Goal: Information Seeking & Learning: Compare options

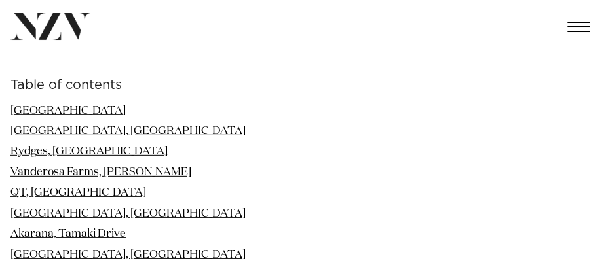
scroll to position [1179, 0]
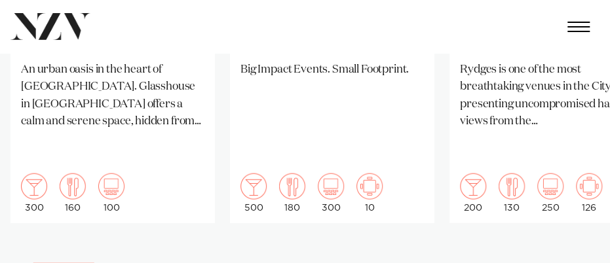
scroll to position [1048, 0]
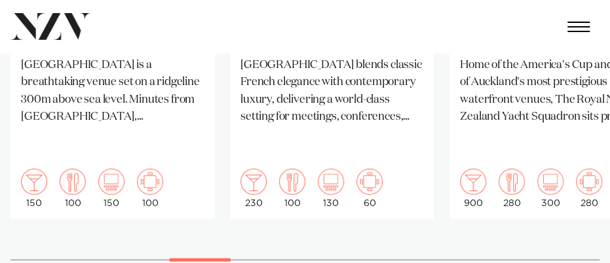
scroll to position [1114, 0]
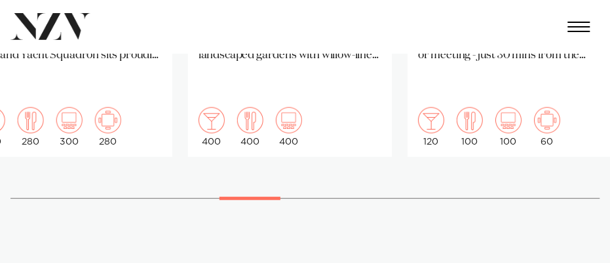
click at [263, 197] on div at bounding box center [249, 198] width 61 height 3
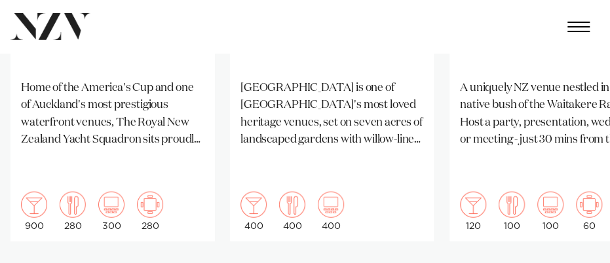
scroll to position [1048, 0]
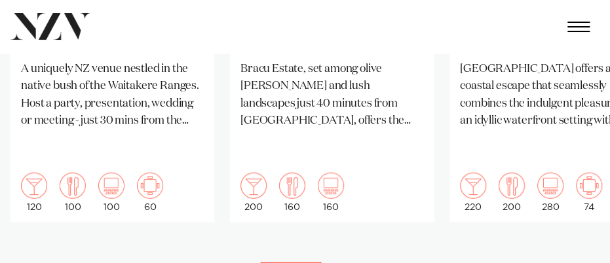
click at [294, 263] on div at bounding box center [290, 264] width 61 height 3
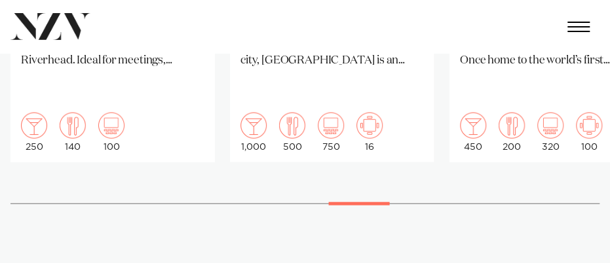
scroll to position [1114, 0]
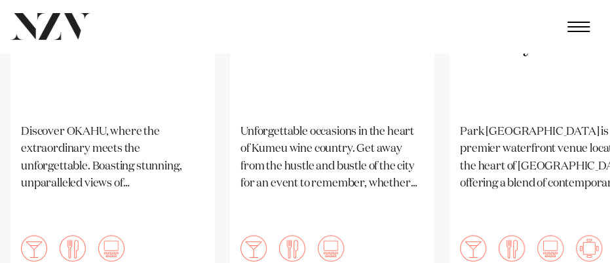
scroll to position [1048, 0]
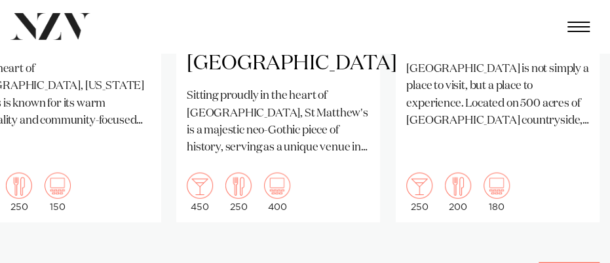
click at [595, 263] on div at bounding box center [569, 264] width 61 height 3
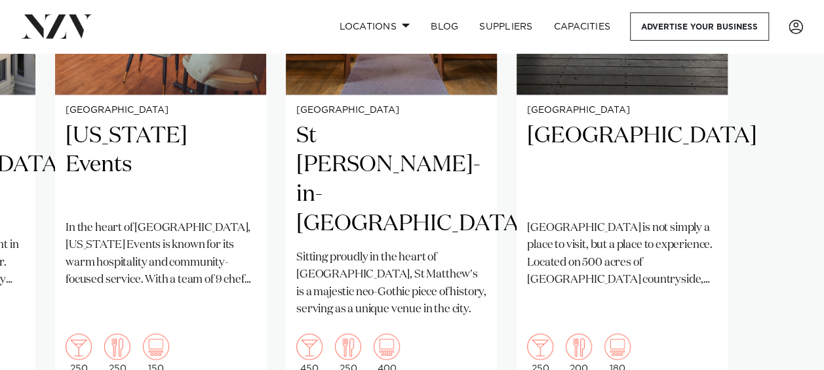
scroll to position [1179, 0]
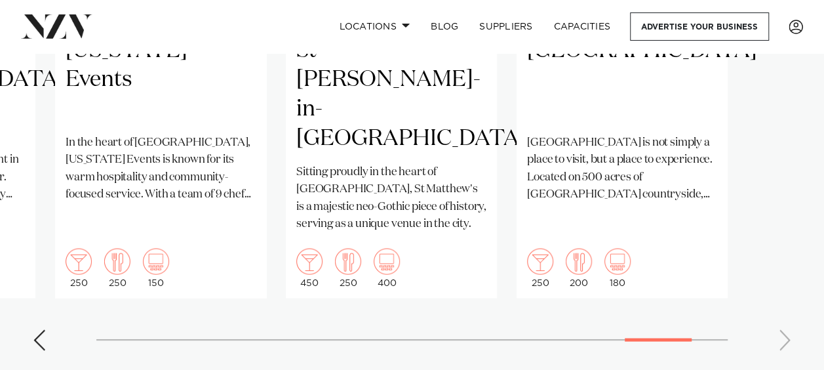
click at [646, 296] on swiper-container "Auckland Wharfside Event Centre Wharfside is a versatile, modern venue nestled …" at bounding box center [412, 43] width 824 height 634
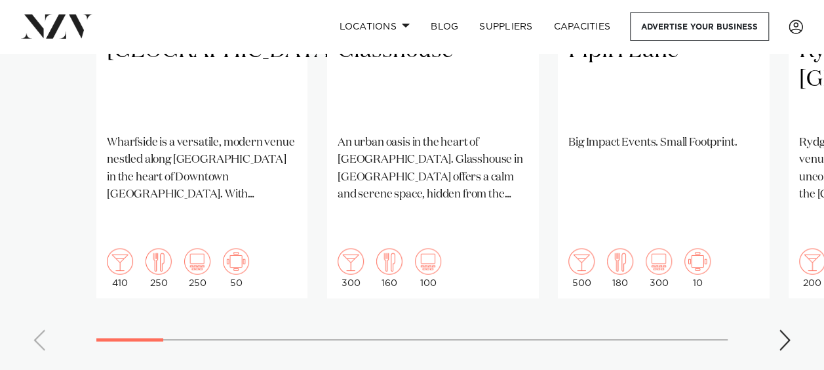
click at [67, 307] on swiper-container "Auckland Wharfside Event Centre Wharfside is a versatile, modern venue nestled …" at bounding box center [412, 43] width 824 height 634
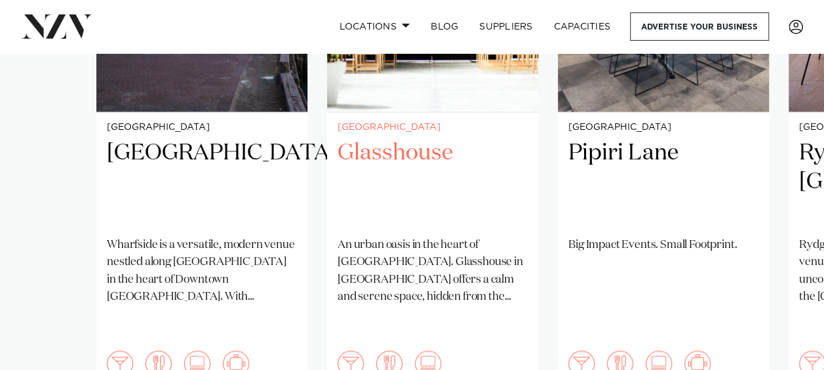
scroll to position [983, 0]
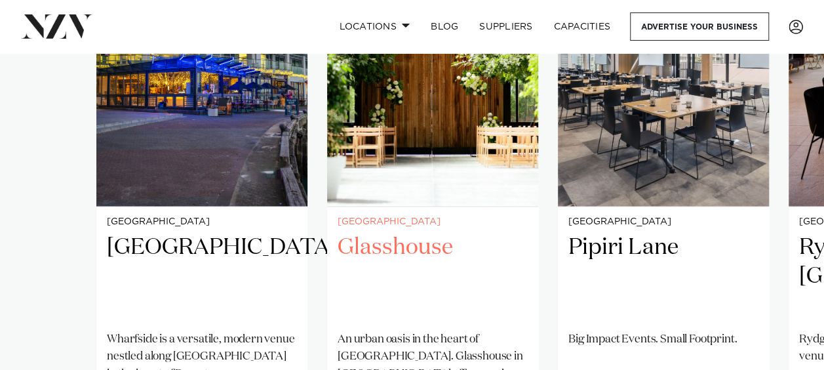
click at [400, 232] on h2 "Glasshouse" at bounding box center [432, 276] width 190 height 88
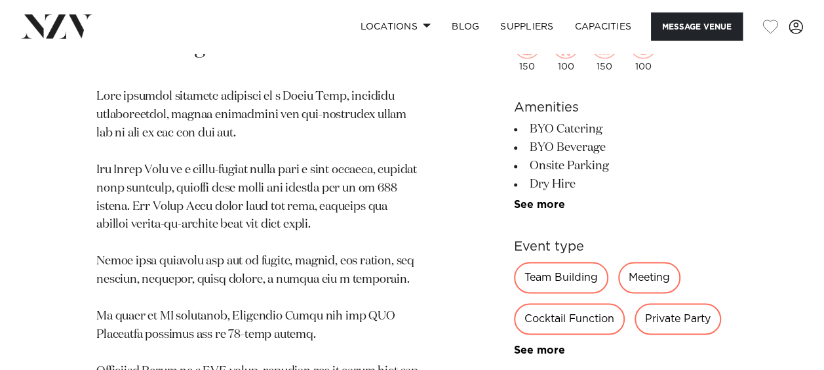
scroll to position [852, 0]
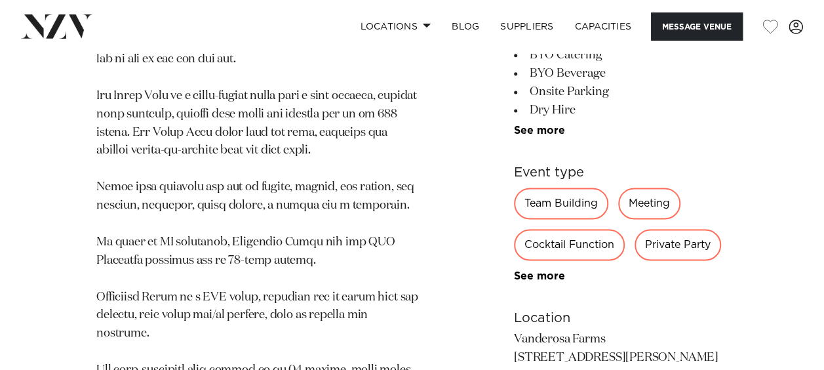
click at [332, 263] on p at bounding box center [258, 288] width 324 height 548
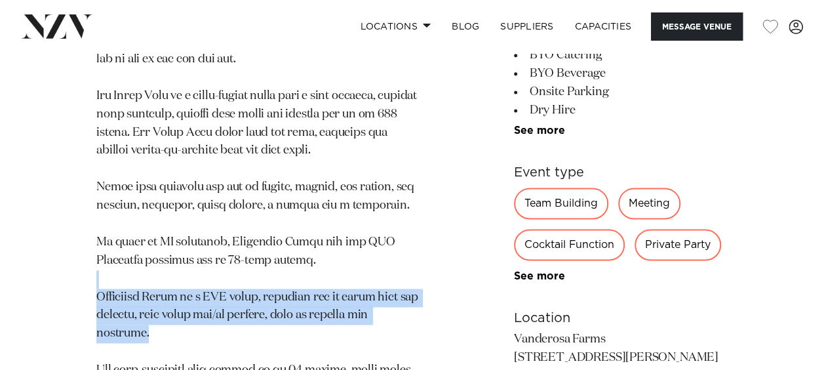
drag, startPoint x: 240, startPoint y: 246, endPoint x: 278, endPoint y: 229, distance: 42.0
click at [278, 229] on p at bounding box center [258, 288] width 324 height 548
drag, startPoint x: 278, startPoint y: 229, endPoint x: 280, endPoint y: 261, distance: 31.5
click at [280, 261] on p at bounding box center [258, 288] width 324 height 548
click at [189, 263] on p at bounding box center [258, 288] width 324 height 548
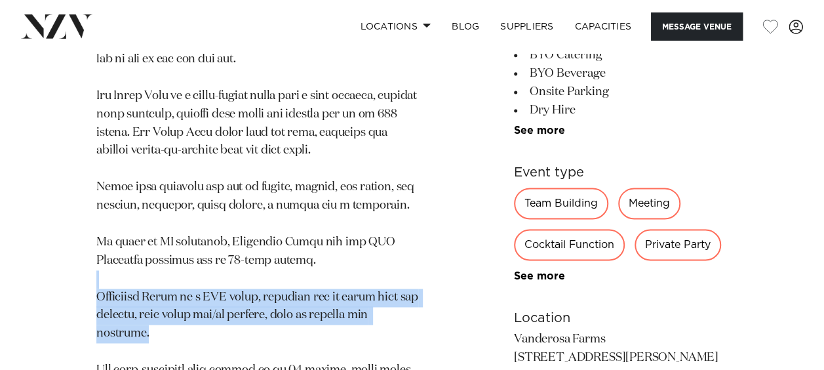
click at [162, 263] on p at bounding box center [258, 288] width 324 height 548
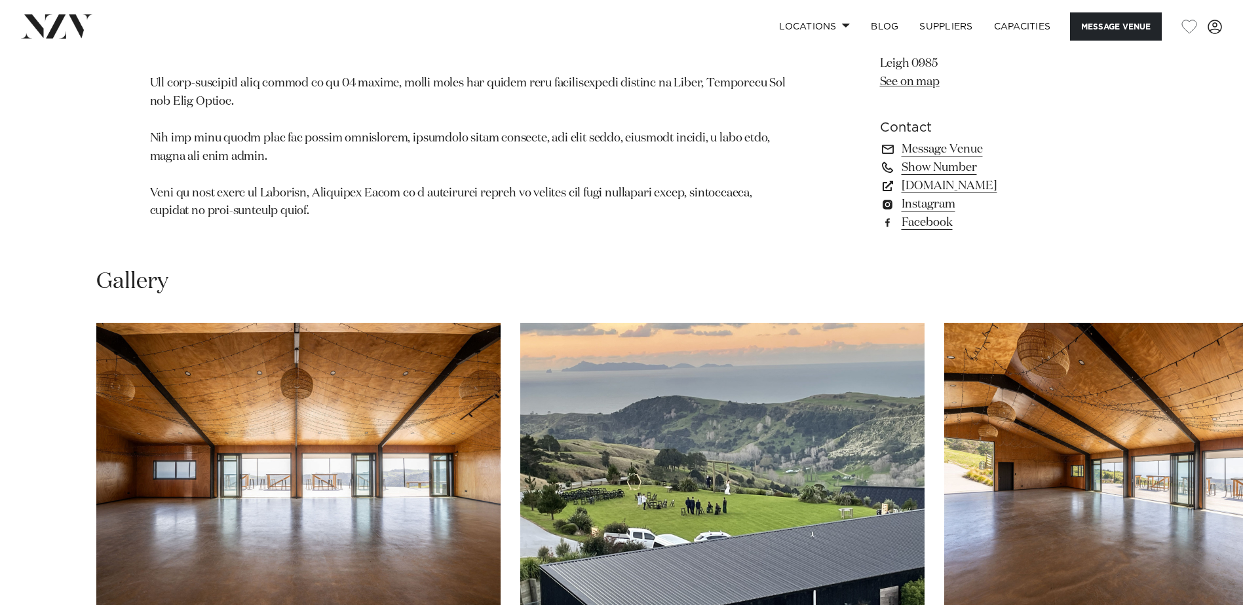
scroll to position [1245, 0]
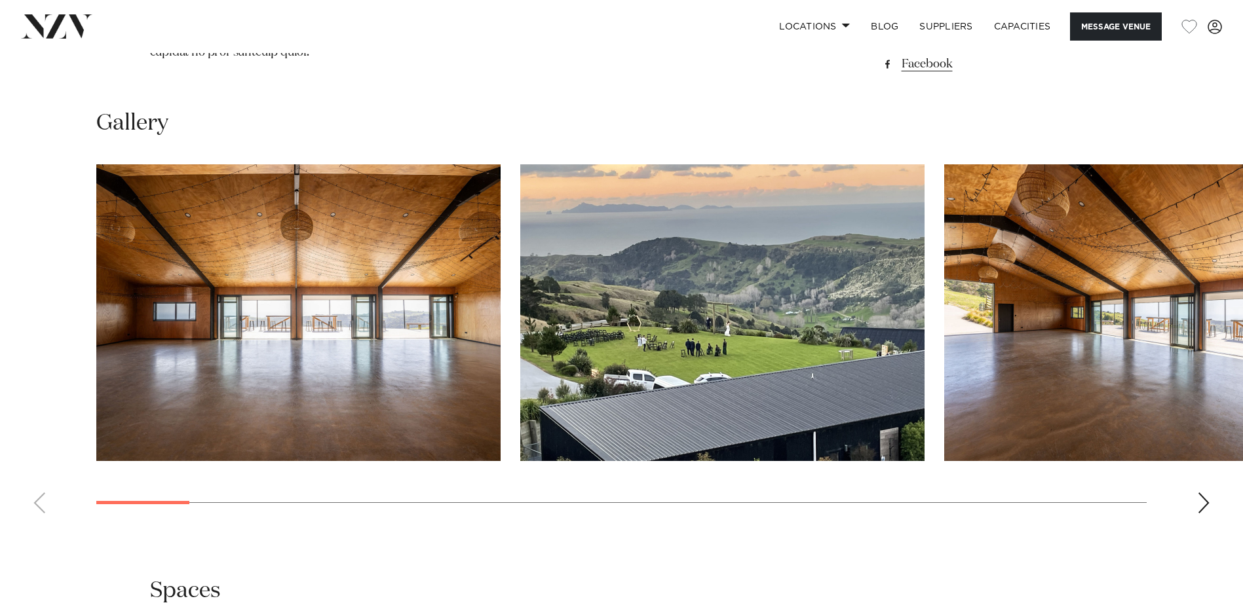
click at [609, 263] on div "Next slide" at bounding box center [1203, 503] width 13 height 21
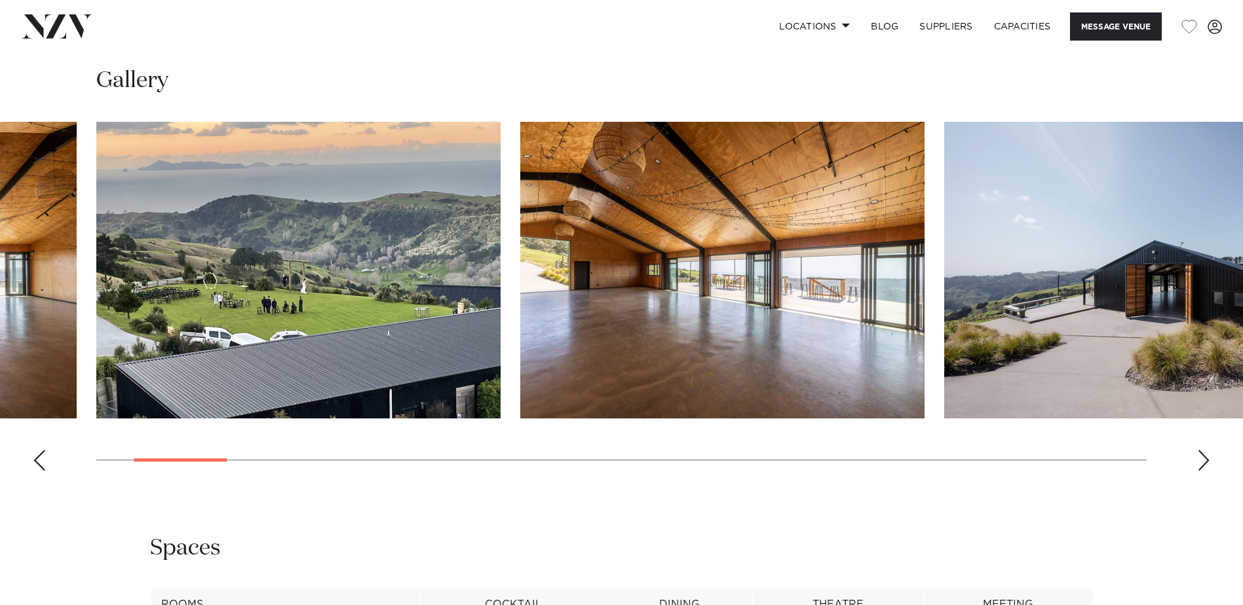
scroll to position [1310, 0]
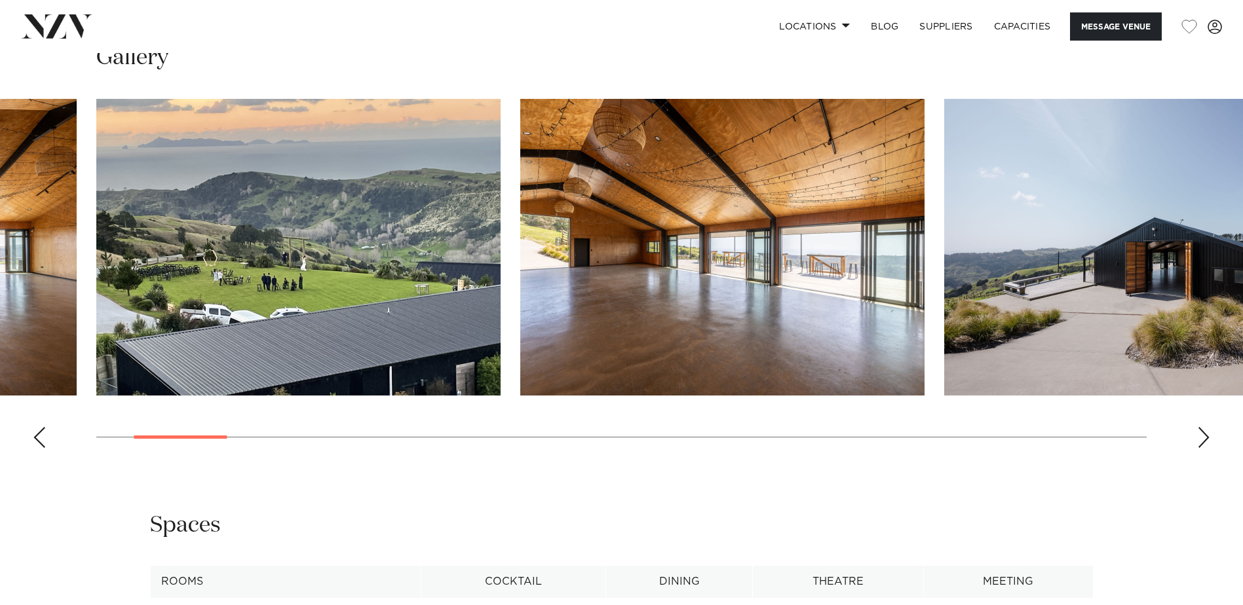
click at [609, 263] on swiper-container at bounding box center [621, 279] width 1243 height 360
click at [609, 263] on div "Next slide" at bounding box center [1203, 437] width 13 height 21
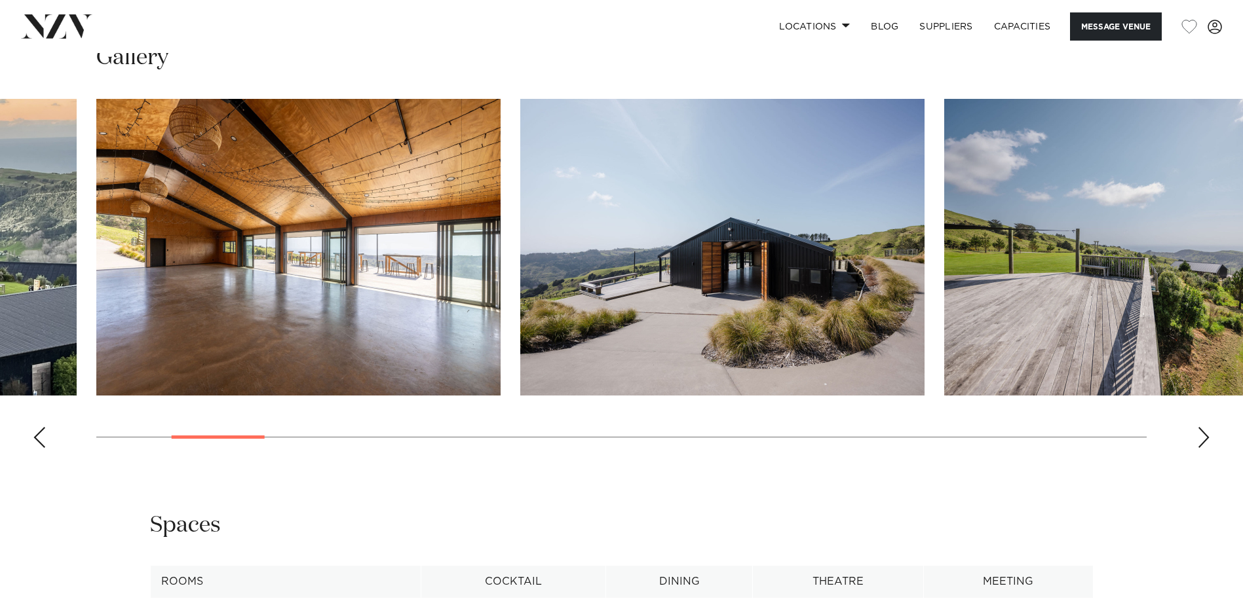
click at [609, 263] on div "Next slide" at bounding box center [1203, 437] width 13 height 21
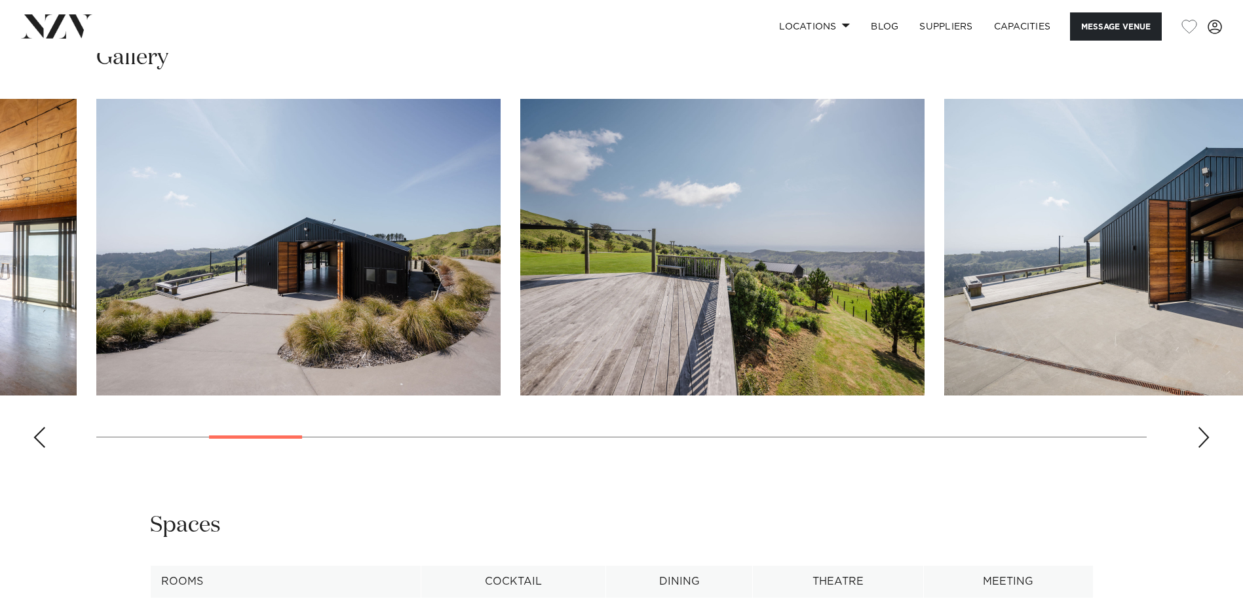
click at [609, 263] on div "Next slide" at bounding box center [1203, 437] width 13 height 21
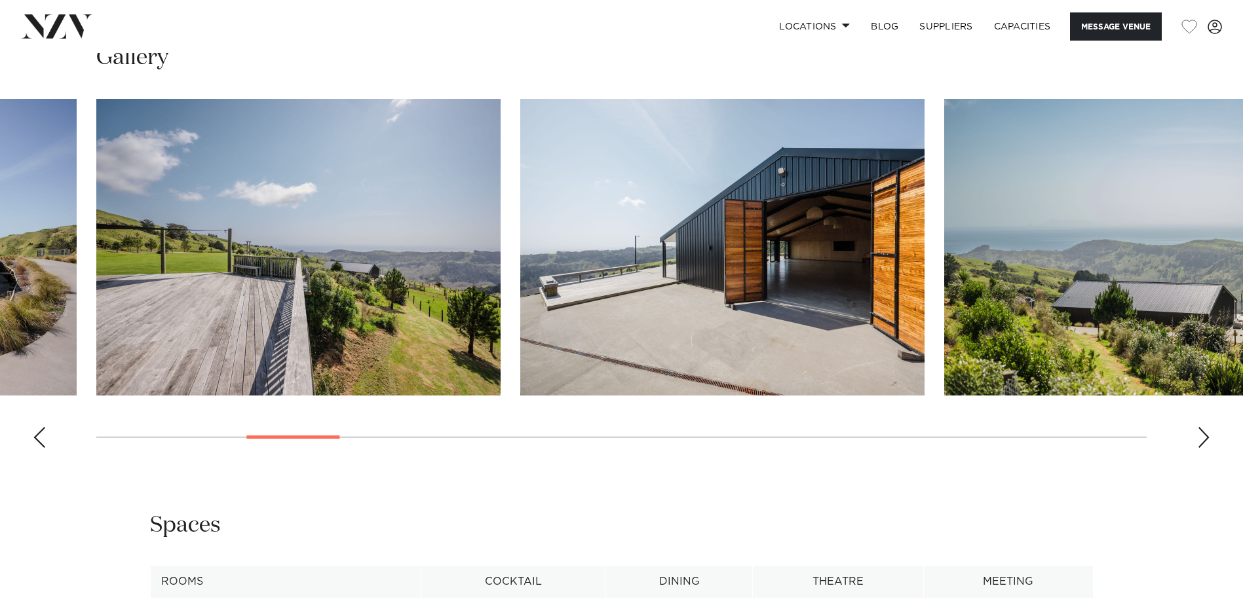
click at [609, 263] on div "Next slide" at bounding box center [1203, 437] width 13 height 21
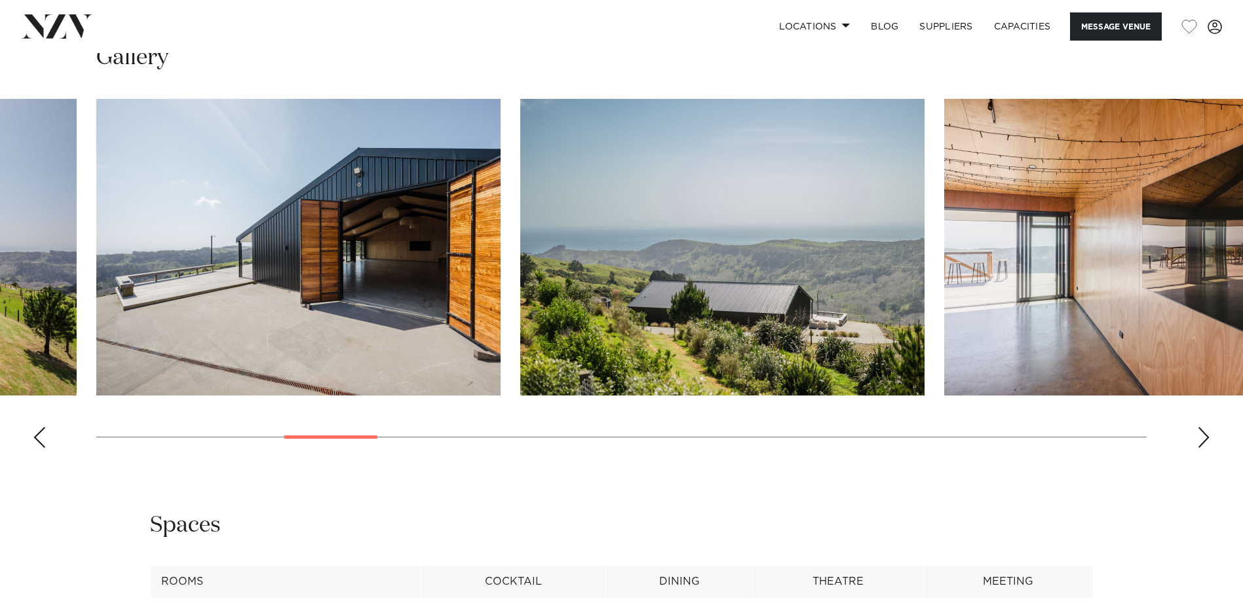
click at [609, 263] on div "Next slide" at bounding box center [1203, 437] width 13 height 21
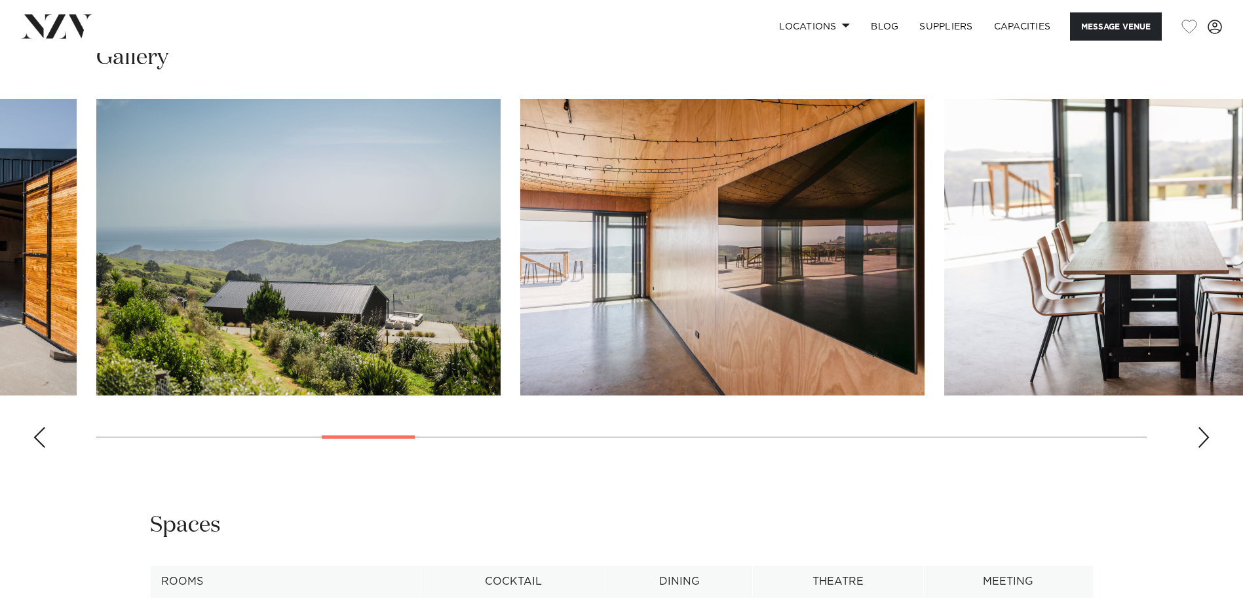
click at [609, 263] on div "Next slide" at bounding box center [1203, 437] width 13 height 21
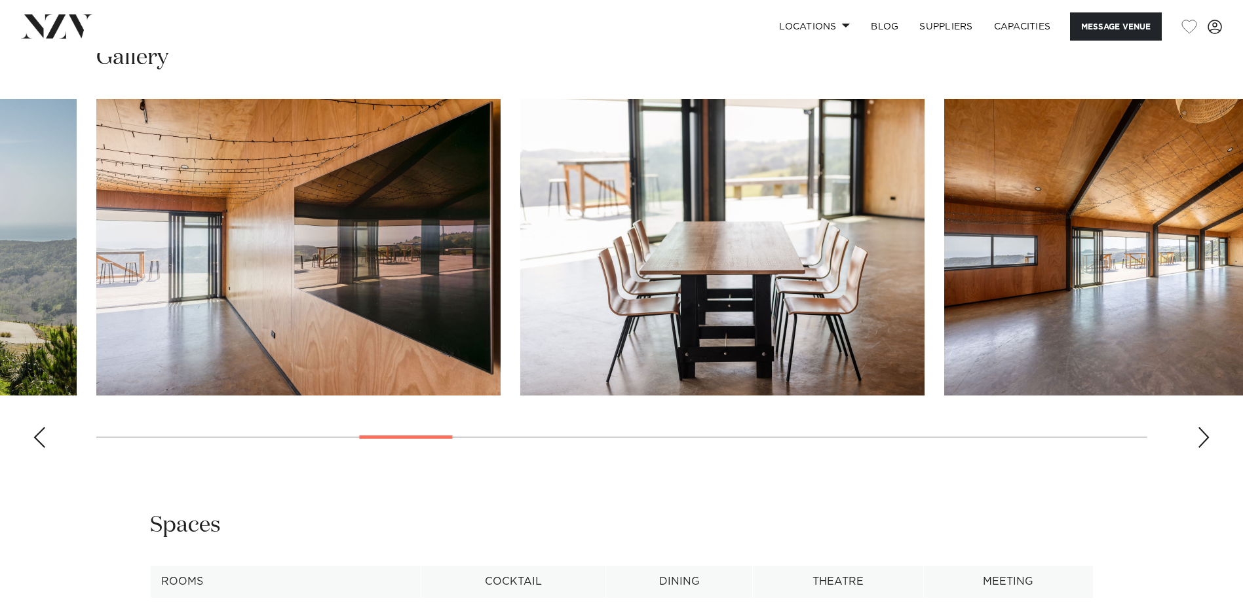
click at [609, 263] on div "Next slide" at bounding box center [1203, 437] width 13 height 21
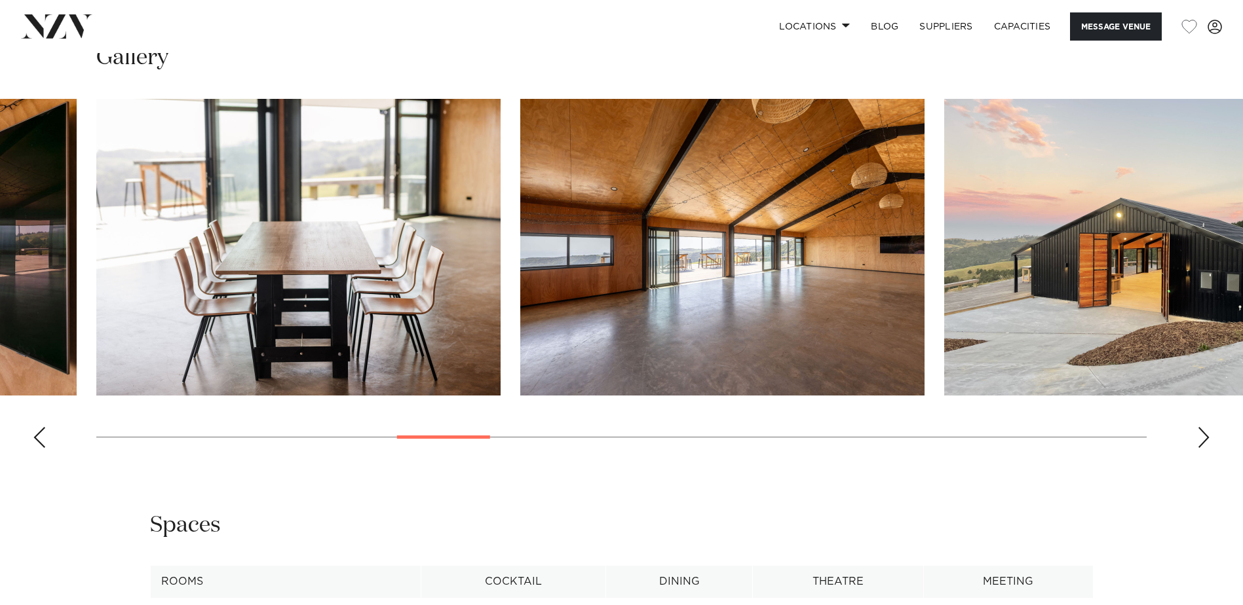
click at [609, 263] on div "Next slide" at bounding box center [1203, 437] width 13 height 21
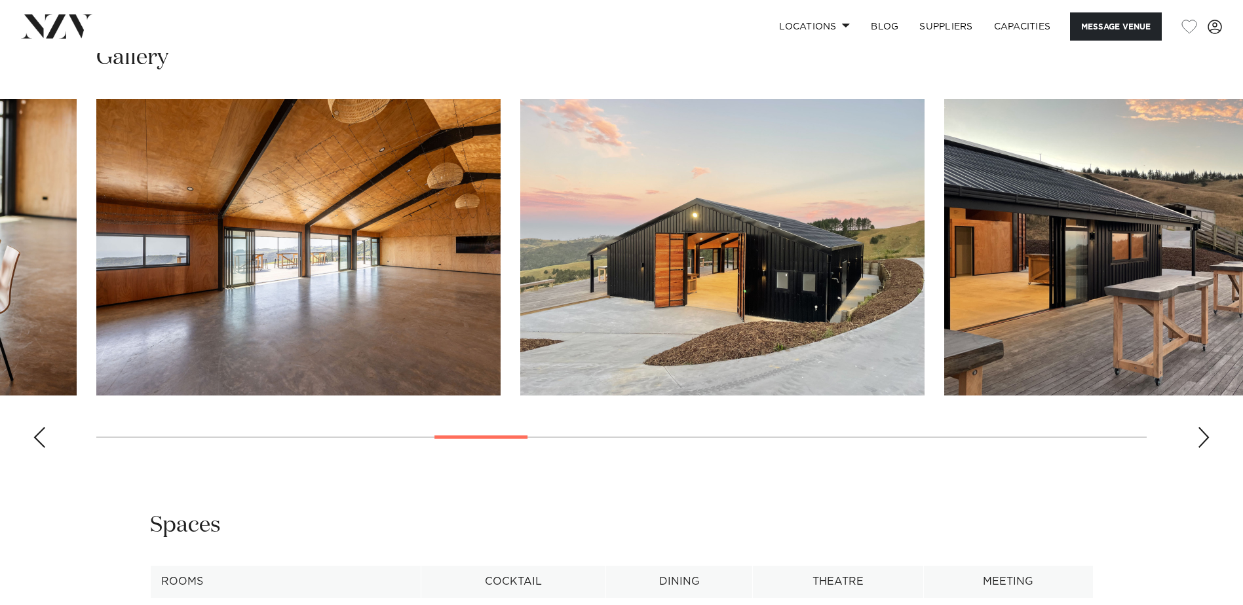
click at [609, 263] on div "Next slide" at bounding box center [1203, 437] width 13 height 21
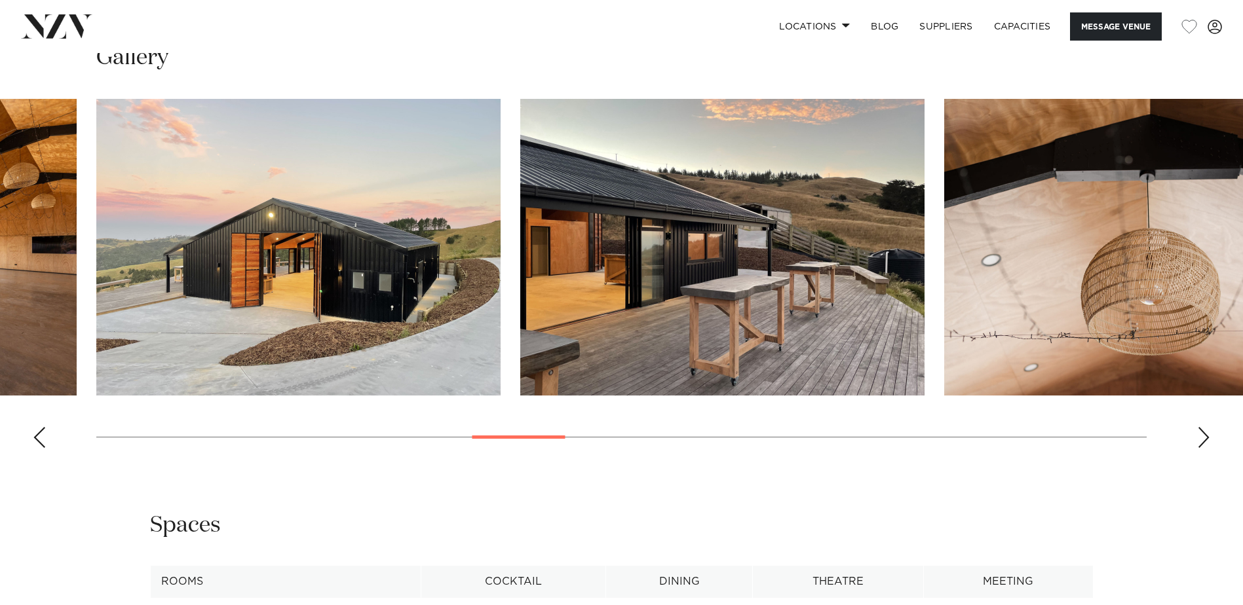
click at [609, 263] on div "Next slide" at bounding box center [1203, 437] width 13 height 21
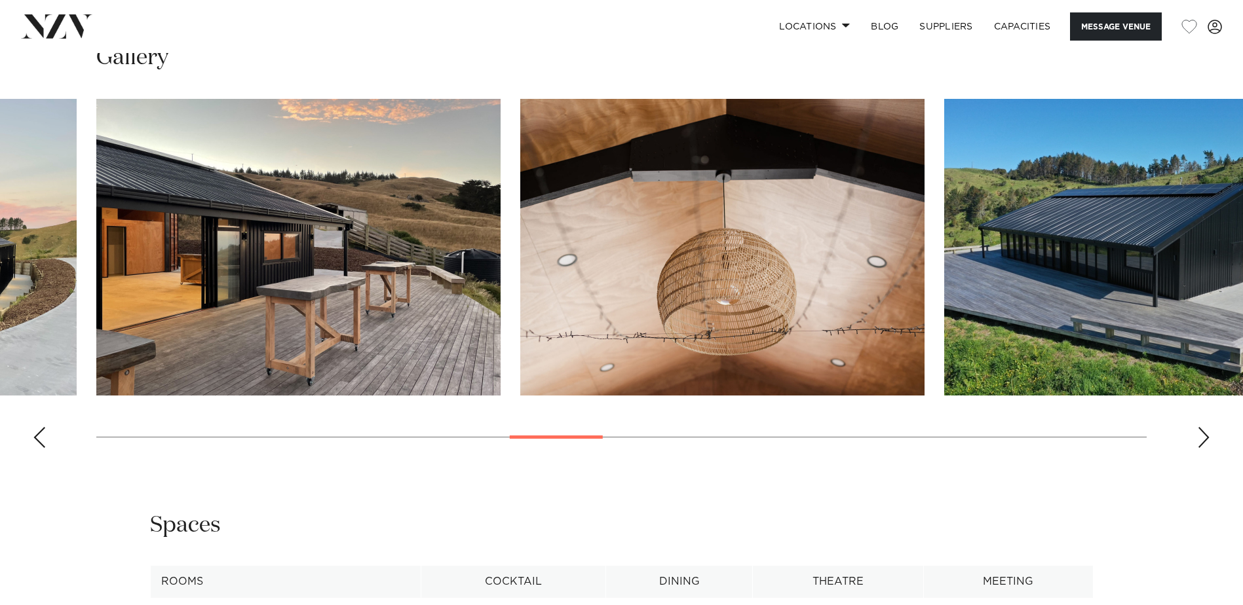
click at [609, 263] on div "Next slide" at bounding box center [1203, 437] width 13 height 21
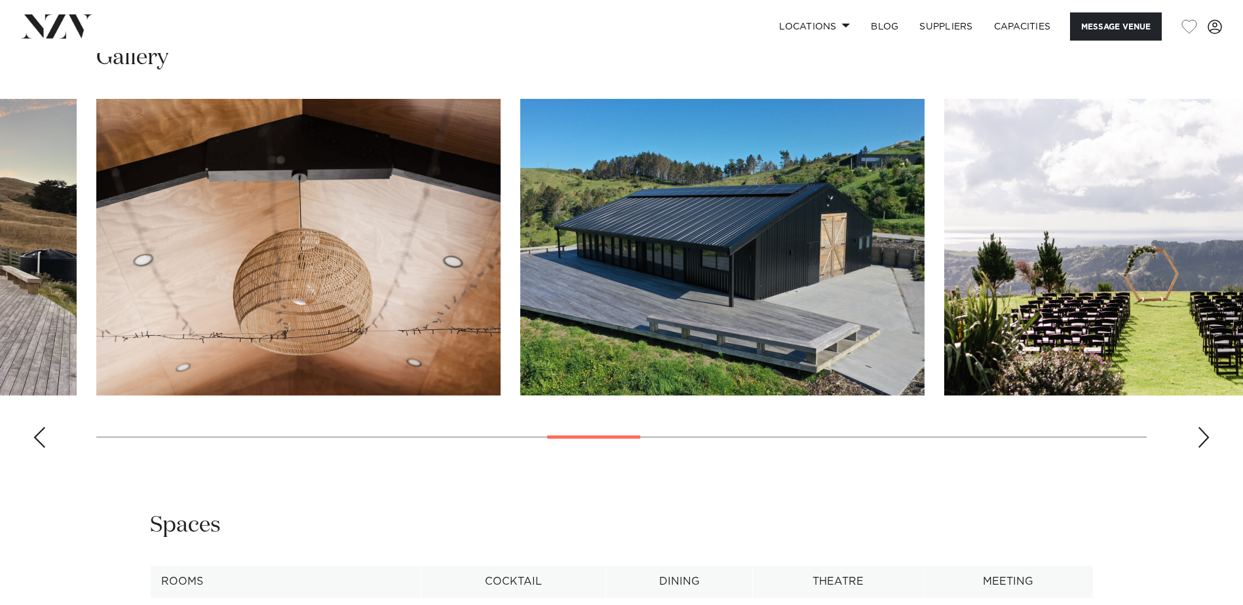
click at [609, 263] on div "Next slide" at bounding box center [1203, 437] width 13 height 21
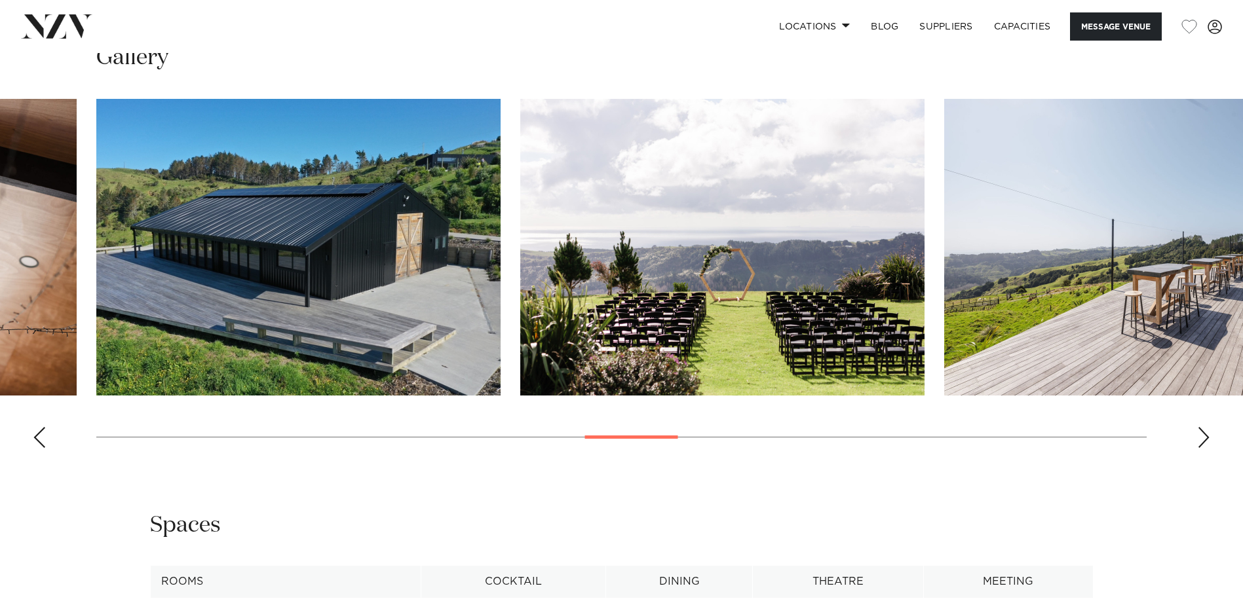
click at [609, 263] on div "Next slide" at bounding box center [1203, 437] width 13 height 21
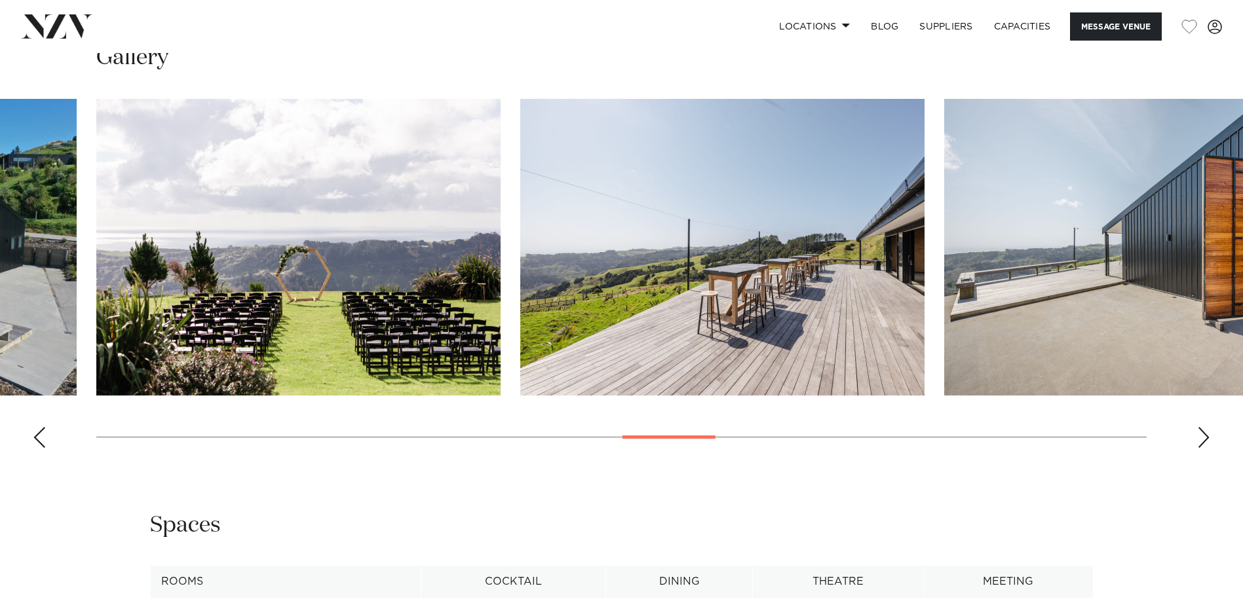
click at [609, 263] on div "Next slide" at bounding box center [1203, 437] width 13 height 21
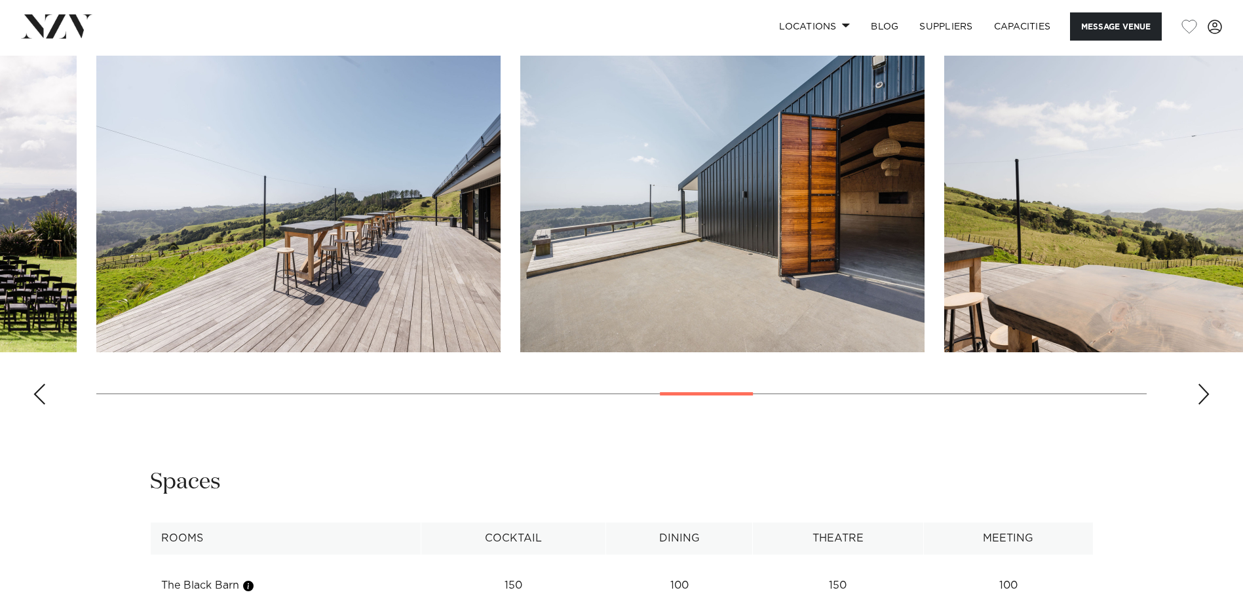
scroll to position [1376, 0]
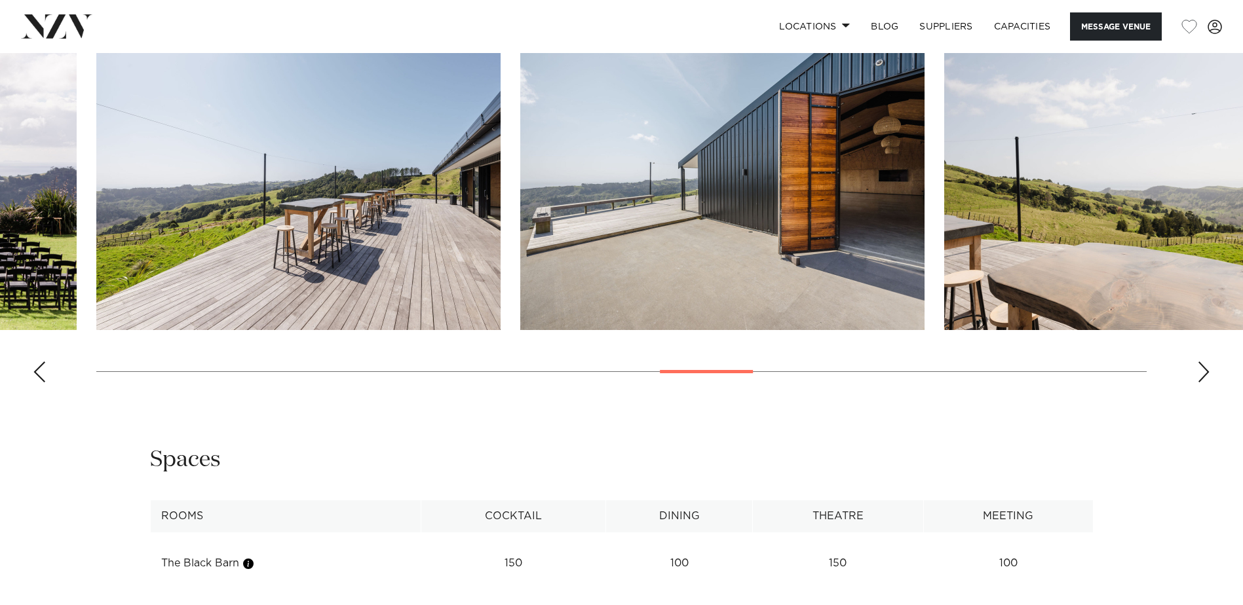
click at [609, 263] on swiper-container at bounding box center [621, 213] width 1243 height 360
click at [609, 263] on div "Next slide" at bounding box center [1203, 372] width 13 height 21
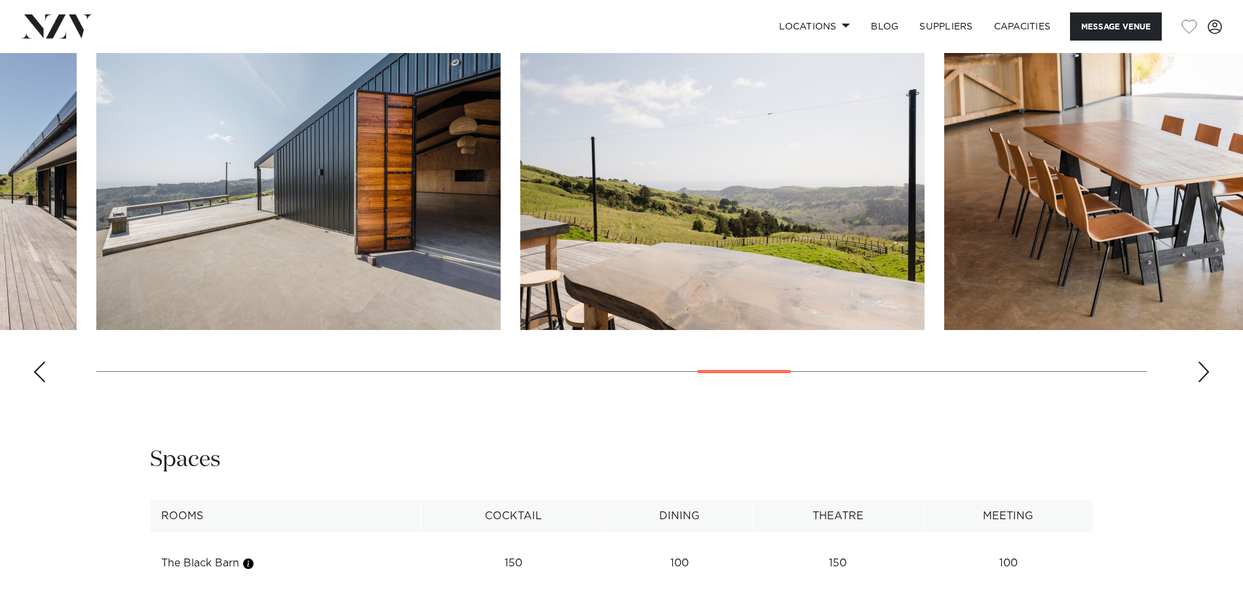
click at [609, 263] on div "Next slide" at bounding box center [1203, 372] width 13 height 21
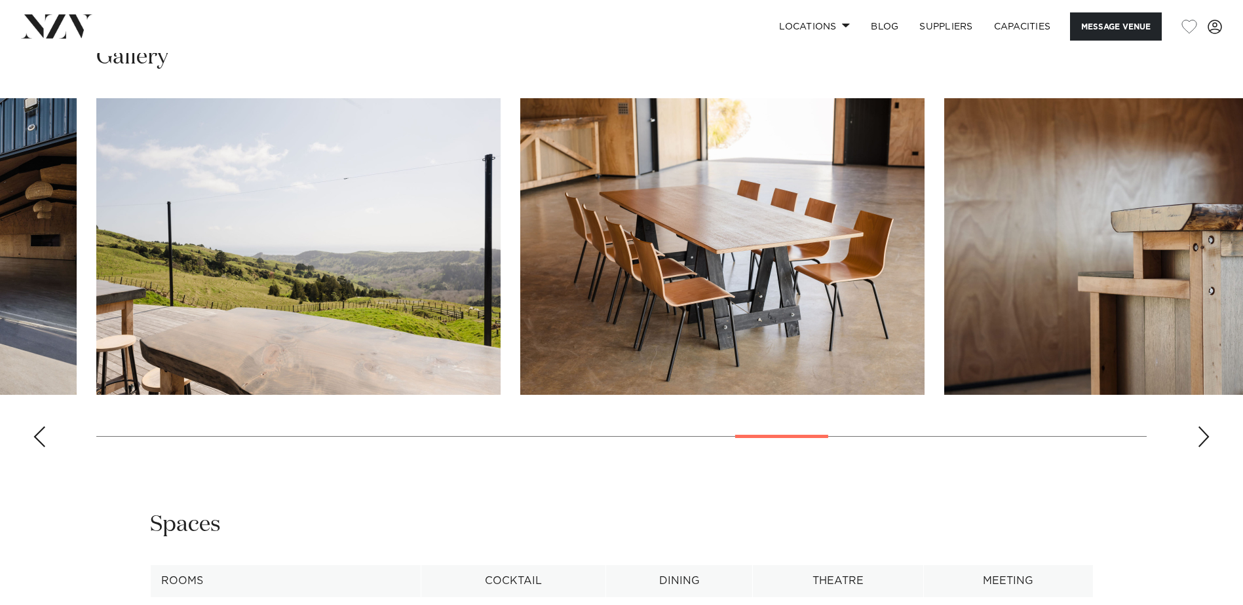
scroll to position [1310, 0]
click at [609, 263] on swiper-container at bounding box center [621, 279] width 1243 height 360
click at [609, 263] on div "Next slide" at bounding box center [1203, 437] width 13 height 21
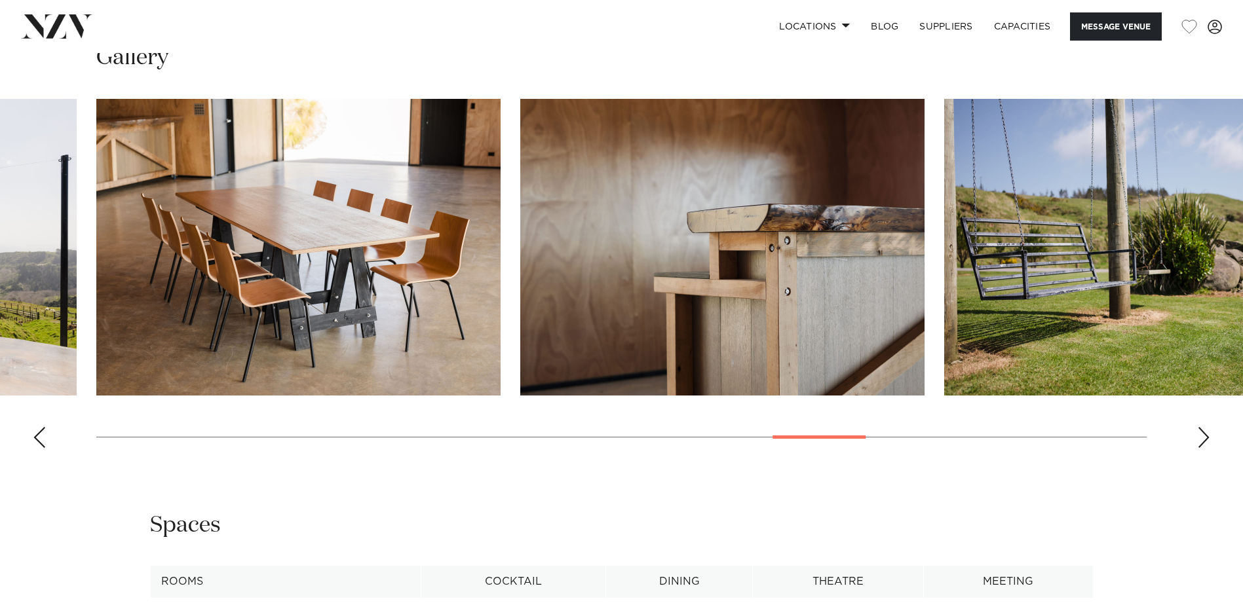
click at [609, 263] on div "Next slide" at bounding box center [1203, 437] width 13 height 21
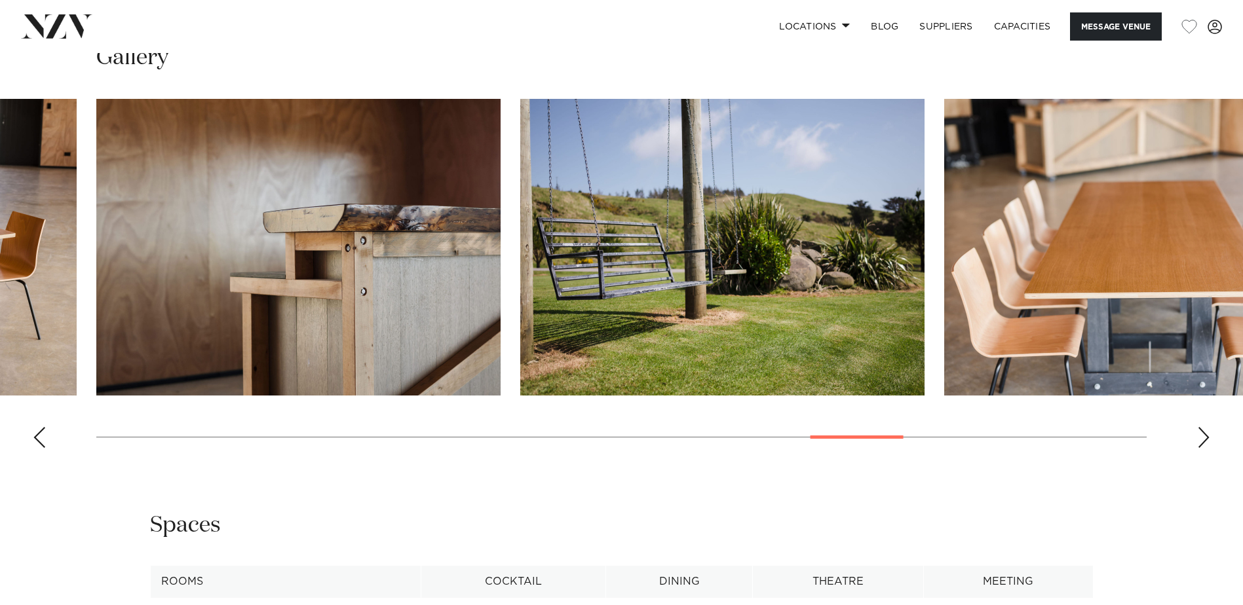
click at [609, 263] on div "Next slide" at bounding box center [1203, 437] width 13 height 21
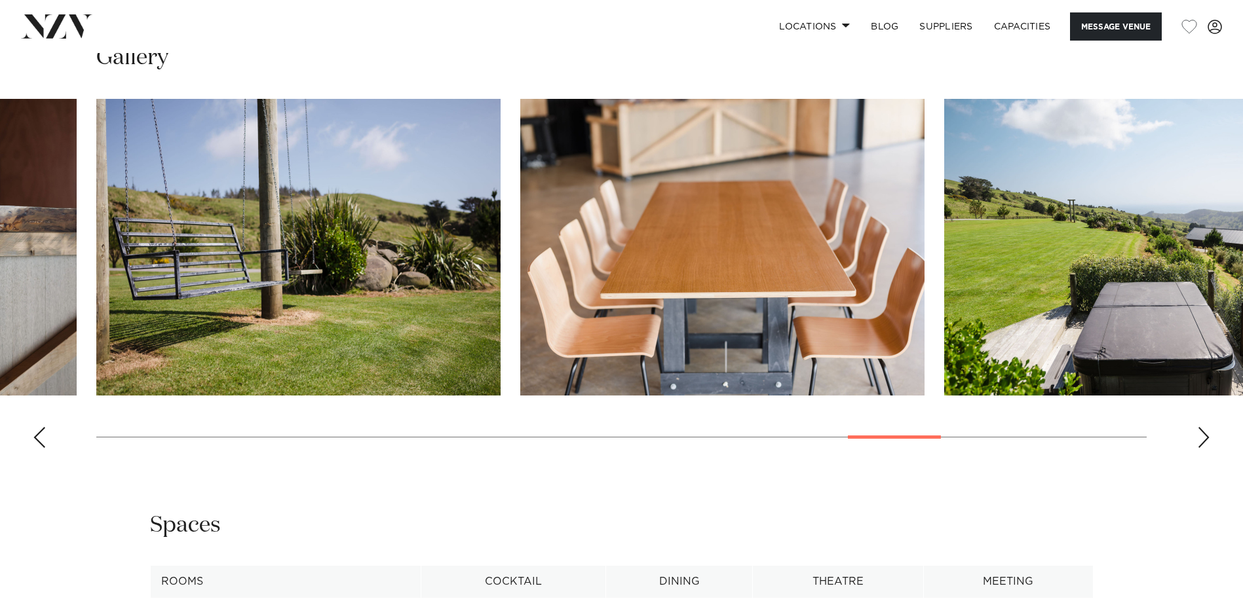
click at [609, 263] on div "Next slide" at bounding box center [1203, 437] width 13 height 21
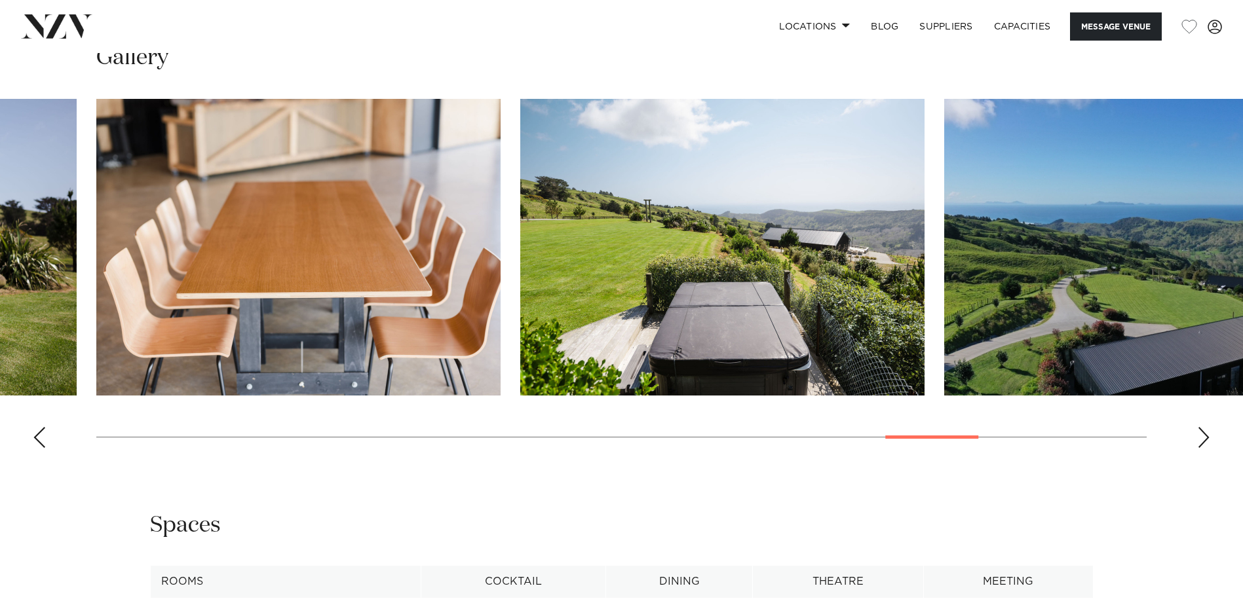
click at [609, 263] on div "Next slide" at bounding box center [1203, 437] width 13 height 21
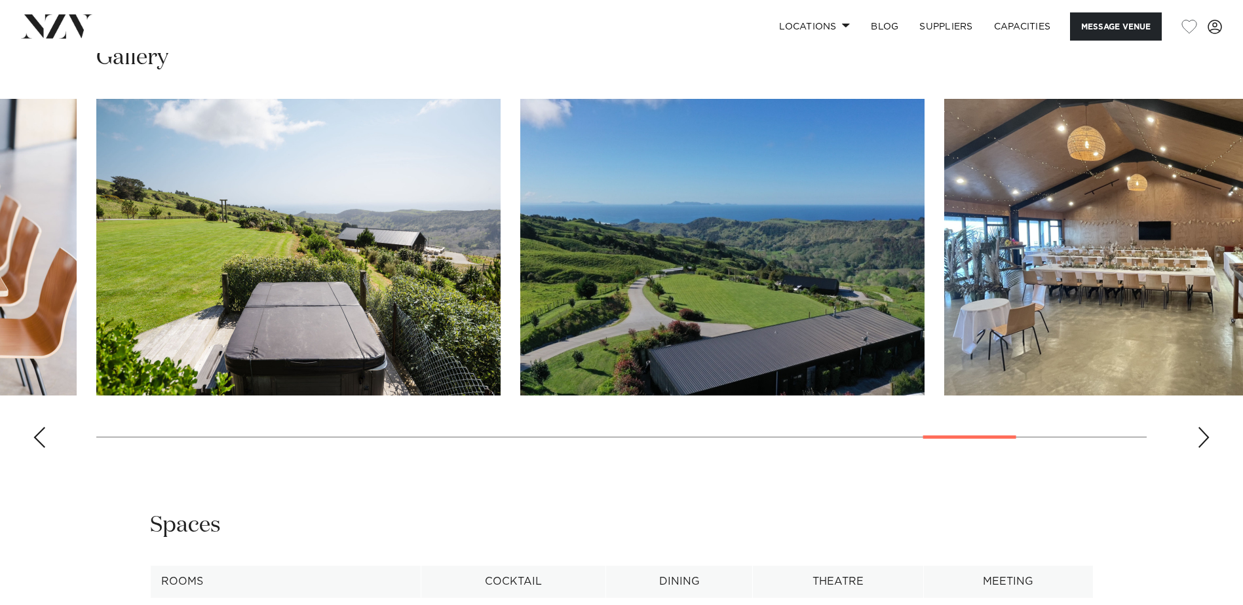
click at [609, 263] on div "Next slide" at bounding box center [1203, 437] width 13 height 21
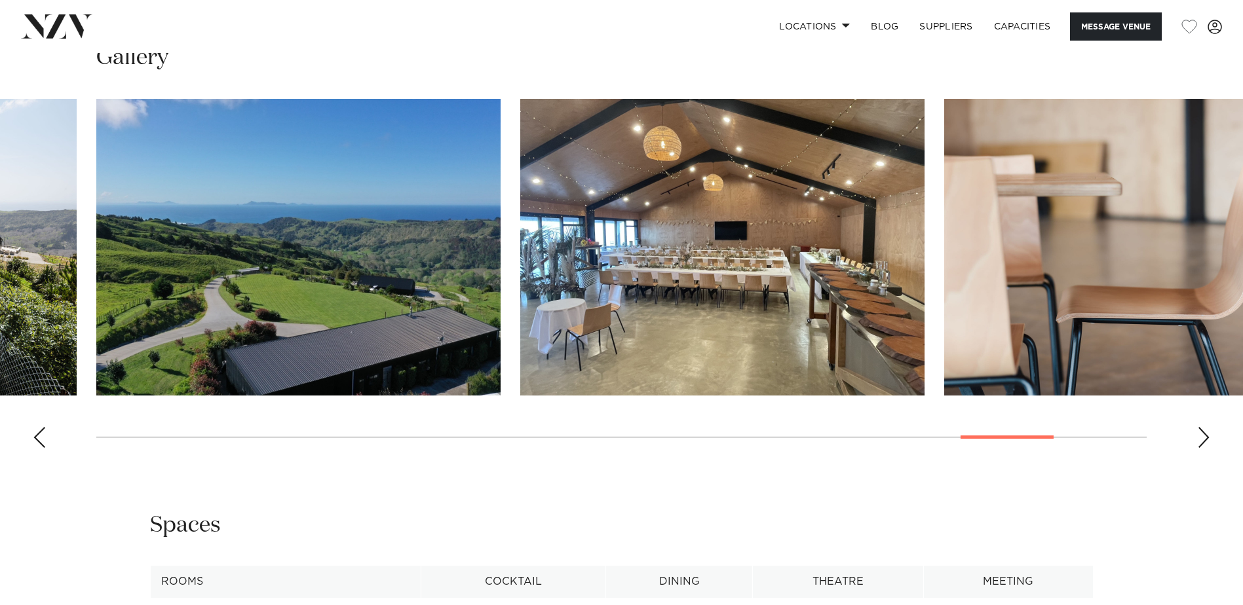
click at [609, 263] on div "Next slide" at bounding box center [1203, 437] width 13 height 21
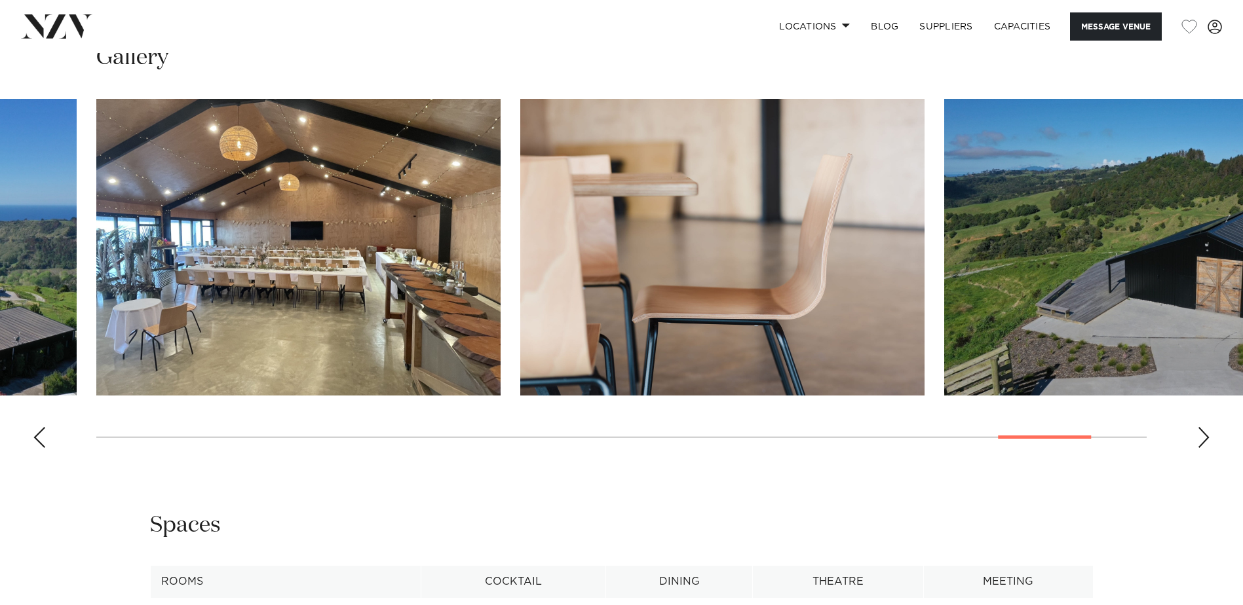
click at [609, 263] on div "Next slide" at bounding box center [1203, 437] width 13 height 21
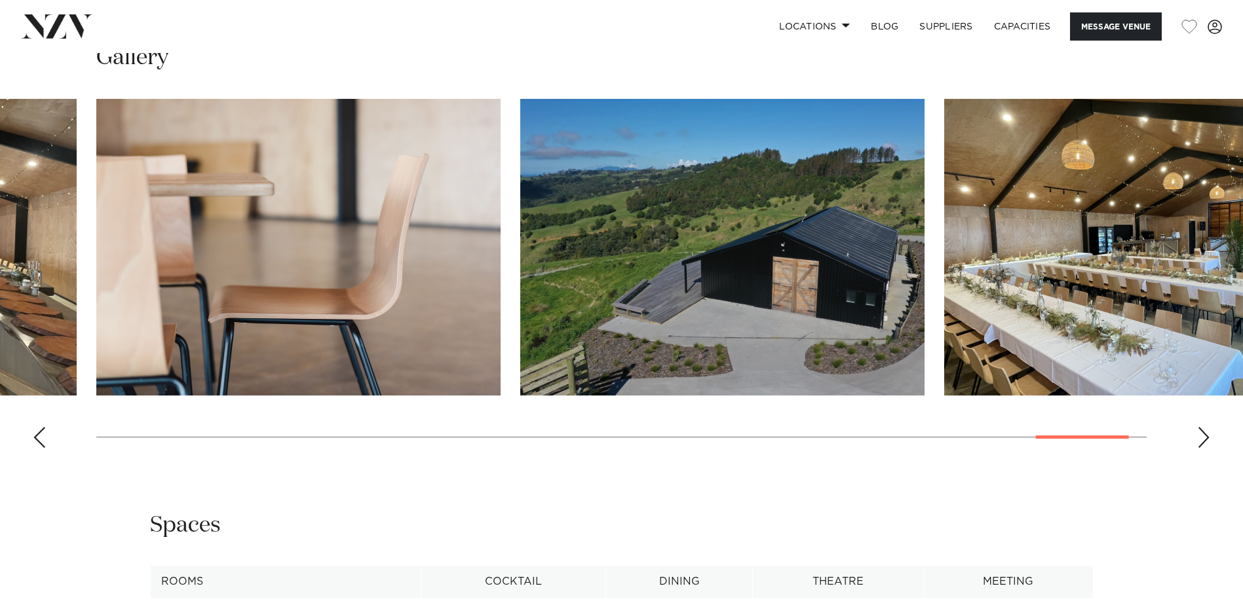
click at [609, 263] on div "Next slide" at bounding box center [1203, 437] width 13 height 21
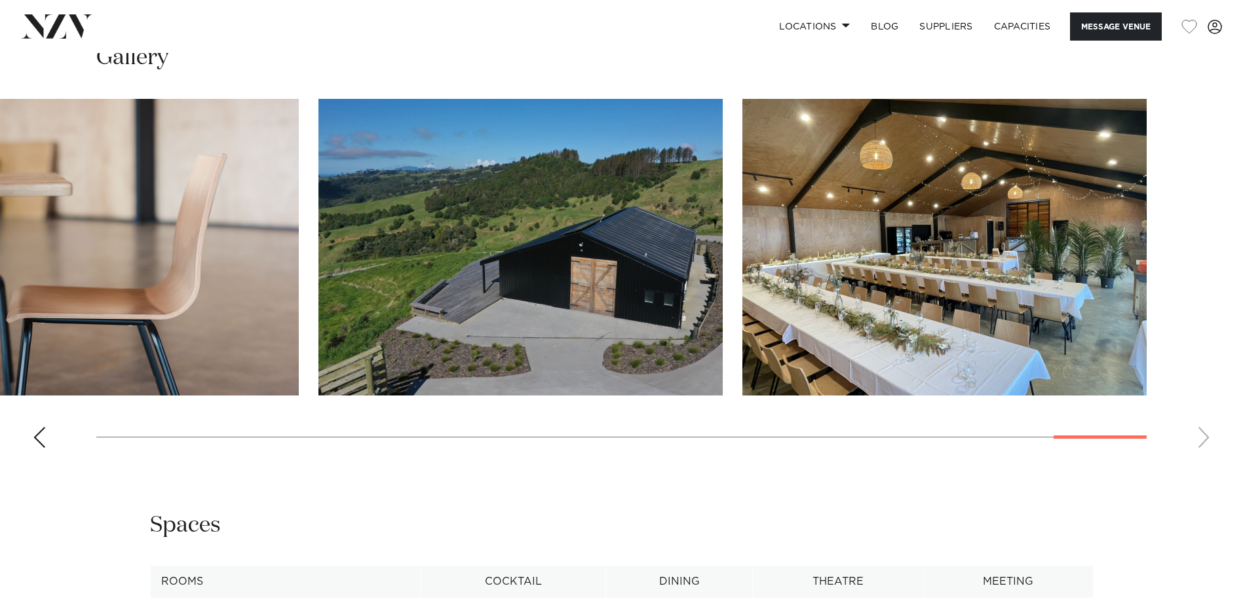
click at [609, 263] on swiper-container at bounding box center [621, 279] width 1243 height 360
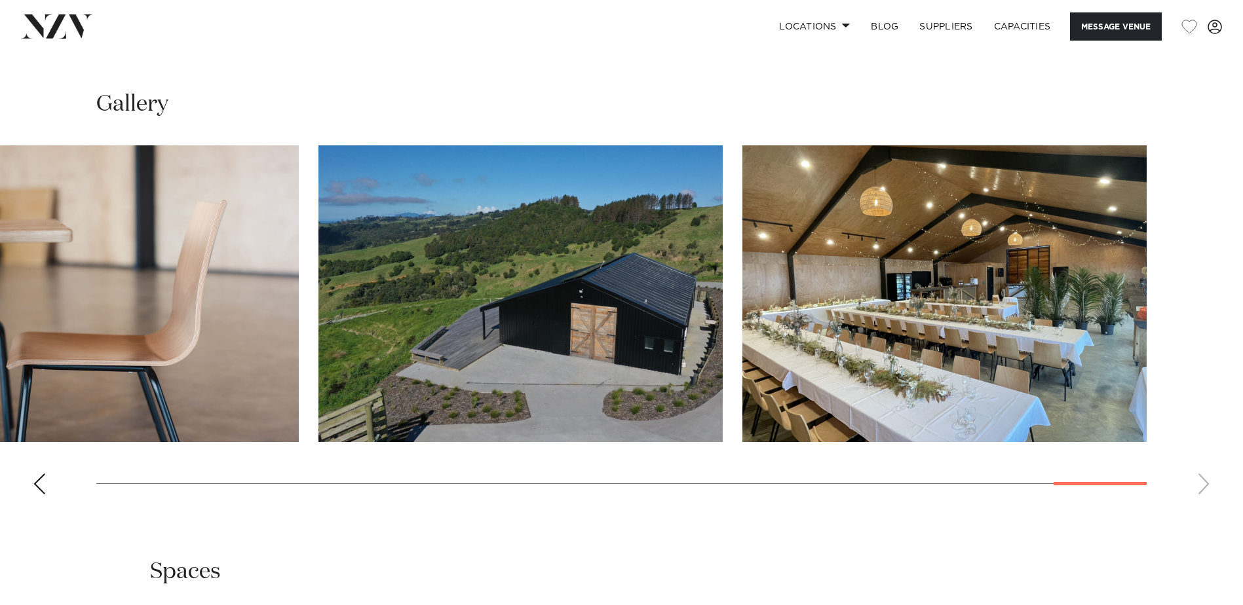
scroll to position [1245, 0]
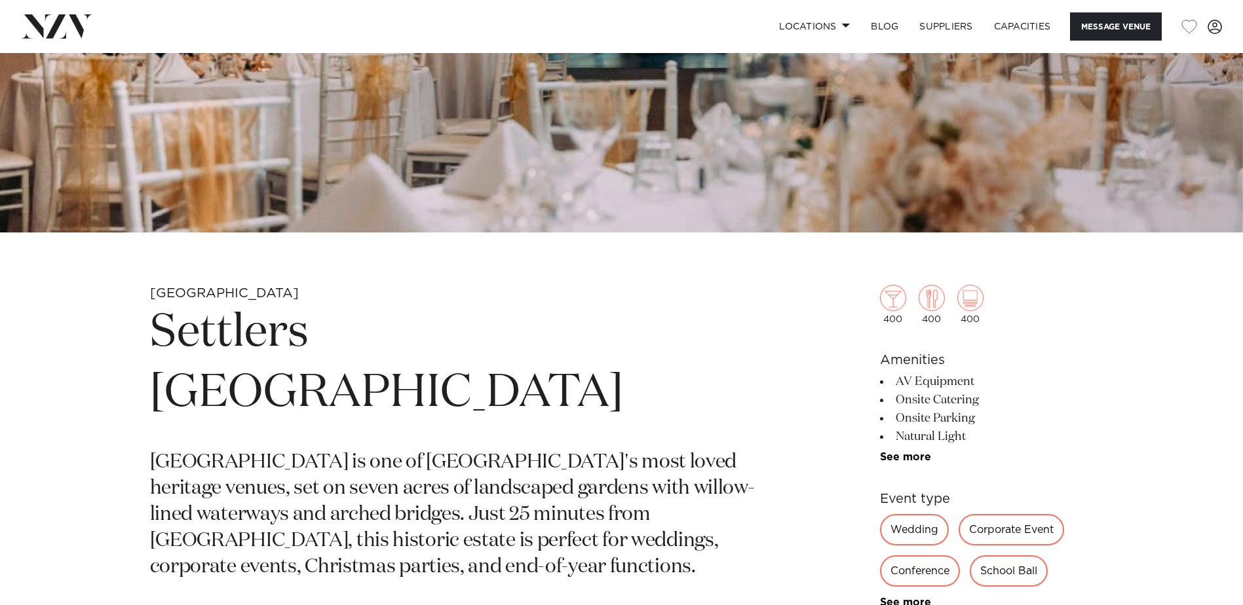
scroll to position [524, 0]
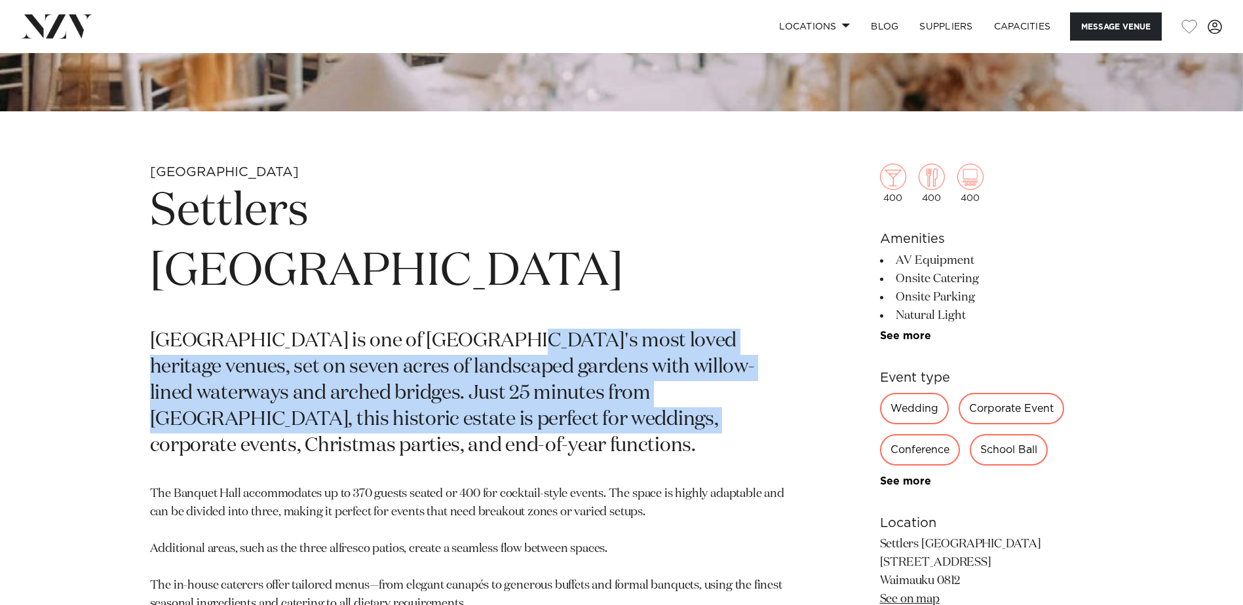
drag, startPoint x: 477, startPoint y: 281, endPoint x: 520, endPoint y: 378, distance: 105.9
click at [520, 263] on p "[GEOGRAPHIC_DATA] is one of [GEOGRAPHIC_DATA]'s most loved heritage venues, set…" at bounding box center [468, 394] width 637 height 130
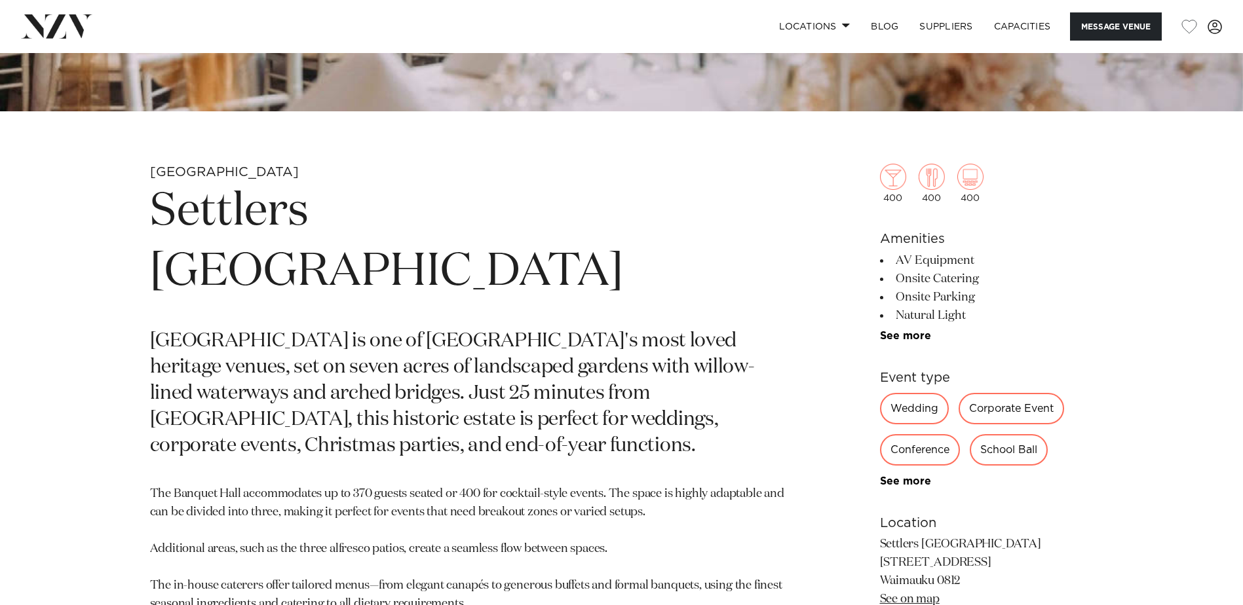
drag, startPoint x: 520, startPoint y: 378, endPoint x: 470, endPoint y: 406, distance: 56.3
click at [470, 263] on section "Auckland Settlers Country Manor Settlers Country Manor is one of West Auckland'…" at bounding box center [468, 529] width 637 height 730
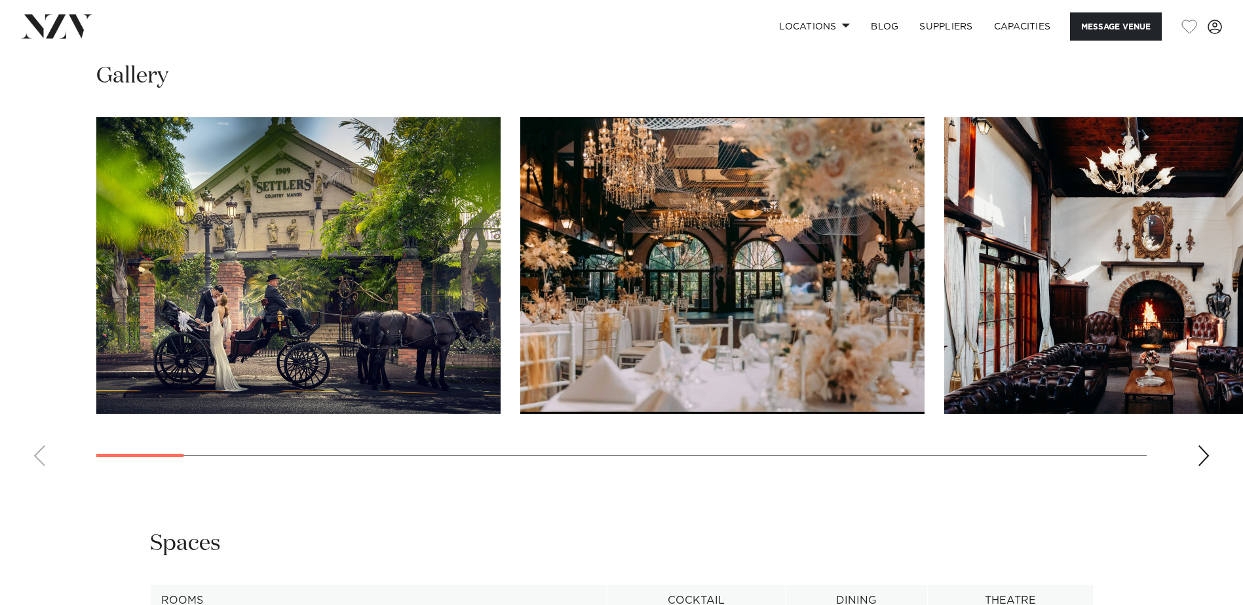
scroll to position [1310, 0]
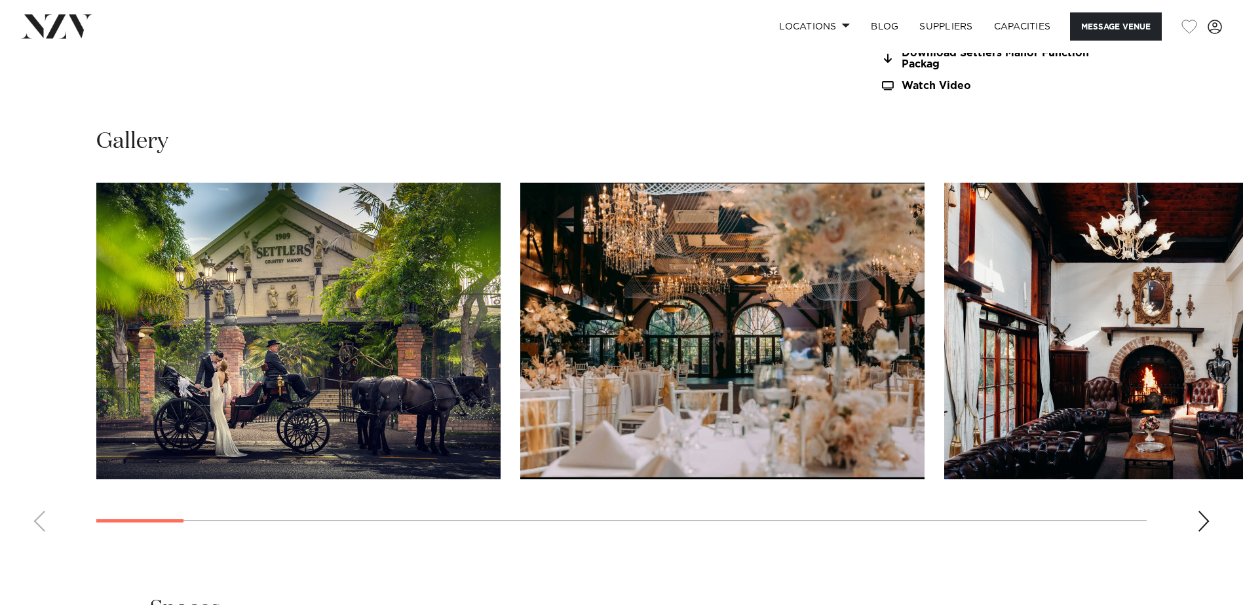
click at [609, 263] on swiper-container at bounding box center [621, 363] width 1243 height 360
click at [609, 263] on div "Next slide" at bounding box center [1203, 521] width 13 height 21
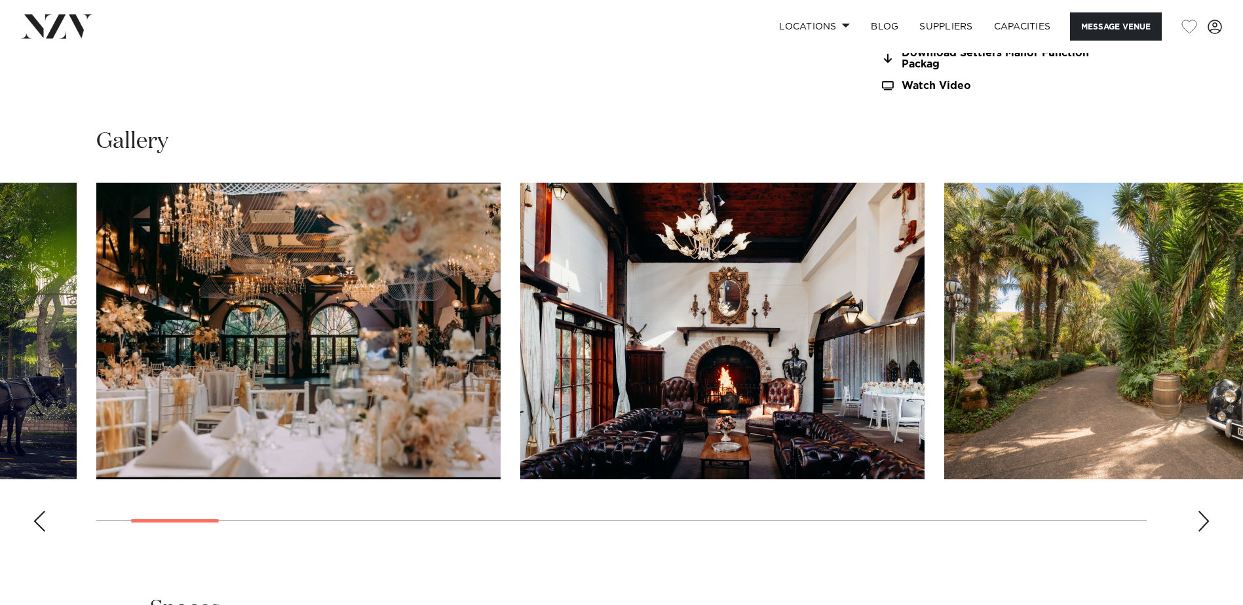
click at [609, 263] on div "Next slide" at bounding box center [1203, 521] width 13 height 21
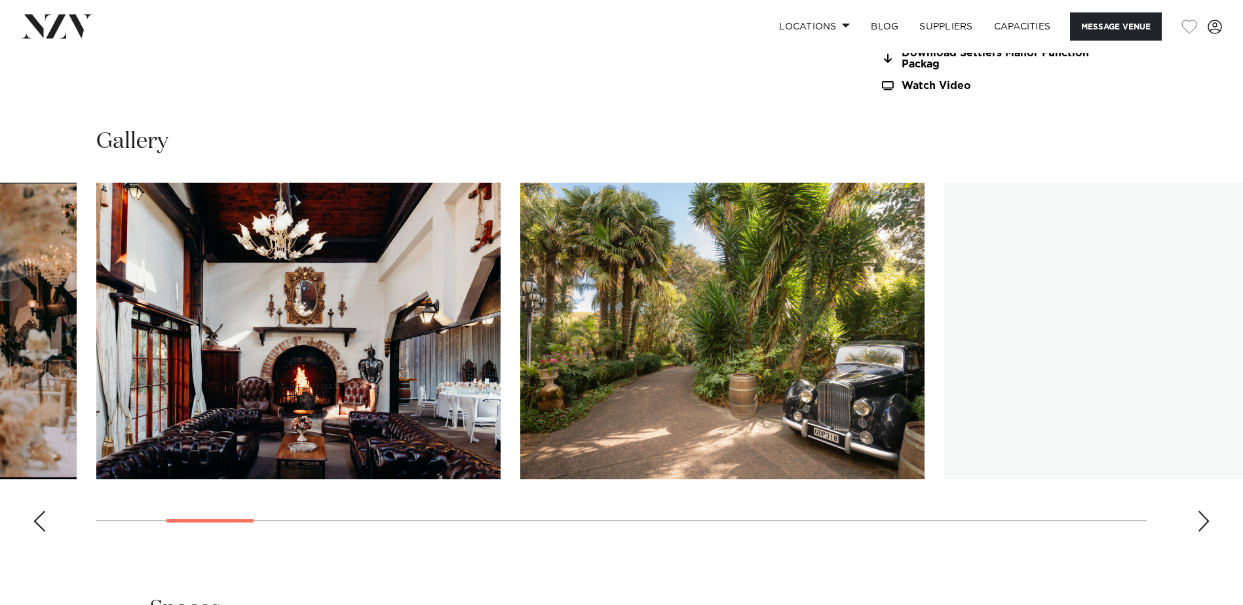
click at [609, 263] on div "Next slide" at bounding box center [1203, 521] width 13 height 21
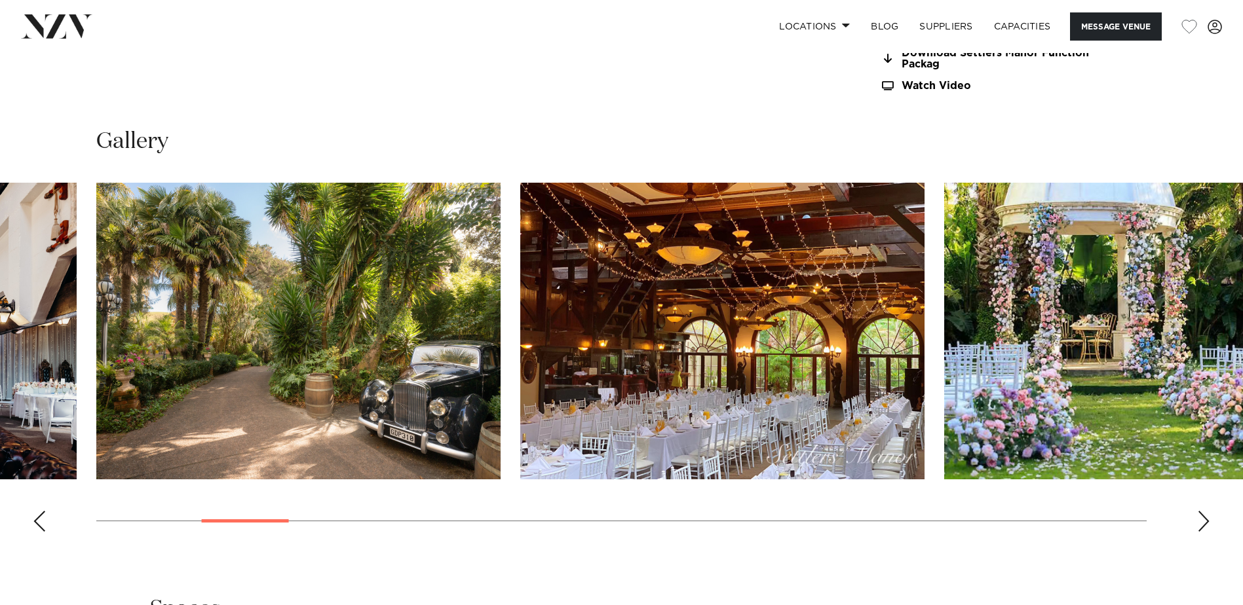
click at [609, 263] on div "Next slide" at bounding box center [1203, 521] width 13 height 21
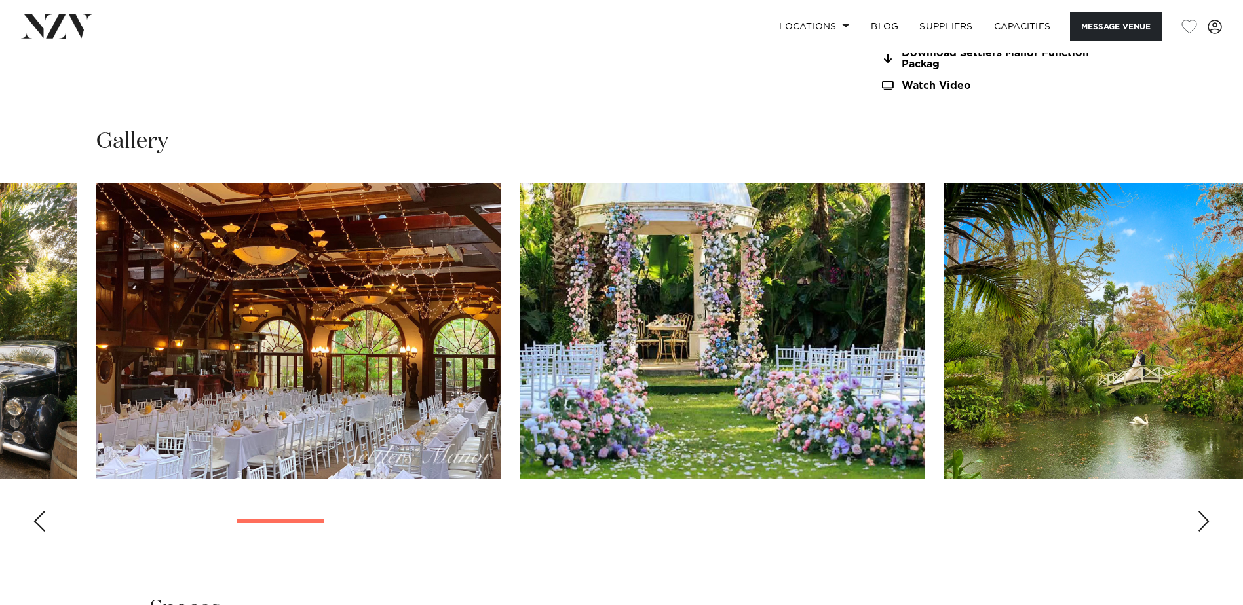
click at [609, 263] on div "Next slide" at bounding box center [1203, 521] width 13 height 21
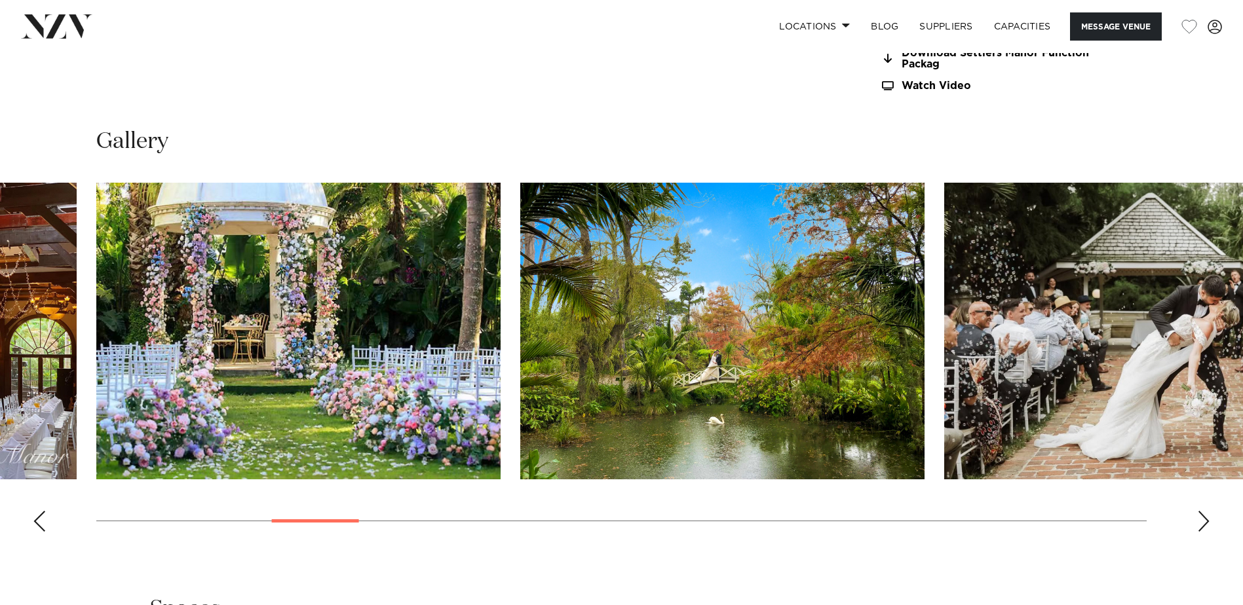
click at [609, 263] on div "Next slide" at bounding box center [1203, 521] width 13 height 21
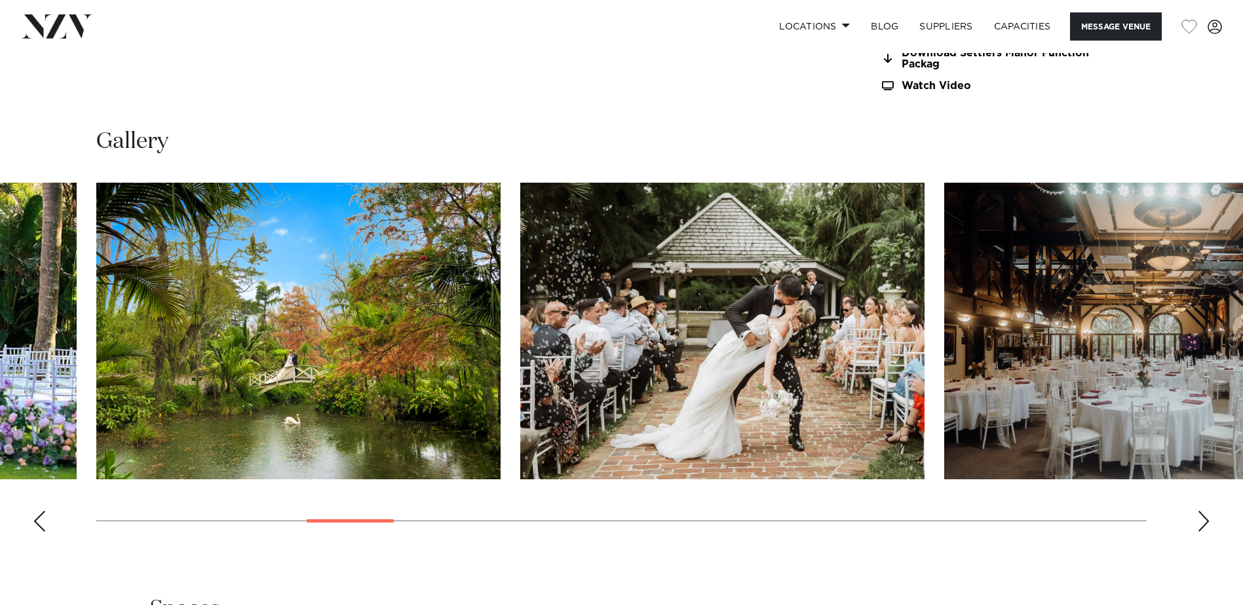
click at [609, 263] on div "Next slide" at bounding box center [1203, 521] width 13 height 21
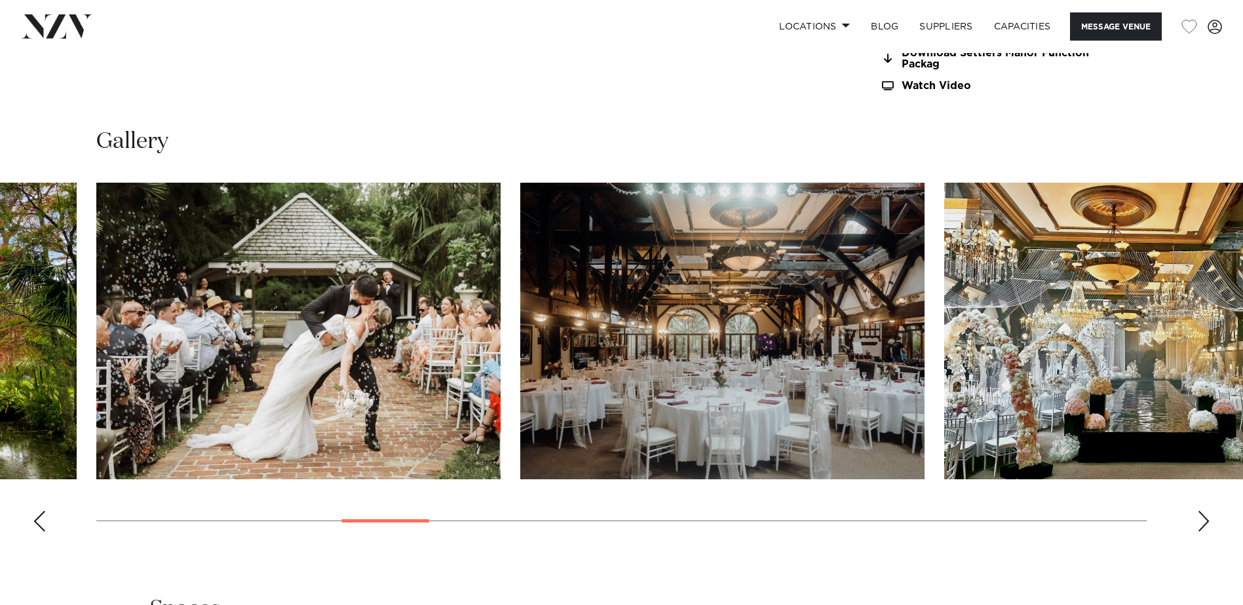
click at [609, 263] on div "Next slide" at bounding box center [1203, 521] width 13 height 21
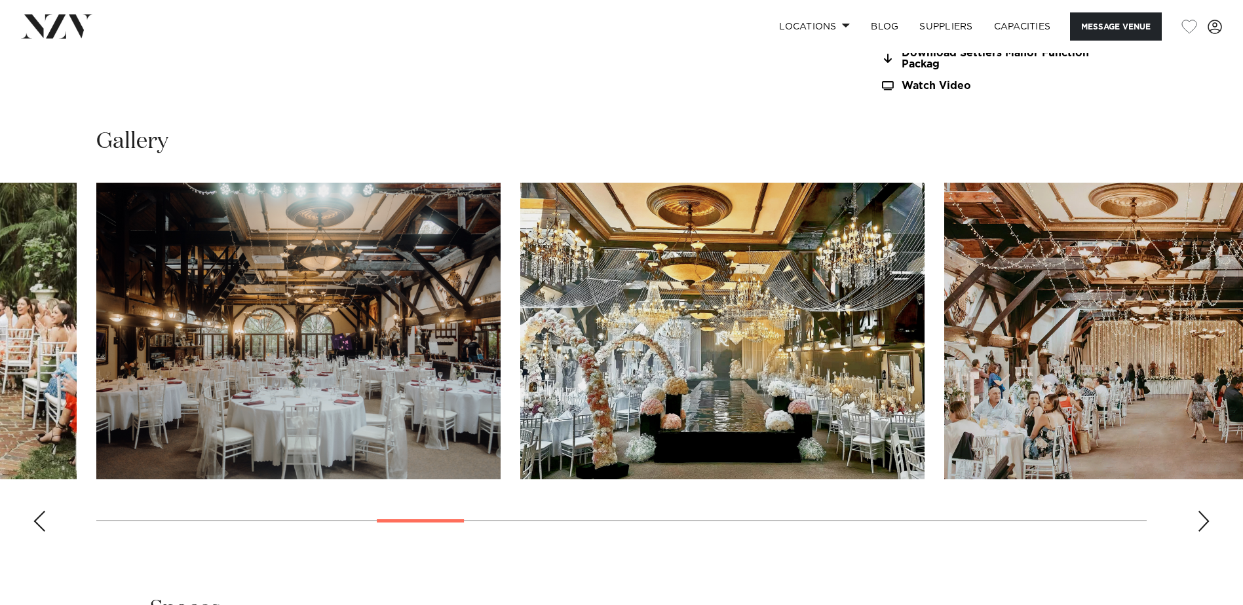
click at [609, 263] on div "Next slide" at bounding box center [1203, 521] width 13 height 21
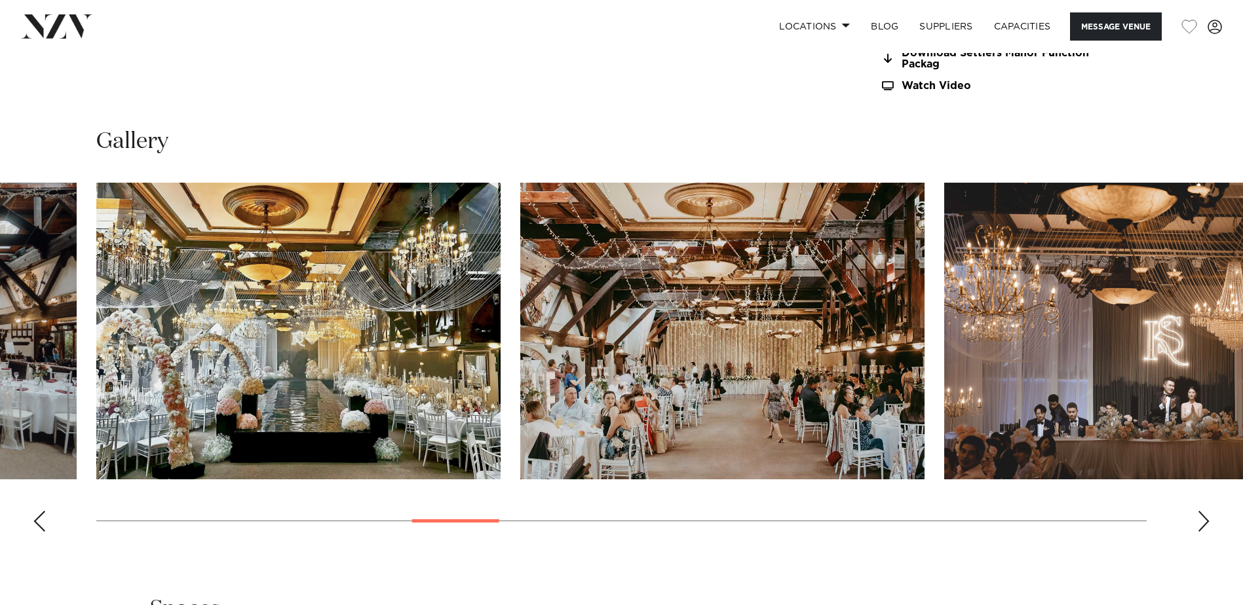
click at [609, 263] on div "Next slide" at bounding box center [1203, 521] width 13 height 21
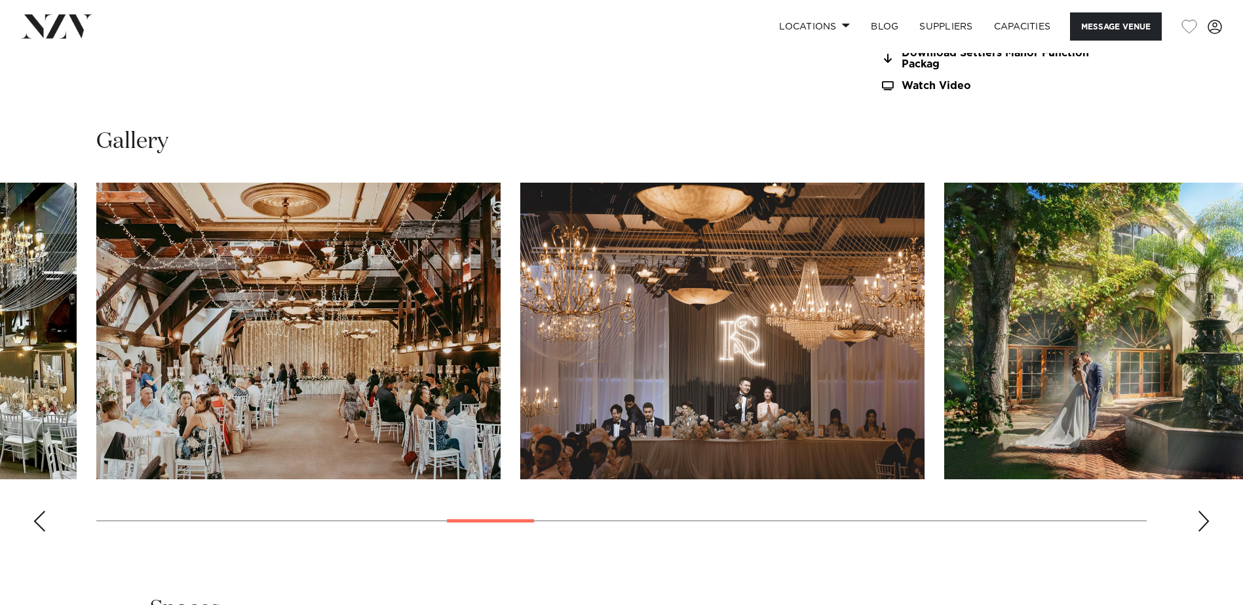
click at [609, 263] on div "Next slide" at bounding box center [1203, 521] width 13 height 21
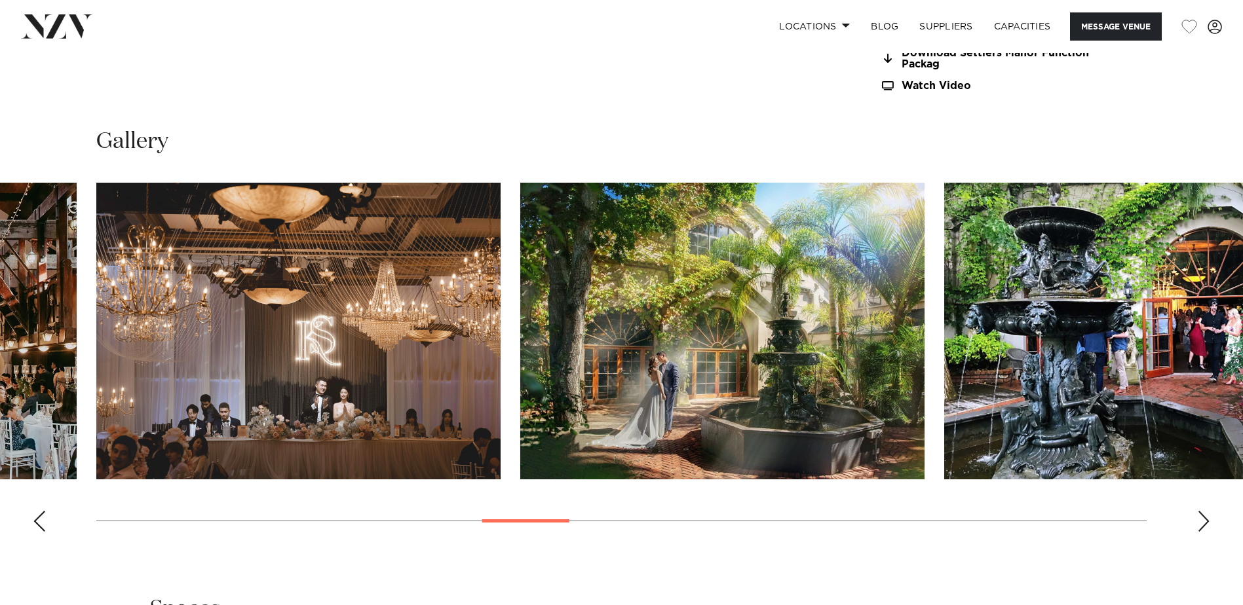
click at [609, 263] on div "Next slide" at bounding box center [1203, 521] width 13 height 21
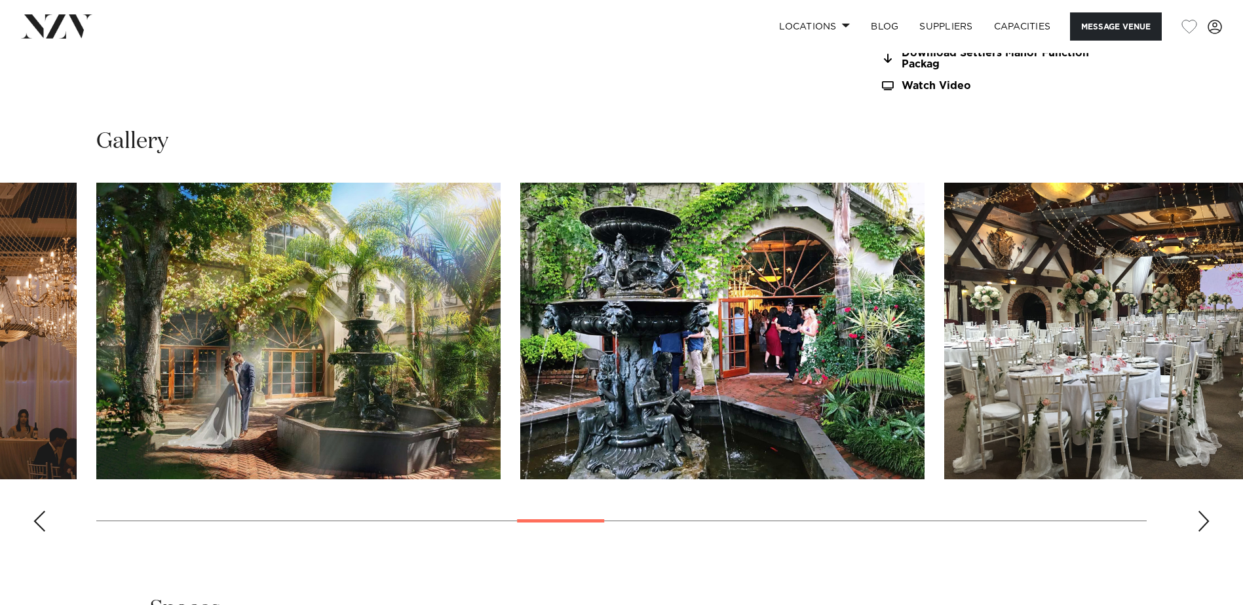
click at [609, 263] on div "Next slide" at bounding box center [1203, 521] width 13 height 21
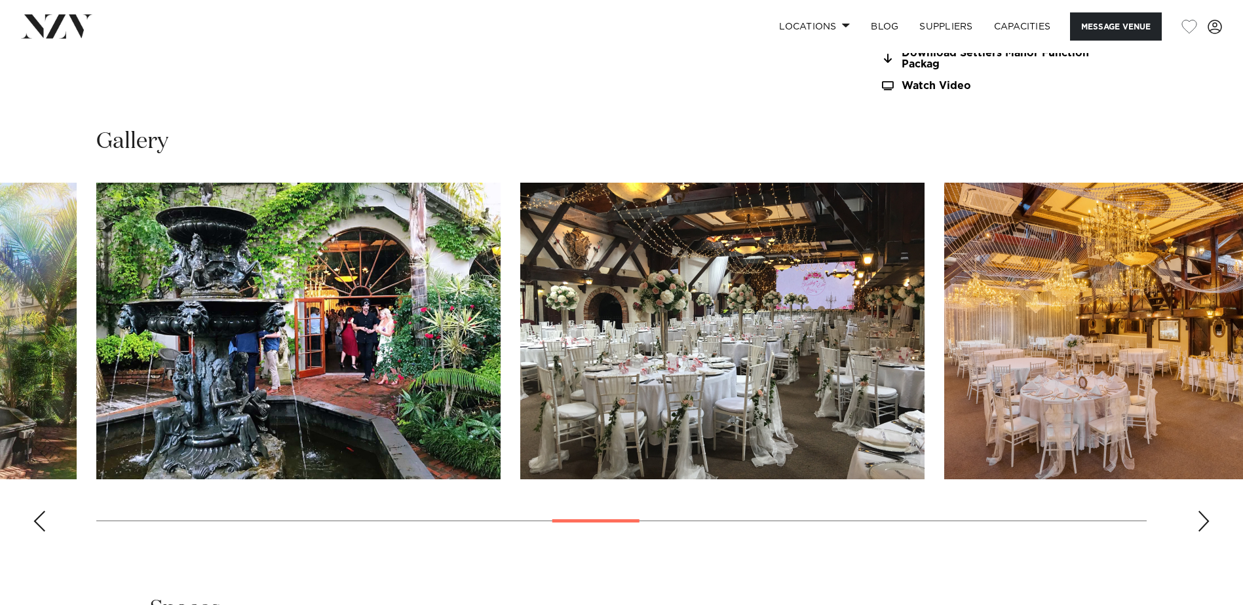
click at [609, 263] on div "Next slide" at bounding box center [1203, 521] width 13 height 21
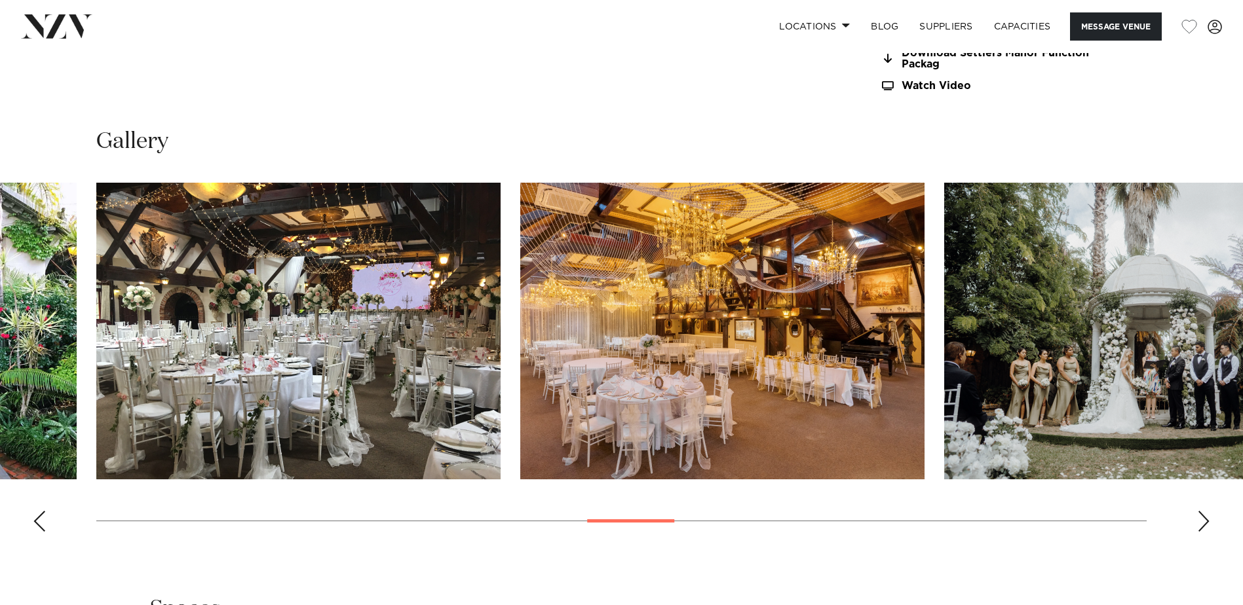
click at [609, 263] on div "Next slide" at bounding box center [1203, 521] width 13 height 21
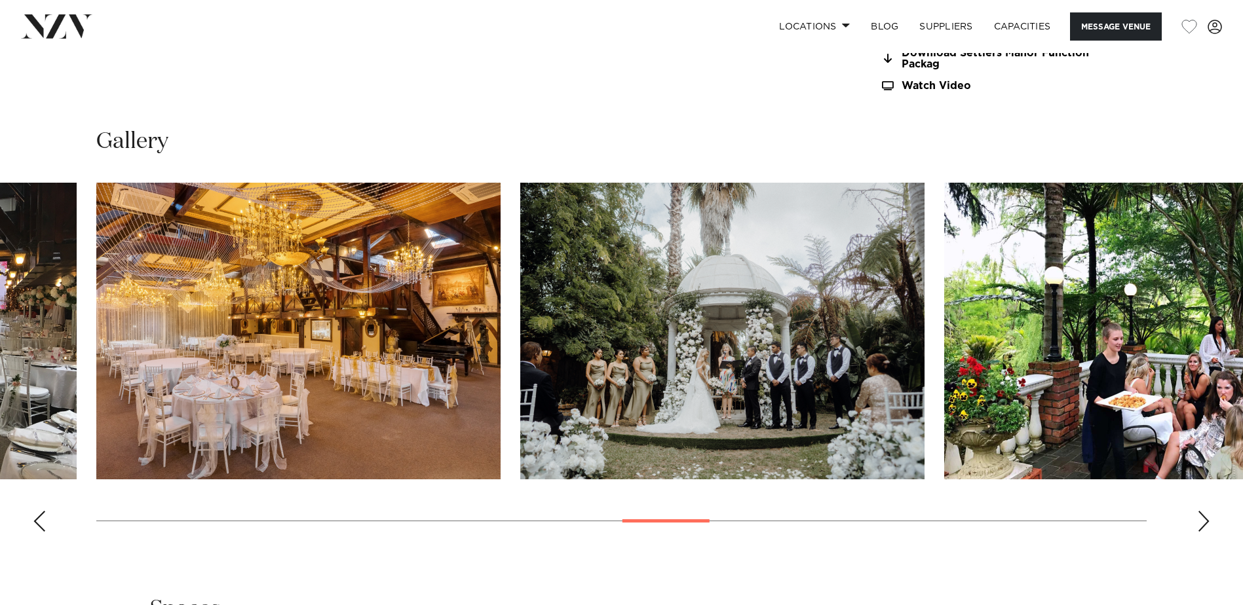
click at [609, 263] on div "Next slide" at bounding box center [1203, 521] width 13 height 21
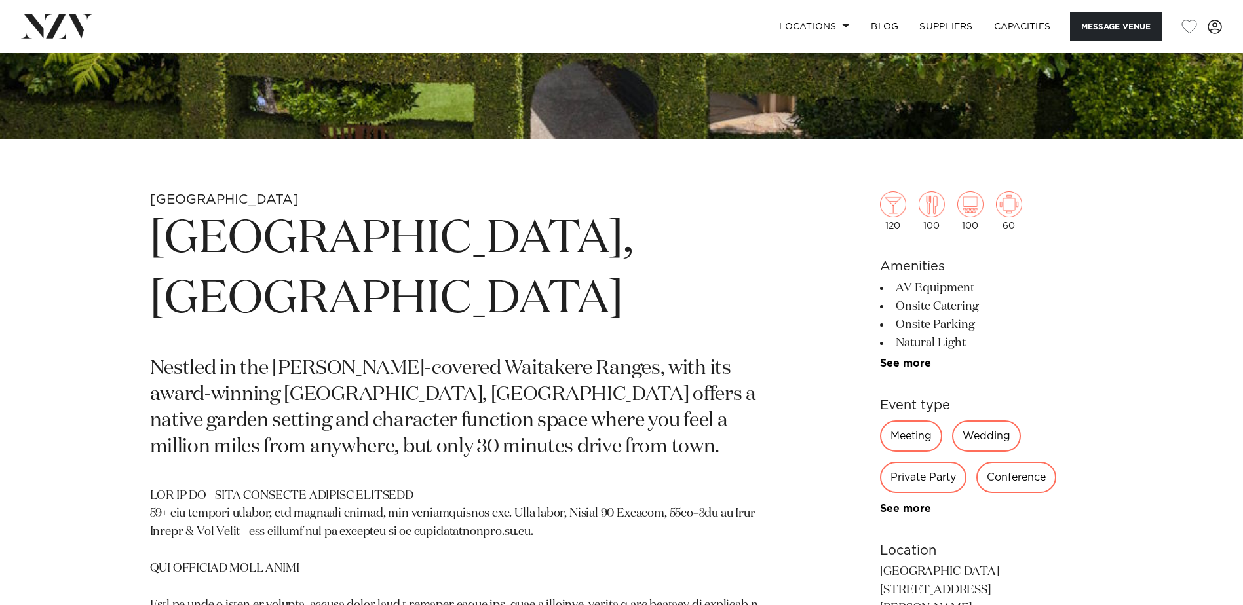
scroll to position [721, 0]
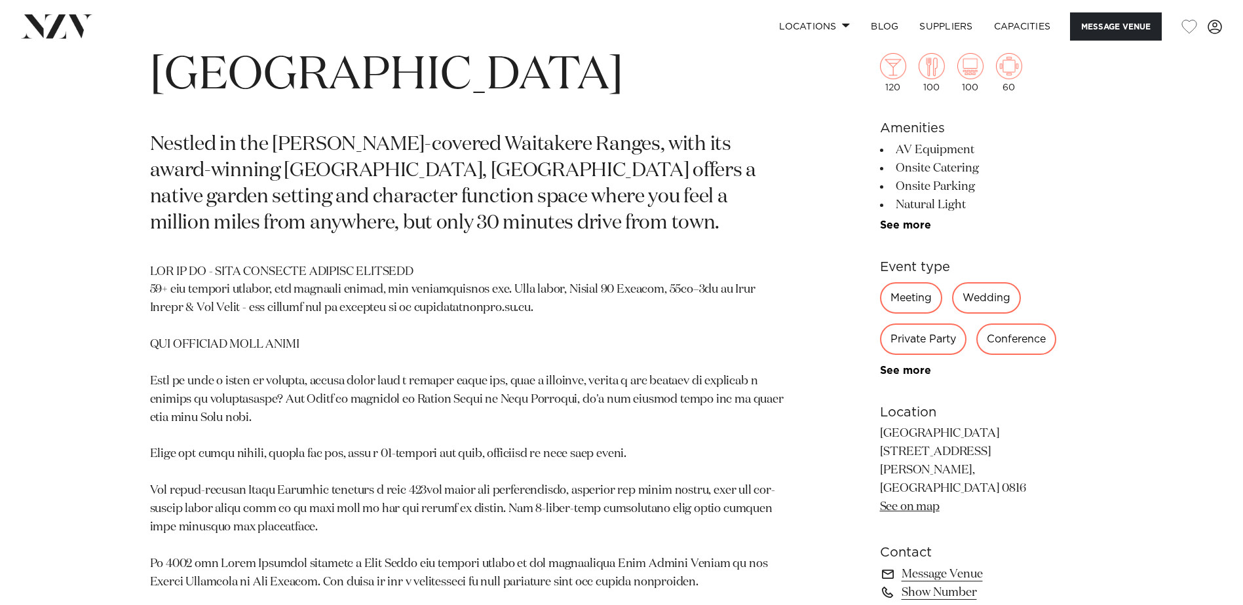
click at [430, 174] on p "Nestled in the bush-covered Waitakere Ranges, with its award-winning Nikau Pavi…" at bounding box center [468, 184] width 637 height 105
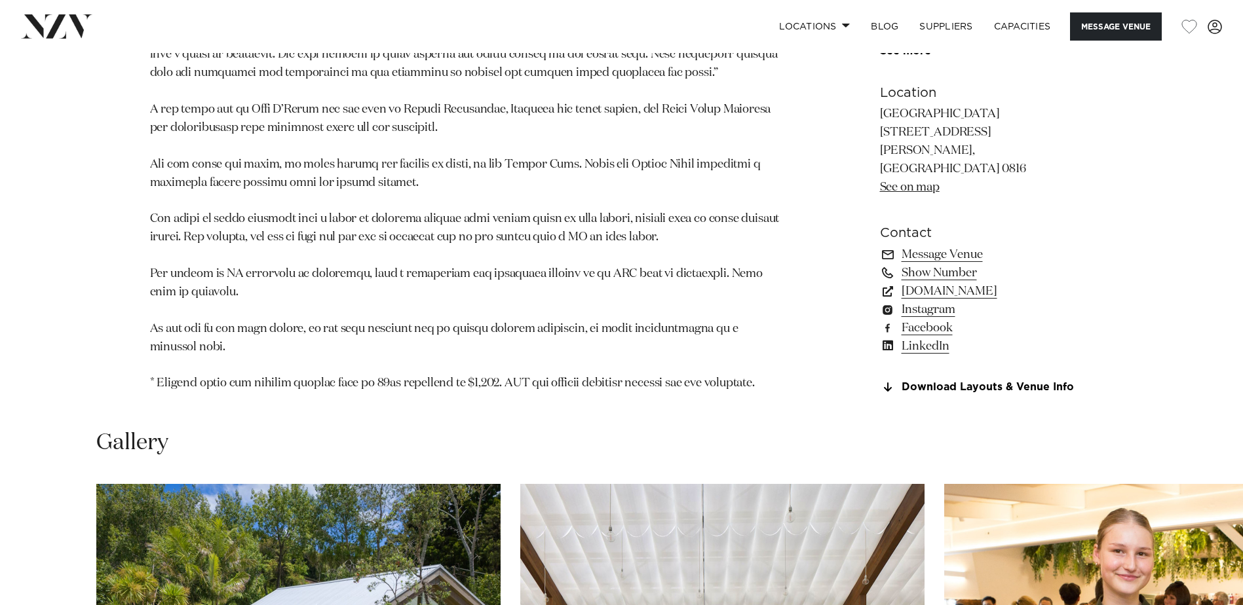
scroll to position [1310, 0]
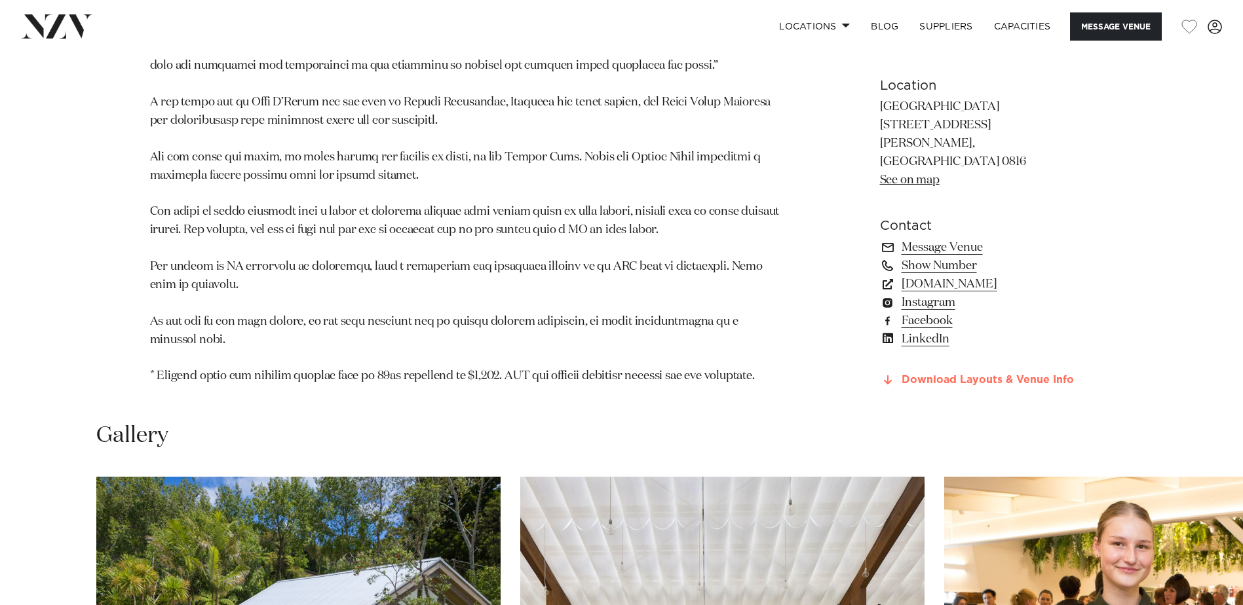
click at [609, 263] on link "Download Layouts & Venue Info" at bounding box center [987, 380] width 214 height 12
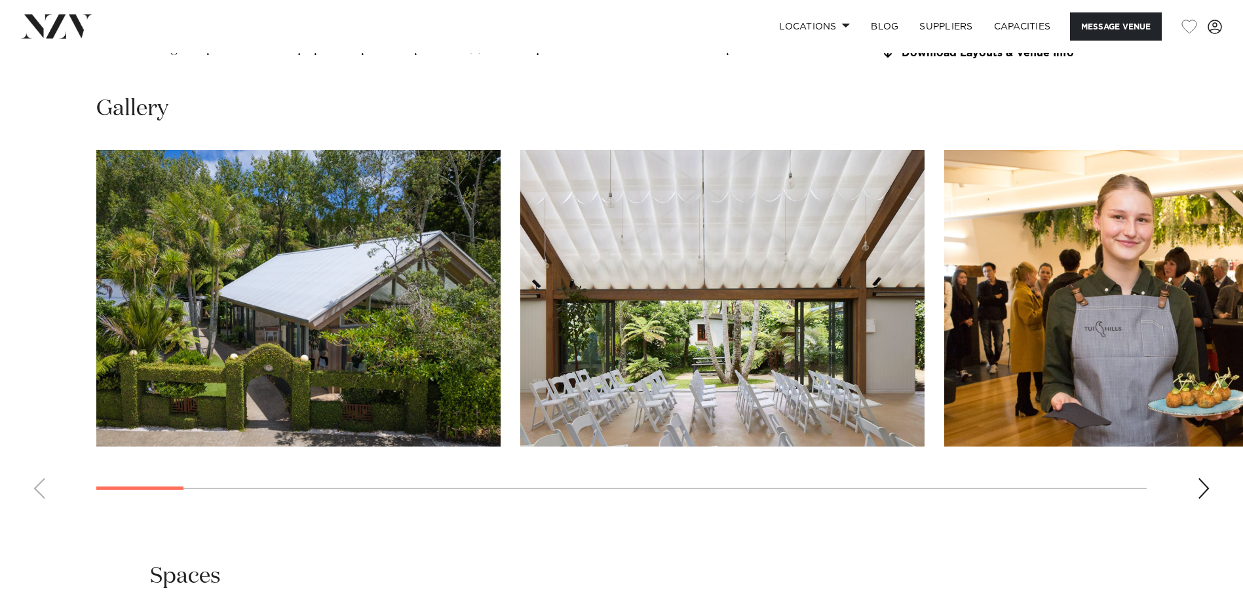
scroll to position [1638, 0]
click at [609, 263] on div "Next slide" at bounding box center [1203, 488] width 13 height 21
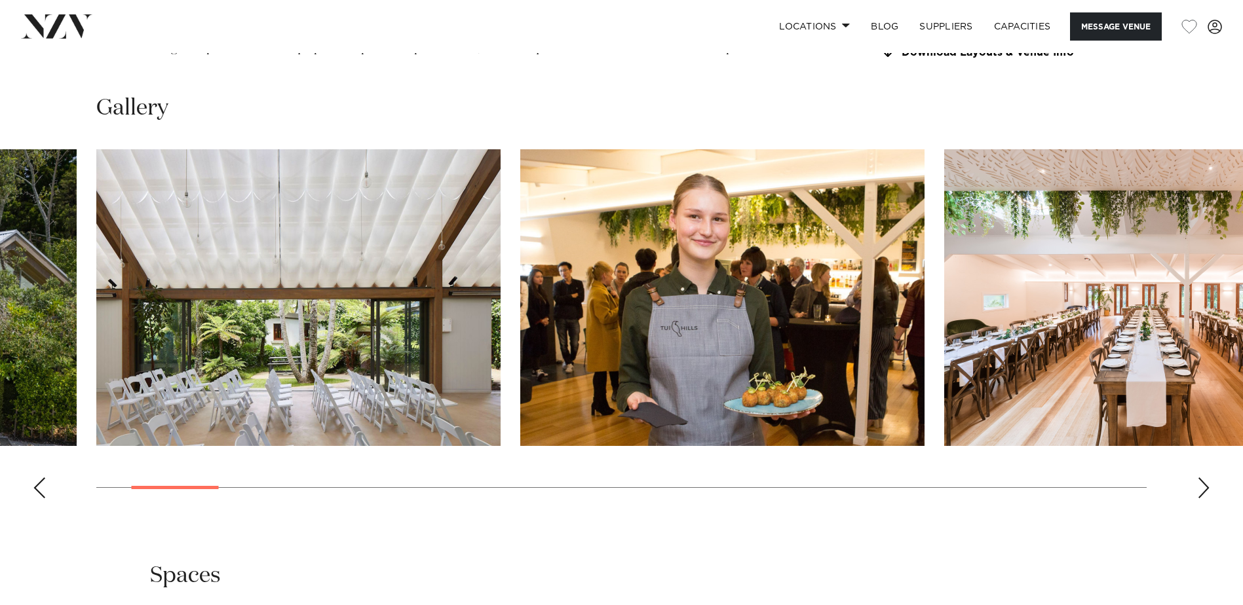
click at [609, 263] on div "Next slide" at bounding box center [1203, 488] width 13 height 21
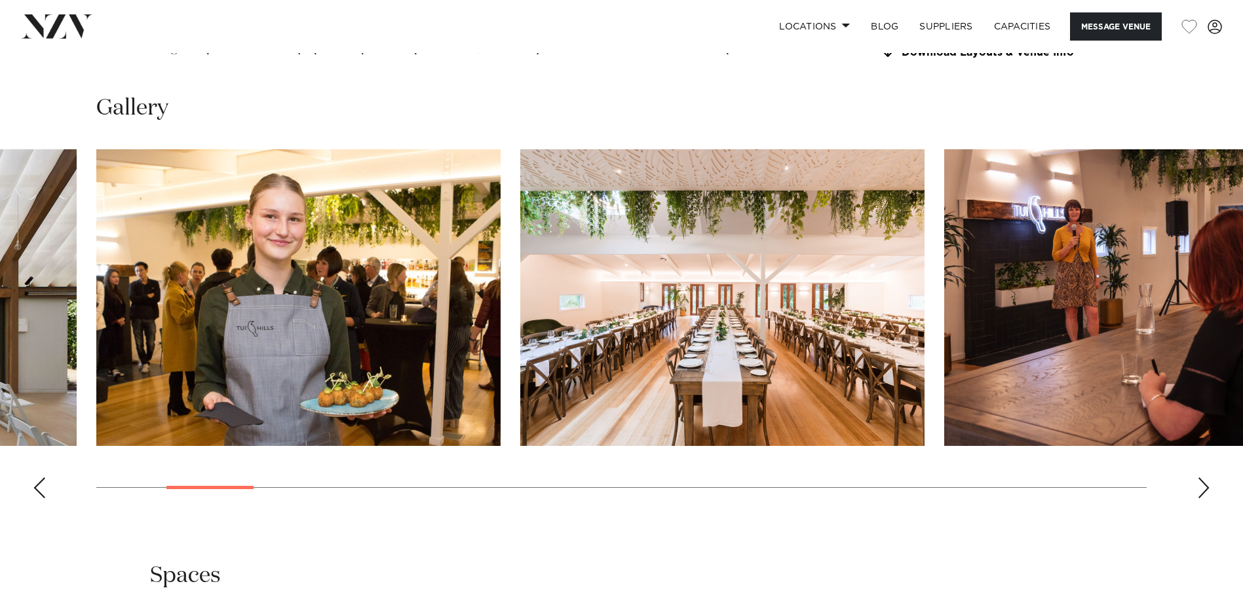
click at [609, 263] on div "Next slide" at bounding box center [1203, 488] width 13 height 21
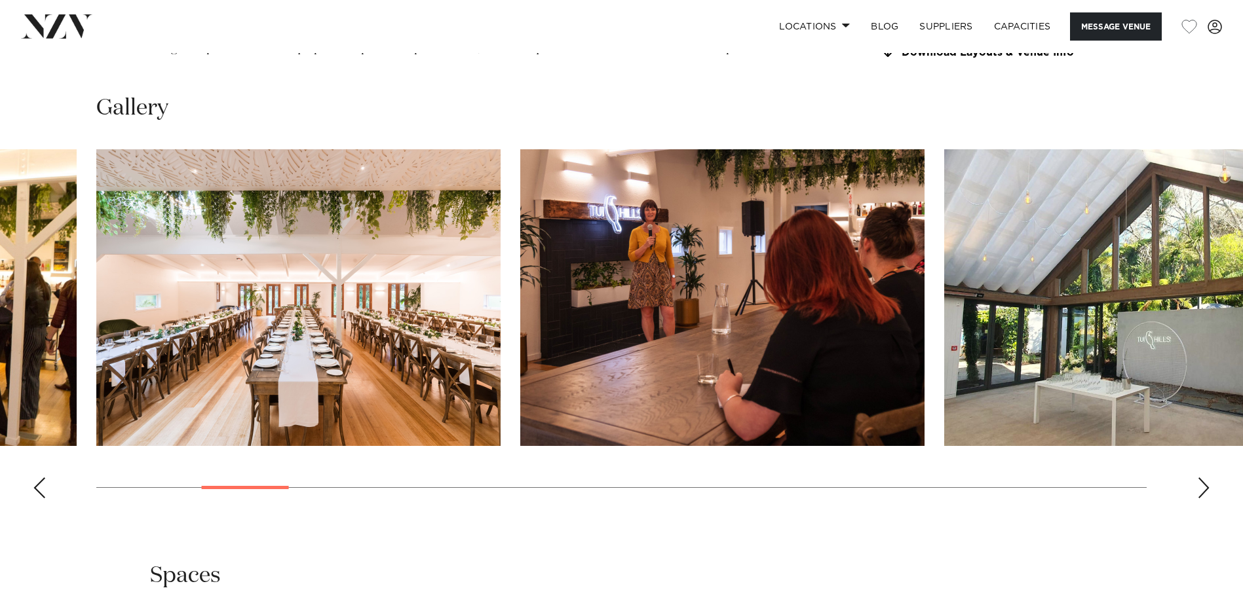
click at [609, 263] on div "Next slide" at bounding box center [1203, 488] width 13 height 21
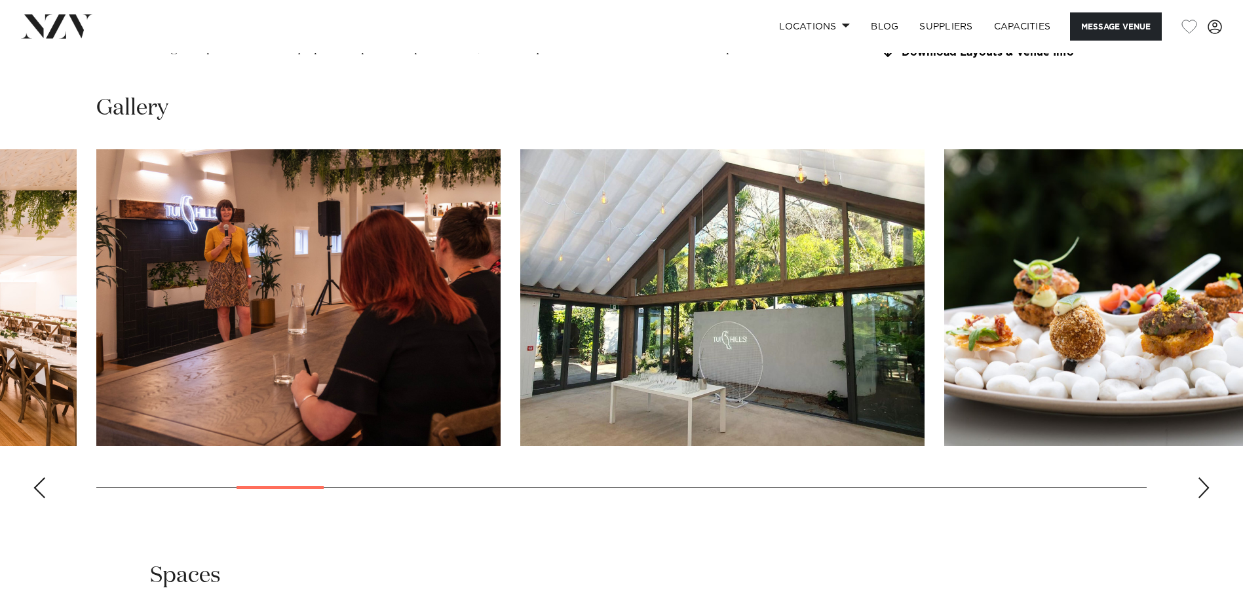
click at [609, 263] on div "Next slide" at bounding box center [1203, 488] width 13 height 21
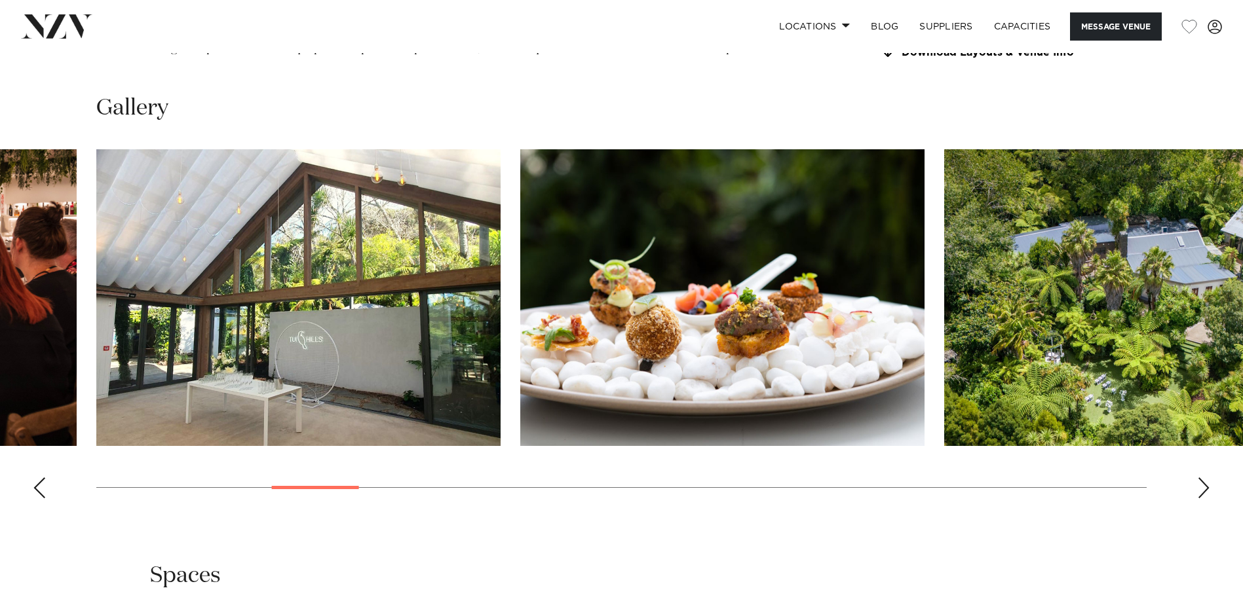
click at [609, 263] on div "Next slide" at bounding box center [1203, 488] width 13 height 21
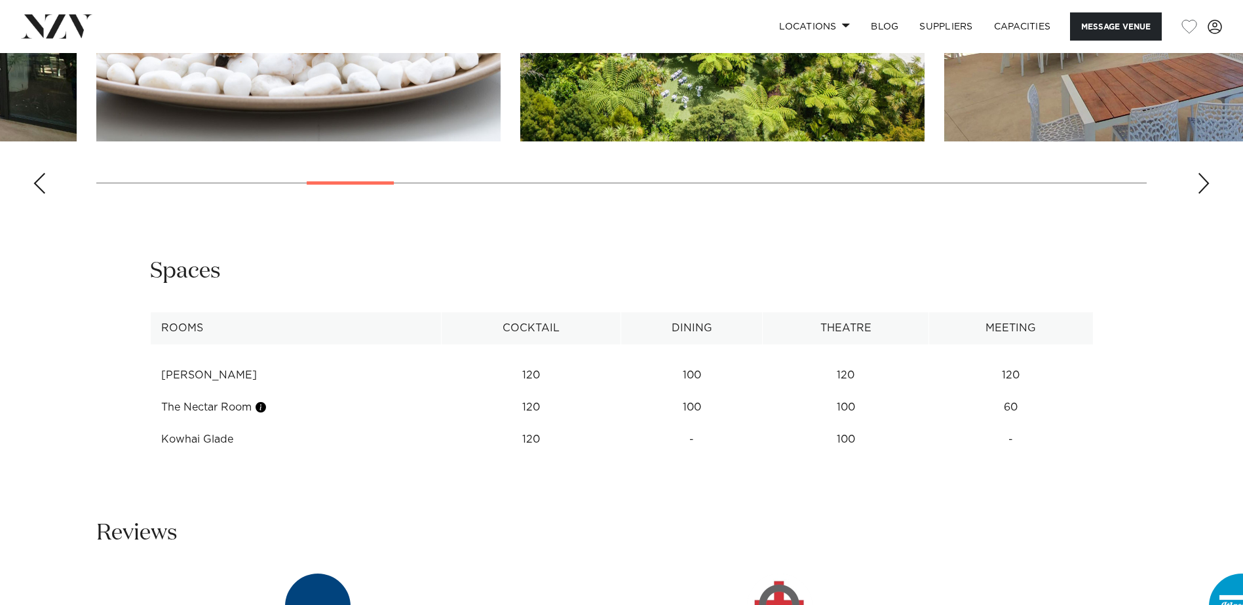
scroll to position [1966, 0]
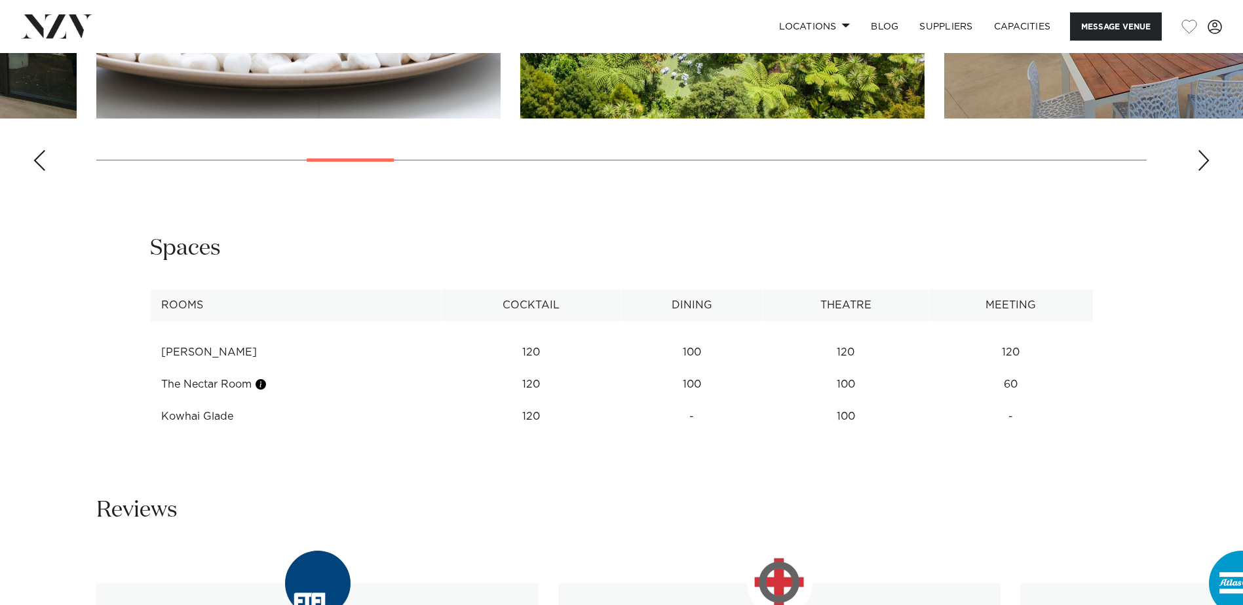
click at [609, 234] on div "Spaces" at bounding box center [622, 248] width 944 height 29
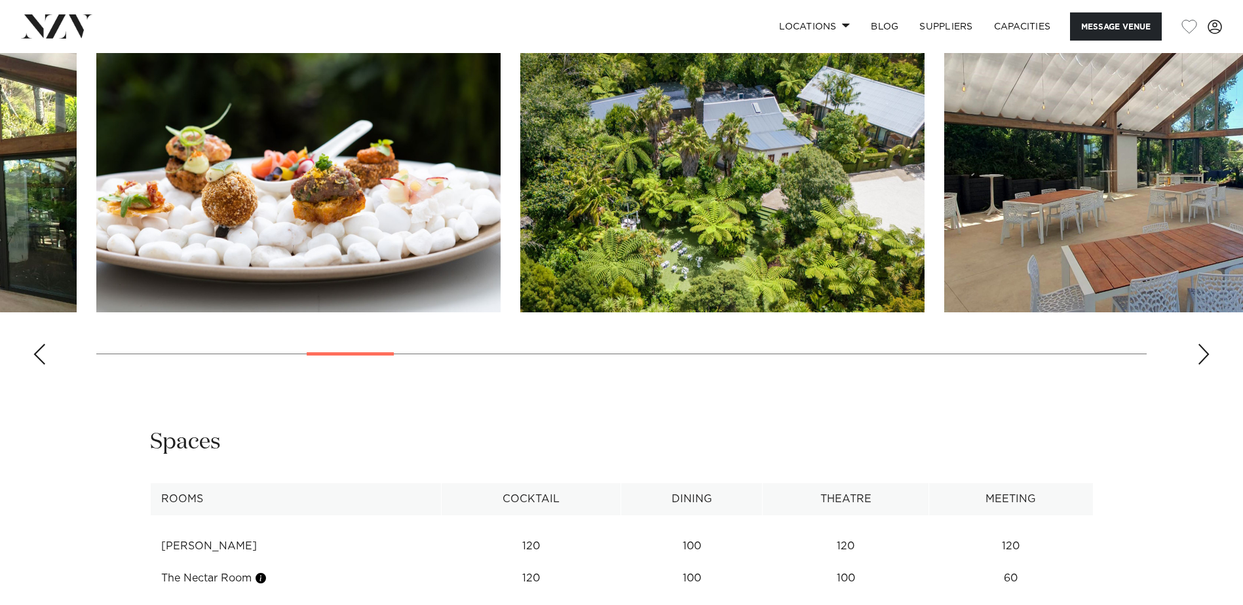
scroll to position [1769, 0]
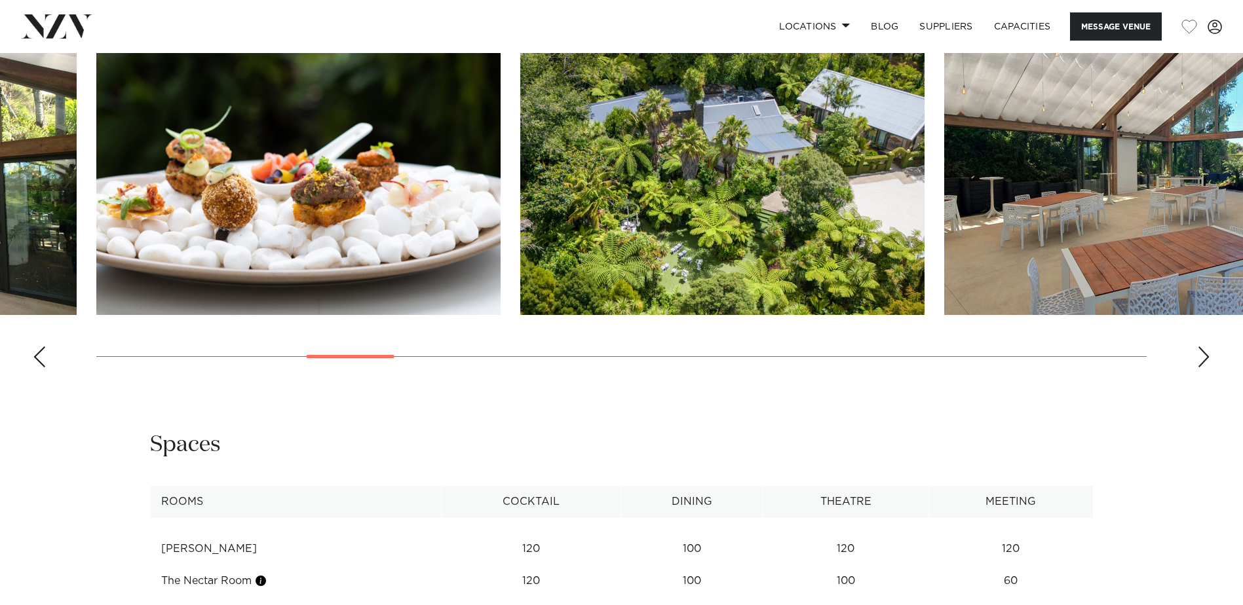
click at [609, 263] on swiper-container at bounding box center [621, 198] width 1243 height 360
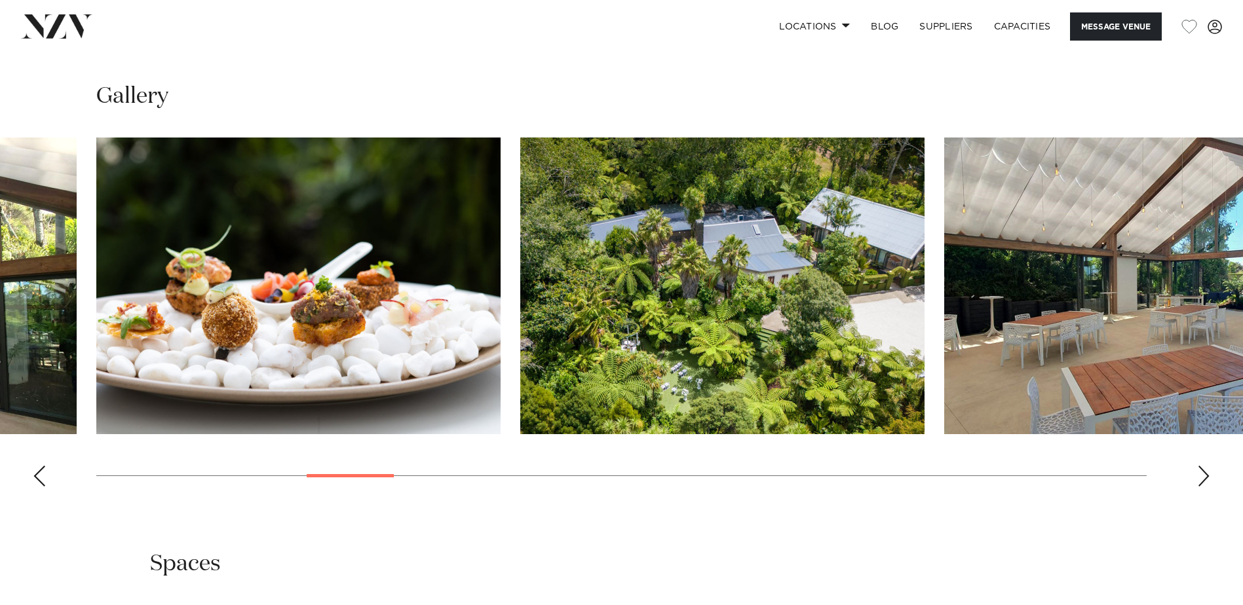
scroll to position [1638, 0]
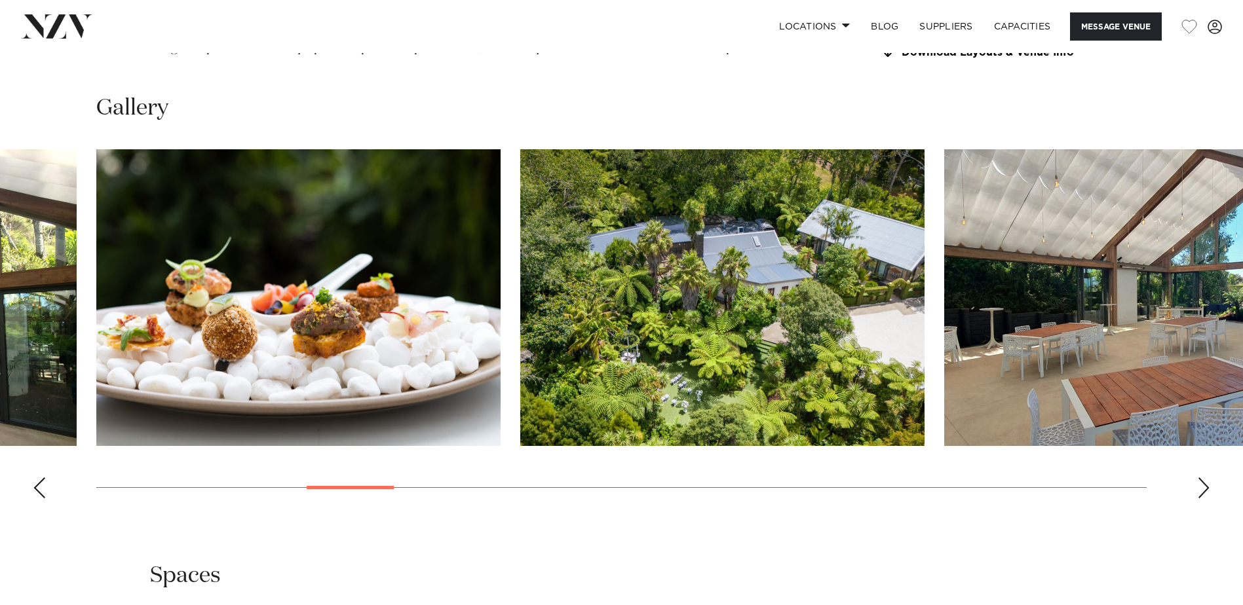
click at [609, 263] on swiper-container at bounding box center [621, 329] width 1243 height 360
click at [609, 263] on div "Next slide" at bounding box center [1203, 488] width 13 height 21
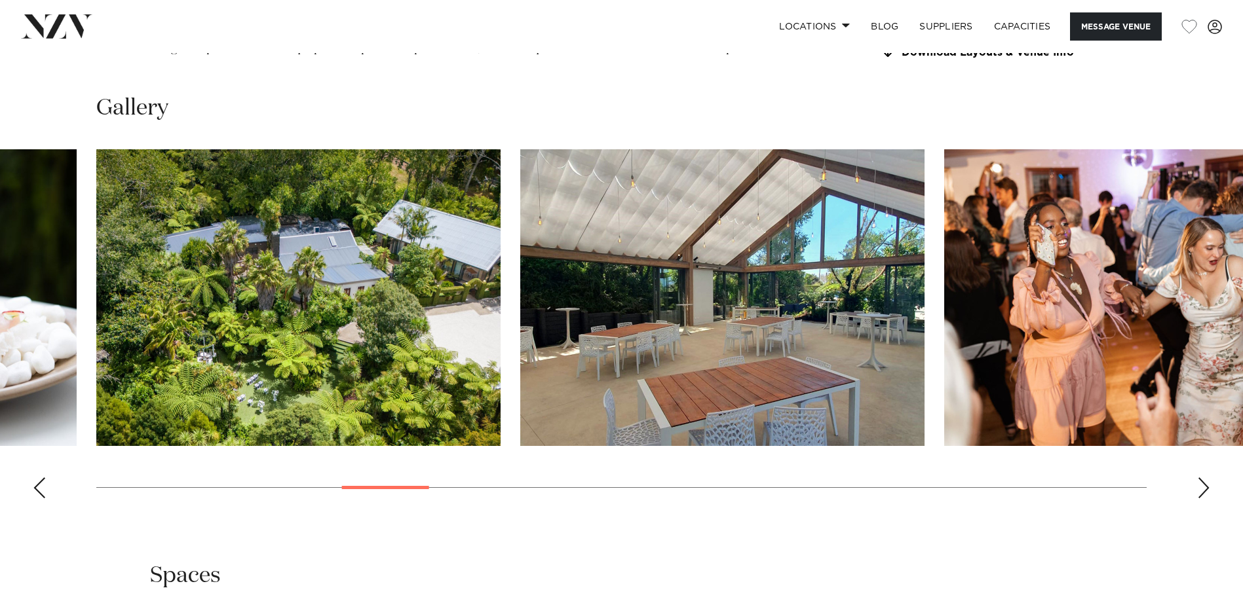
click at [609, 263] on div "Next slide" at bounding box center [1203, 488] width 13 height 21
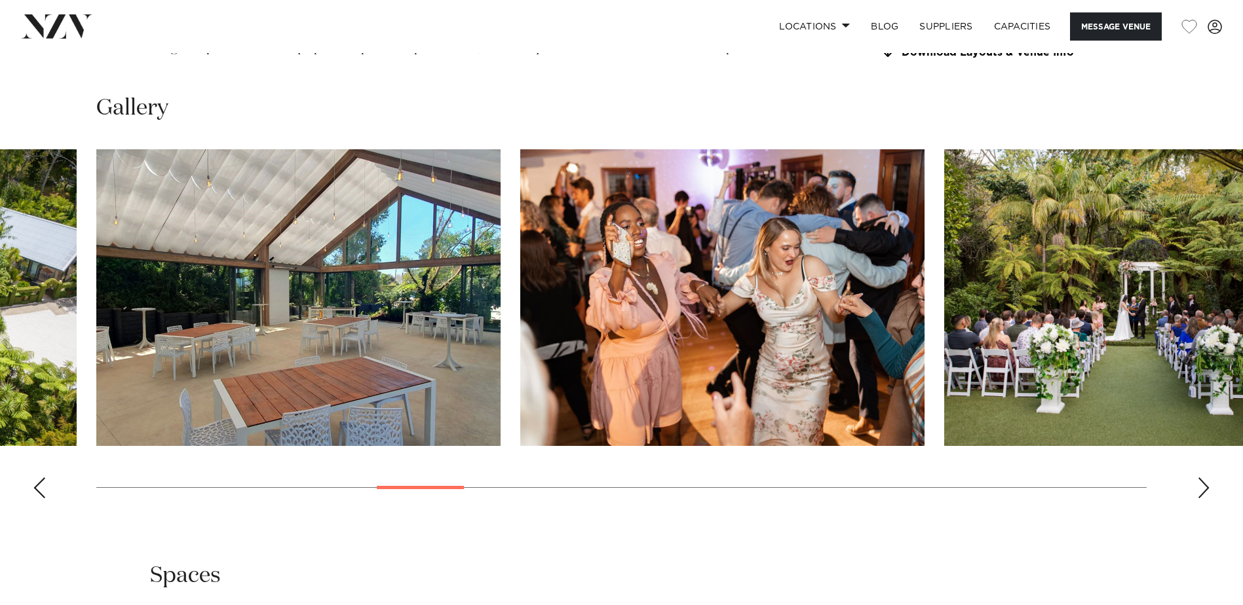
click at [609, 263] on div "Next slide" at bounding box center [1203, 488] width 13 height 21
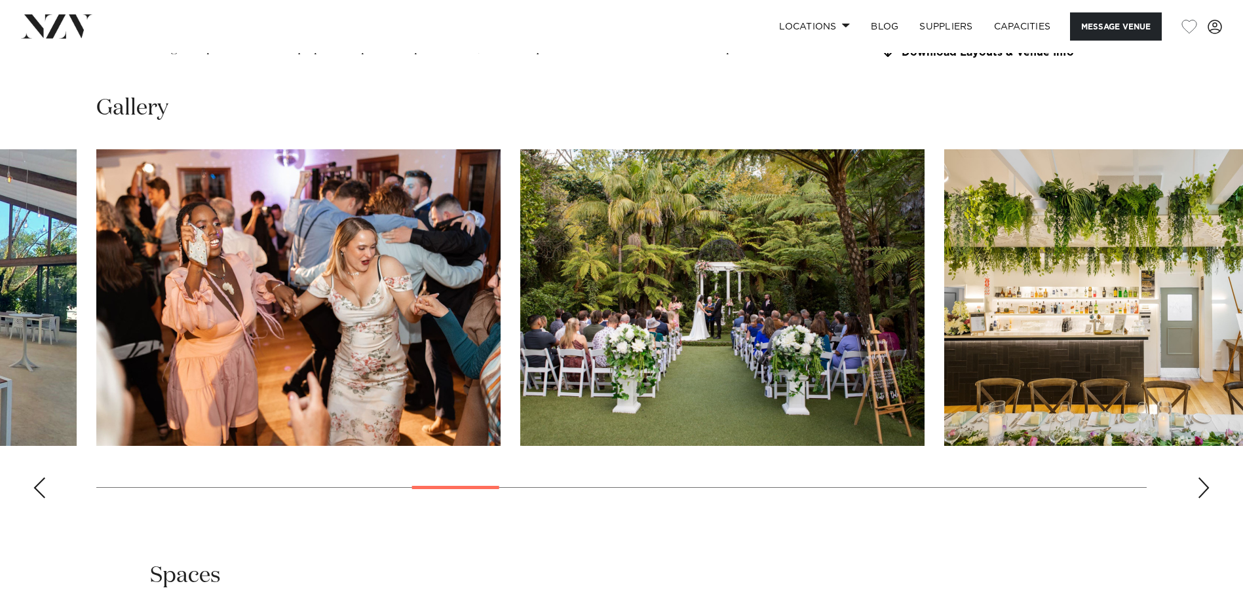
click at [609, 263] on div "Next slide" at bounding box center [1203, 488] width 13 height 21
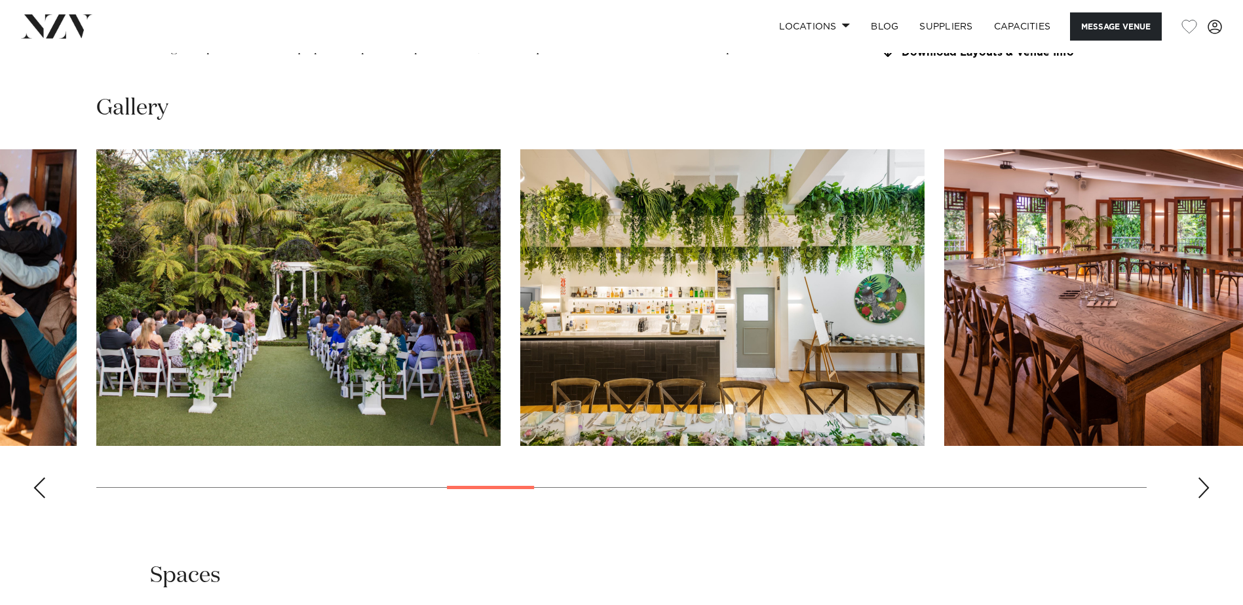
click at [609, 263] on div "Next slide" at bounding box center [1203, 488] width 13 height 21
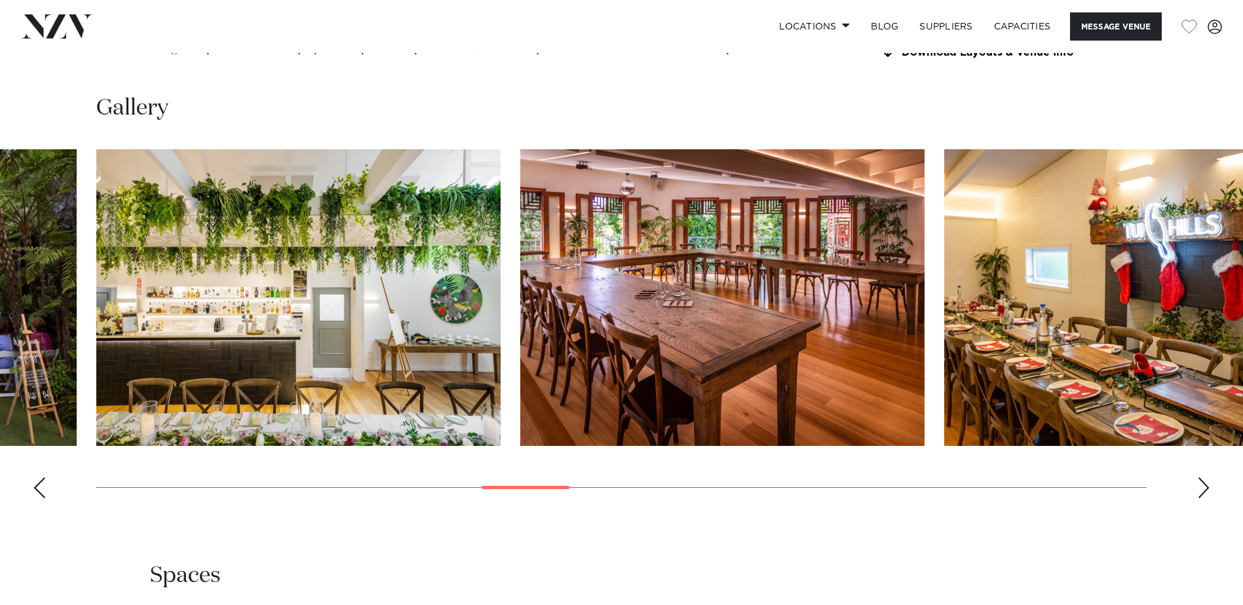
click at [609, 263] on div "Next slide" at bounding box center [1203, 488] width 13 height 21
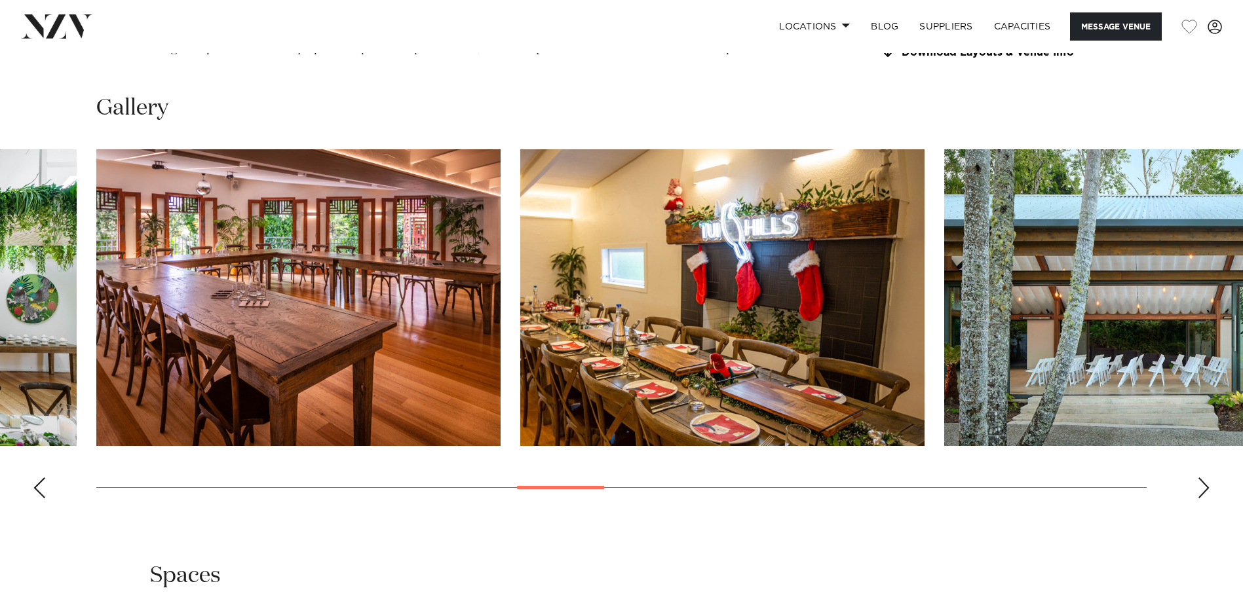
click at [609, 263] on div "Next slide" at bounding box center [1203, 488] width 13 height 21
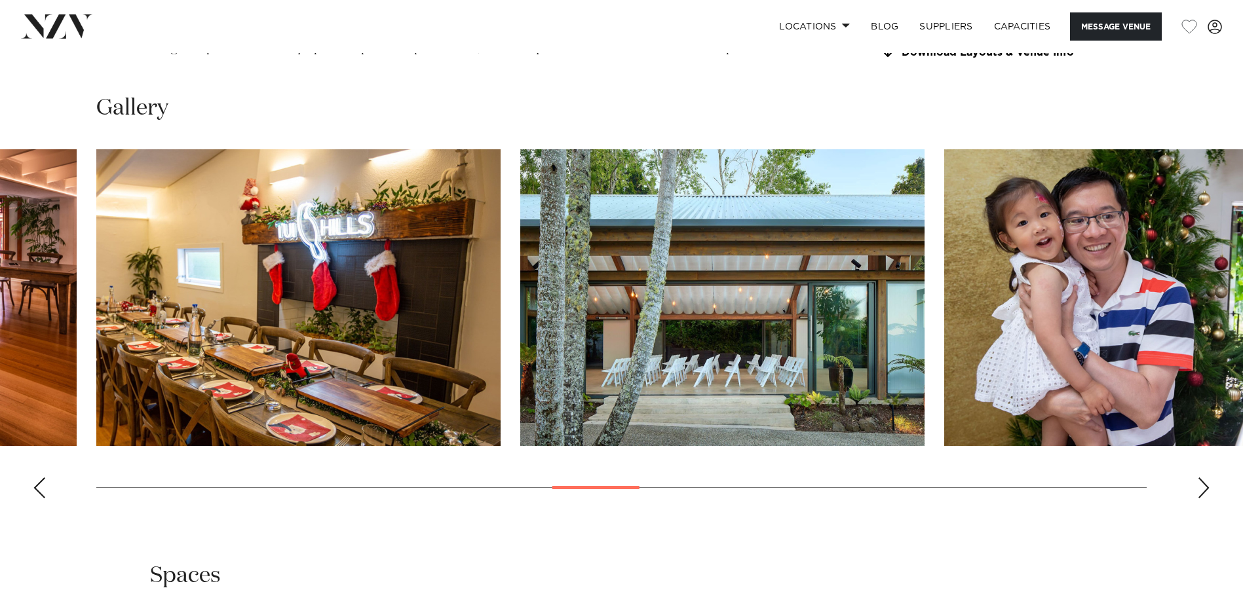
click at [609, 263] on div "Next slide" at bounding box center [1203, 488] width 13 height 21
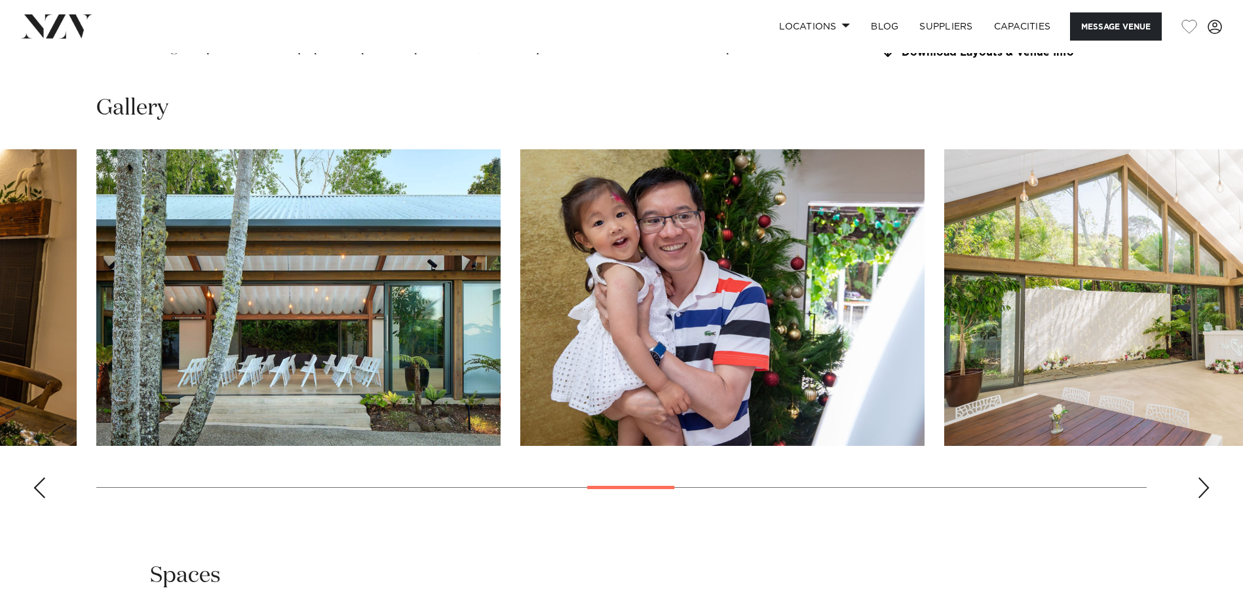
click at [609, 263] on div "Next slide" at bounding box center [1203, 488] width 13 height 21
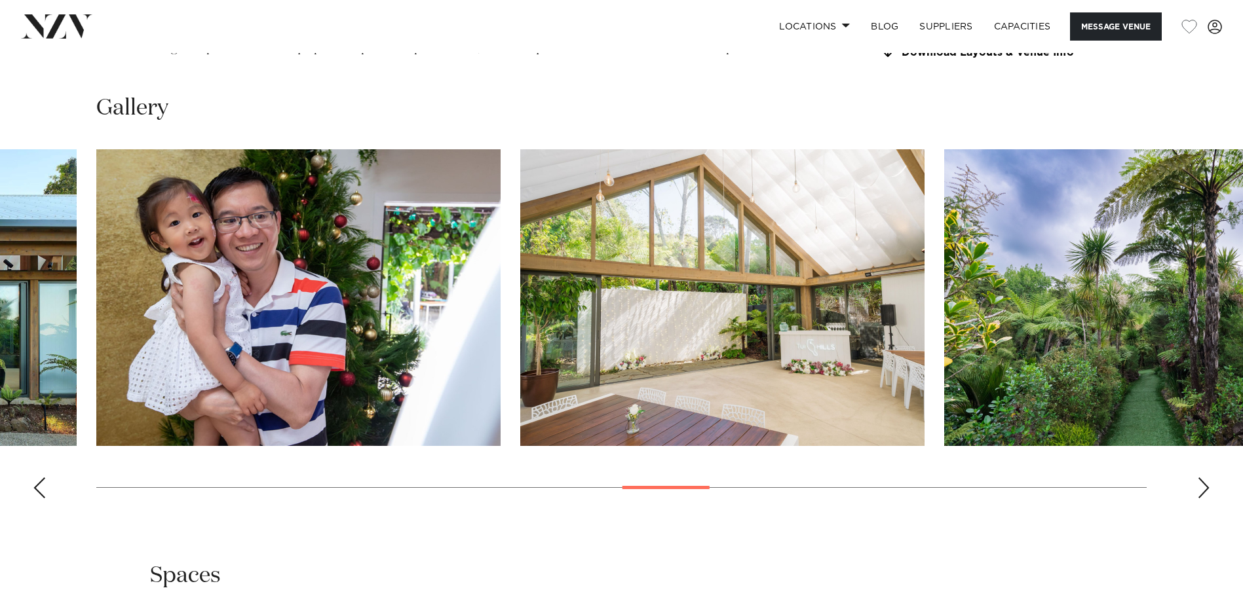
click at [37, 263] on div "Previous slide" at bounding box center [39, 488] width 13 height 21
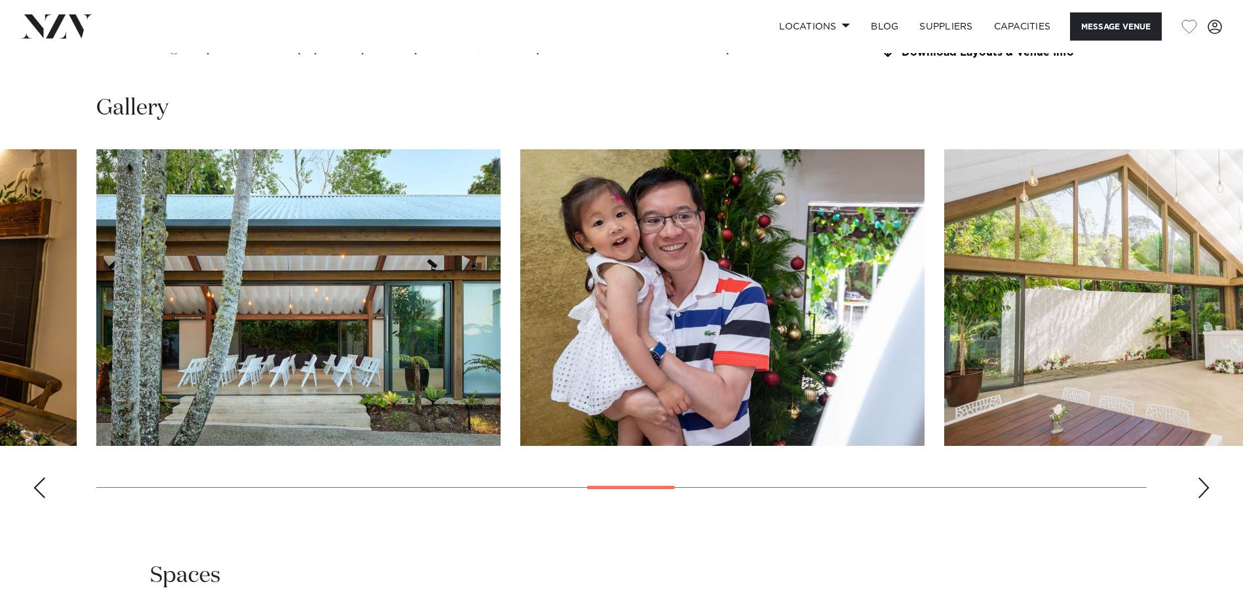
click at [271, 255] on img "15 / 30" at bounding box center [298, 297] width 404 height 297
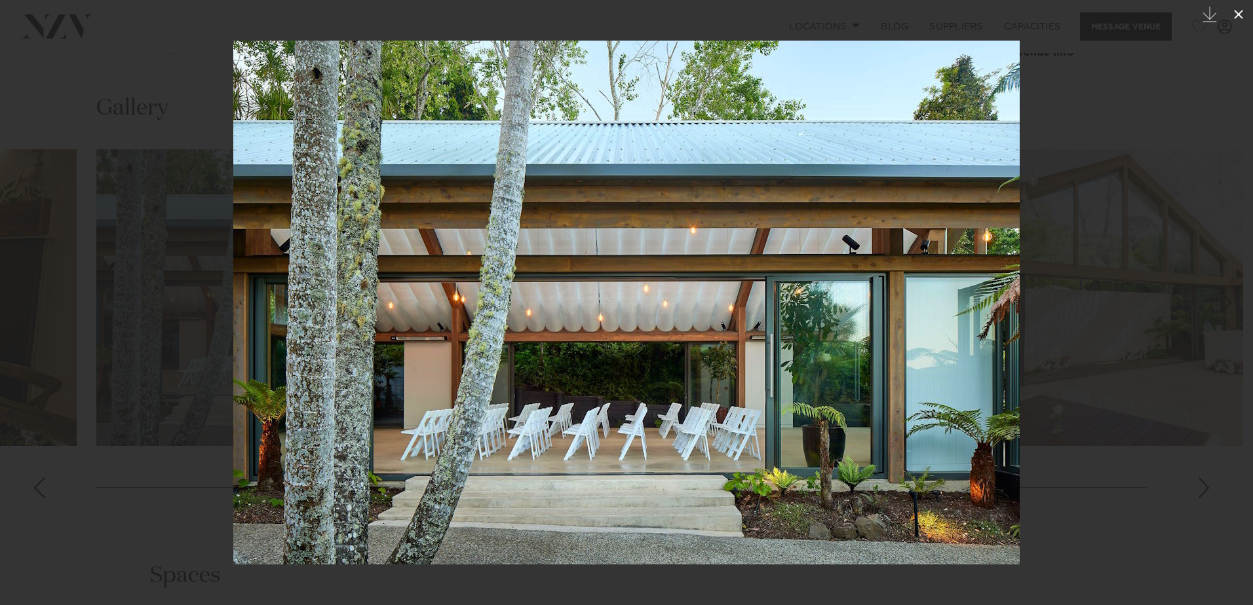
click at [609, 14] on icon at bounding box center [1238, 15] width 16 height 16
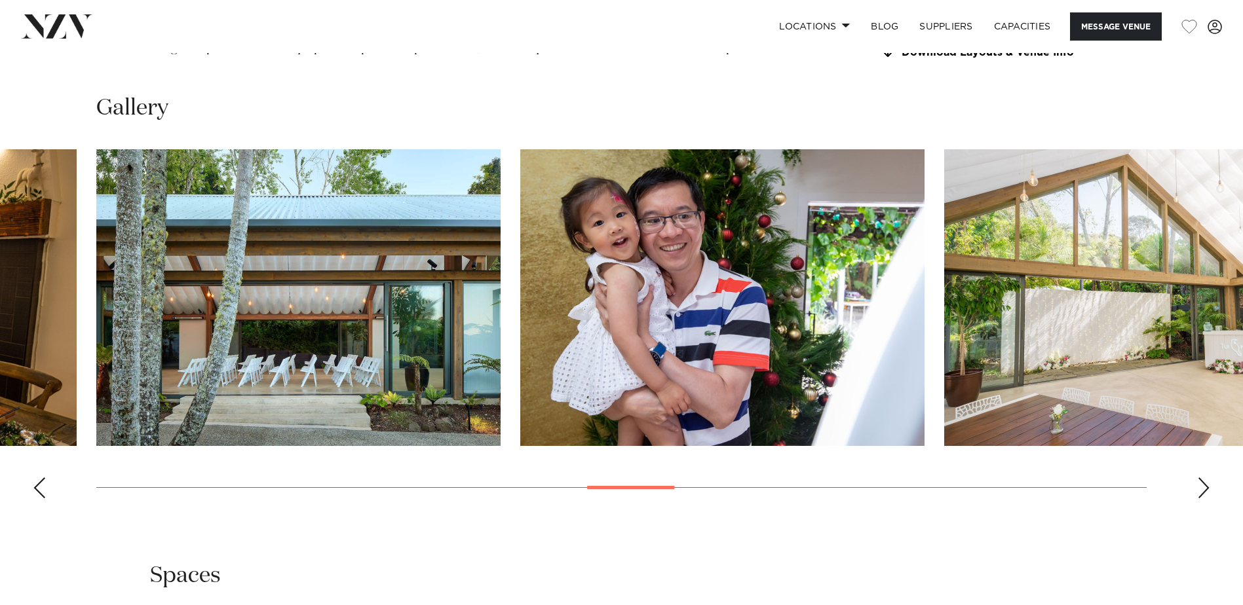
click at [609, 263] on div "Next slide" at bounding box center [1203, 488] width 13 height 21
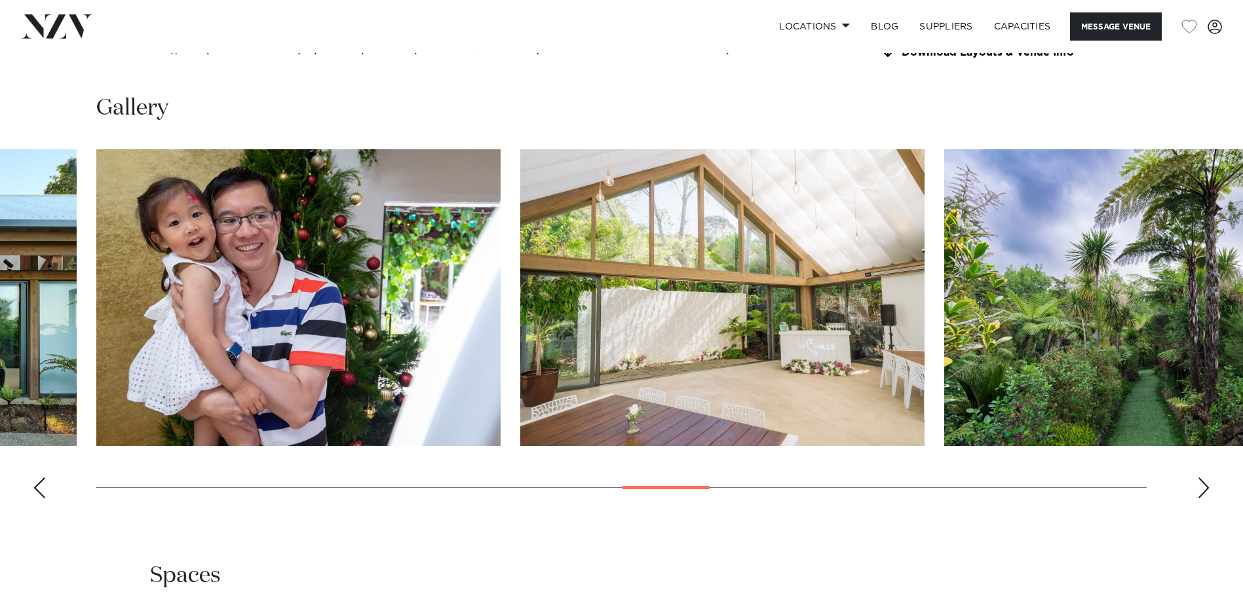
click at [609, 263] on div "Next slide" at bounding box center [1203, 488] width 13 height 21
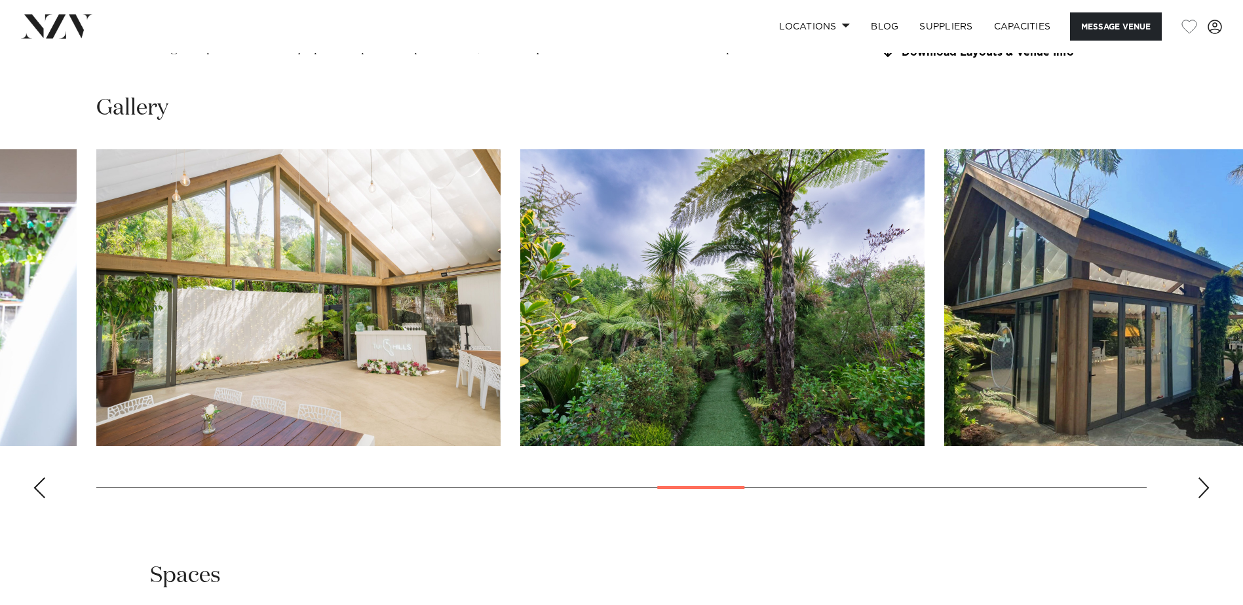
click at [609, 263] on div "Next slide" at bounding box center [1203, 488] width 13 height 21
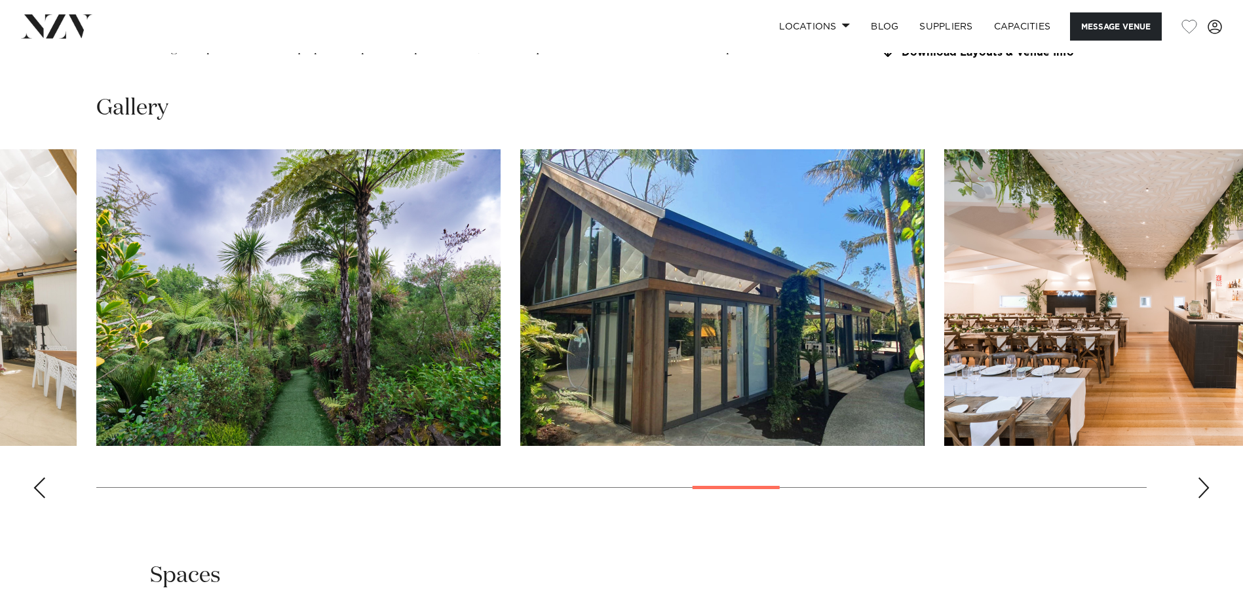
click at [609, 263] on div "Next slide" at bounding box center [1203, 488] width 13 height 21
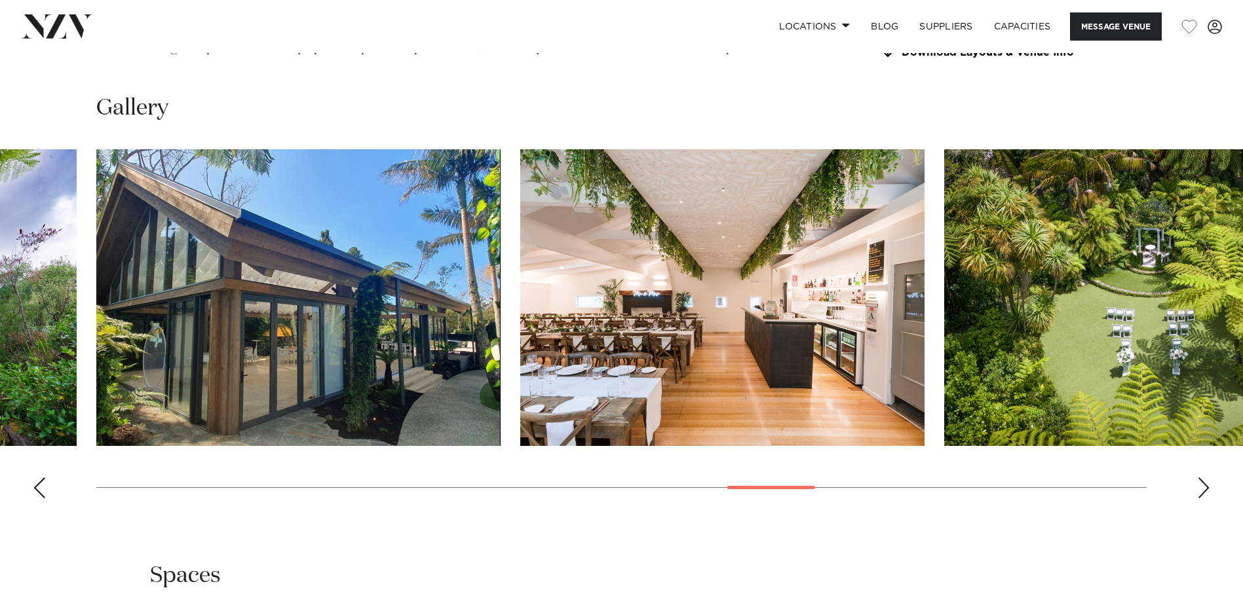
click at [609, 263] on div "Next slide" at bounding box center [1203, 488] width 13 height 21
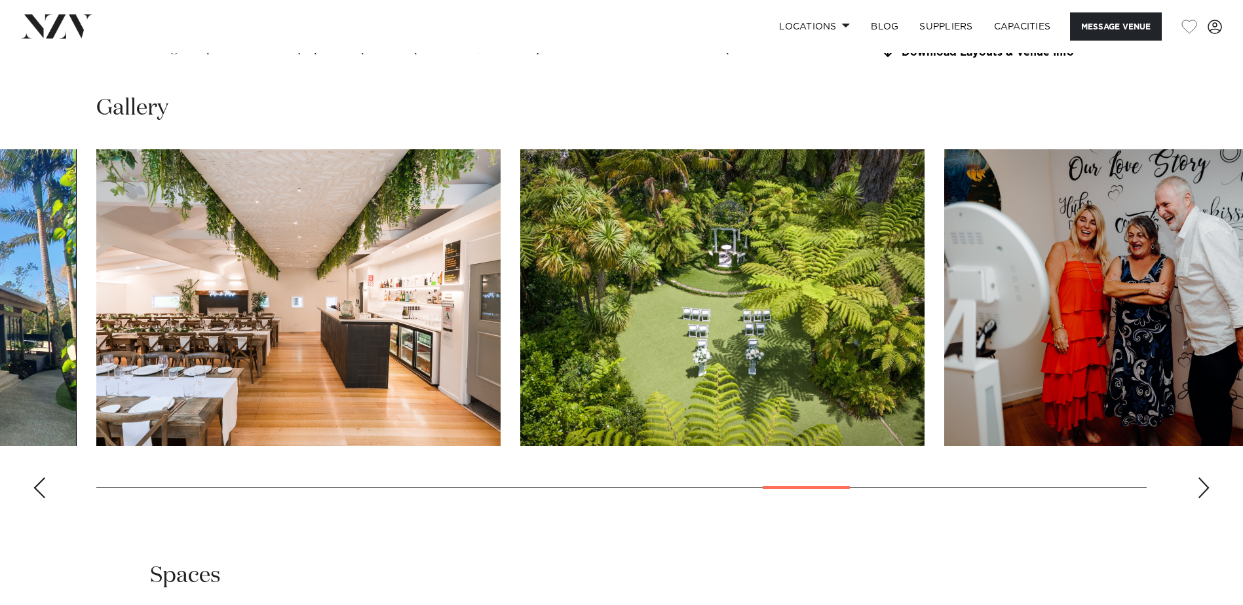
click at [609, 263] on div "Next slide" at bounding box center [1203, 488] width 13 height 21
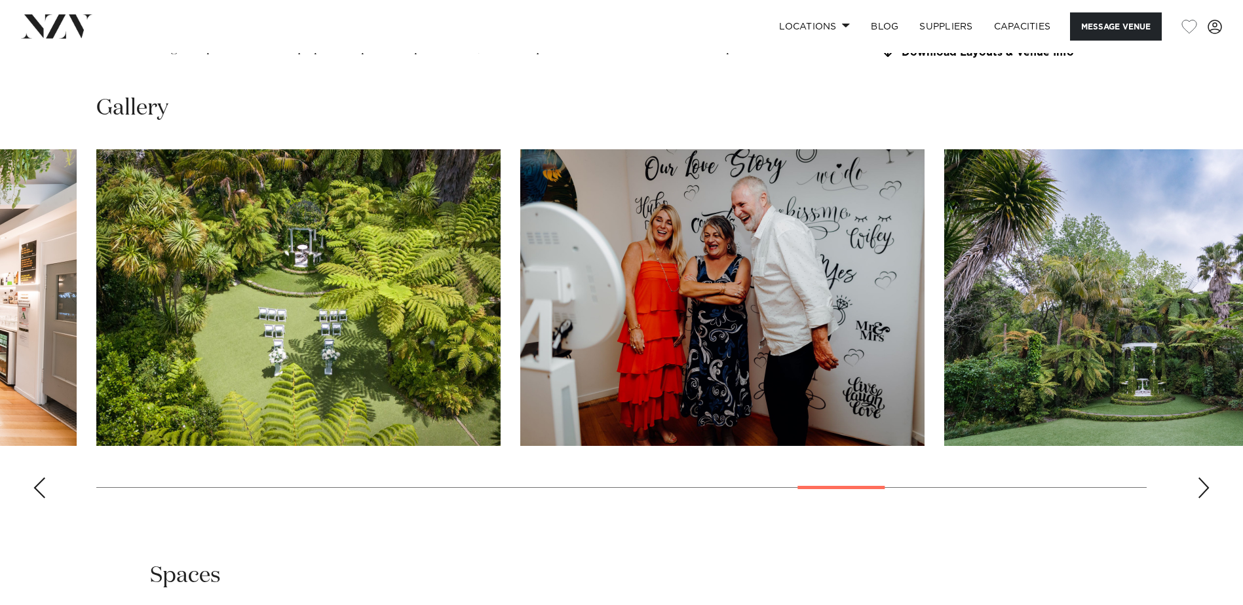
click at [609, 263] on div "Next slide" at bounding box center [1203, 488] width 13 height 21
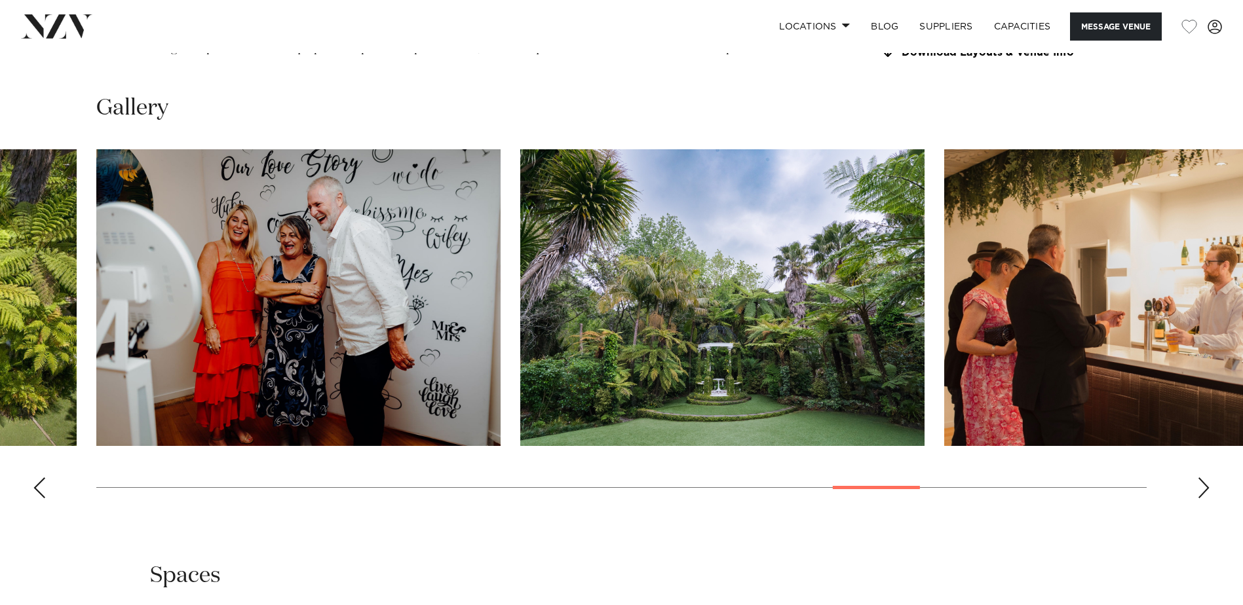
click at [609, 263] on div "Next slide" at bounding box center [1203, 488] width 13 height 21
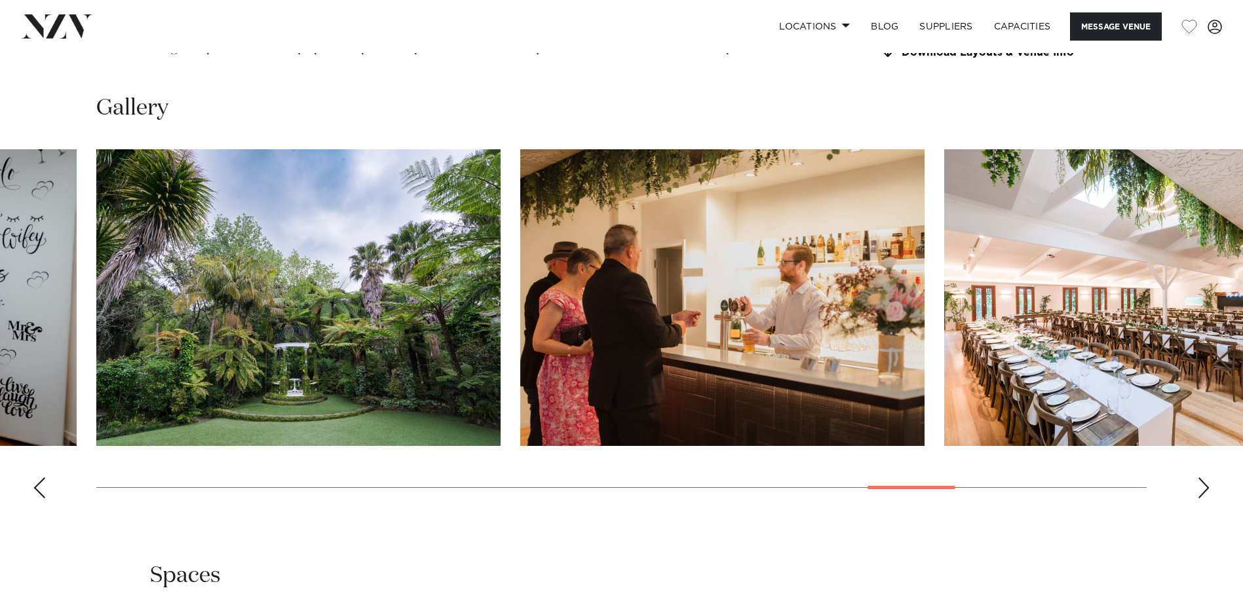
click at [609, 263] on div "Next slide" at bounding box center [1203, 488] width 13 height 21
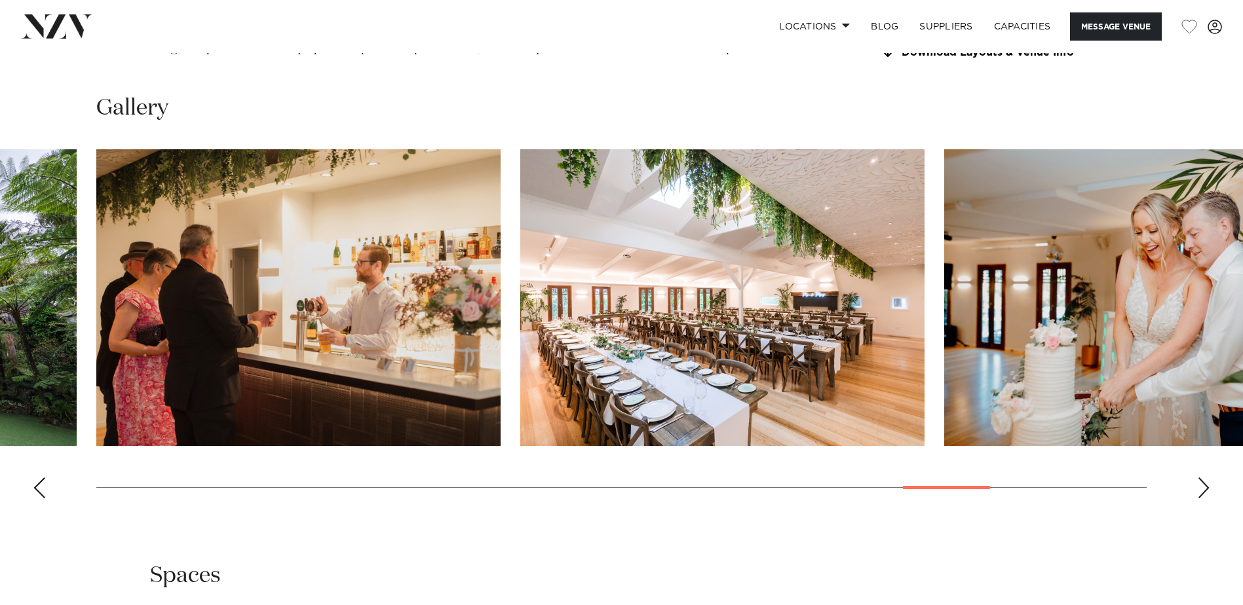
click at [609, 263] on div "Next slide" at bounding box center [1203, 488] width 13 height 21
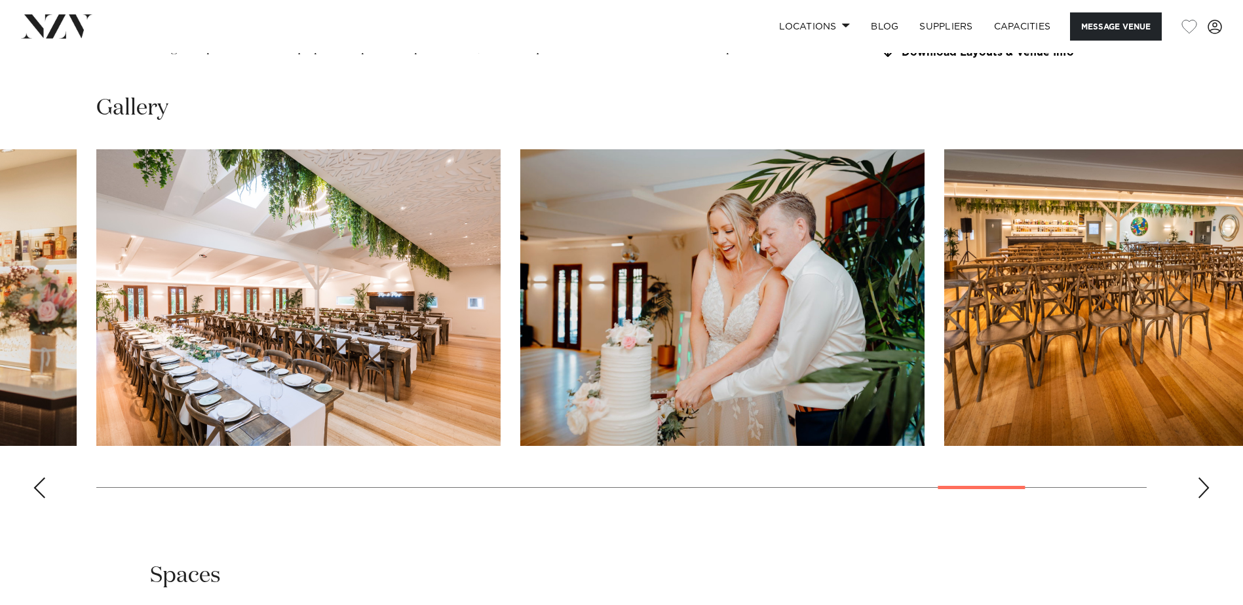
click at [609, 263] on div "Next slide" at bounding box center [1203, 488] width 13 height 21
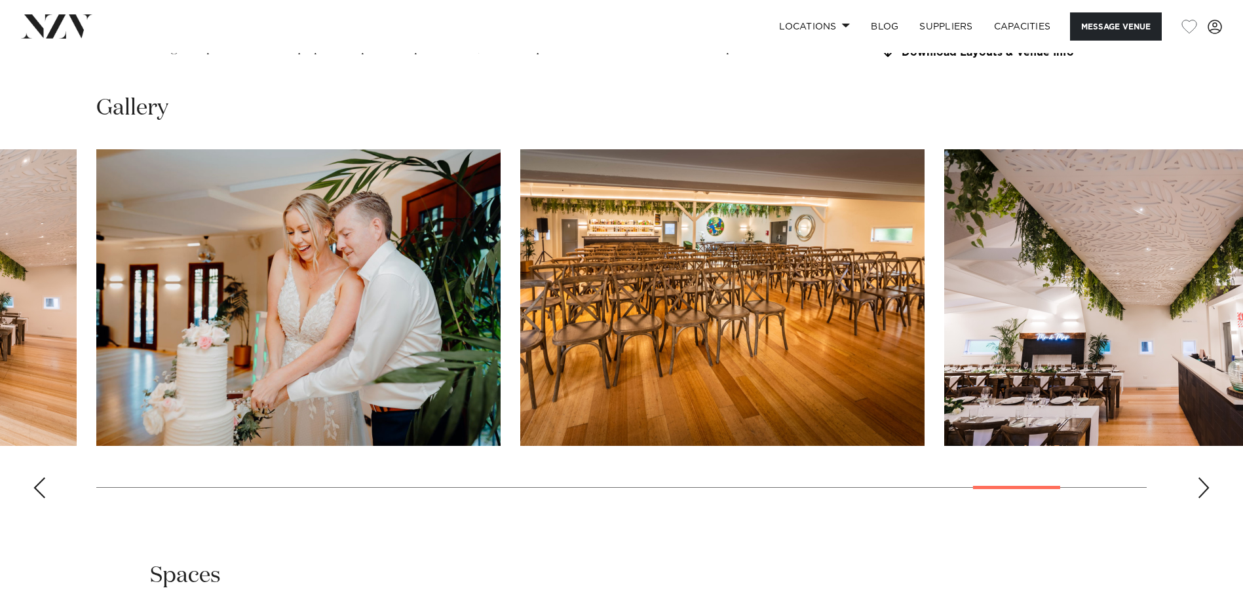
click at [609, 263] on div "Next slide" at bounding box center [1203, 488] width 13 height 21
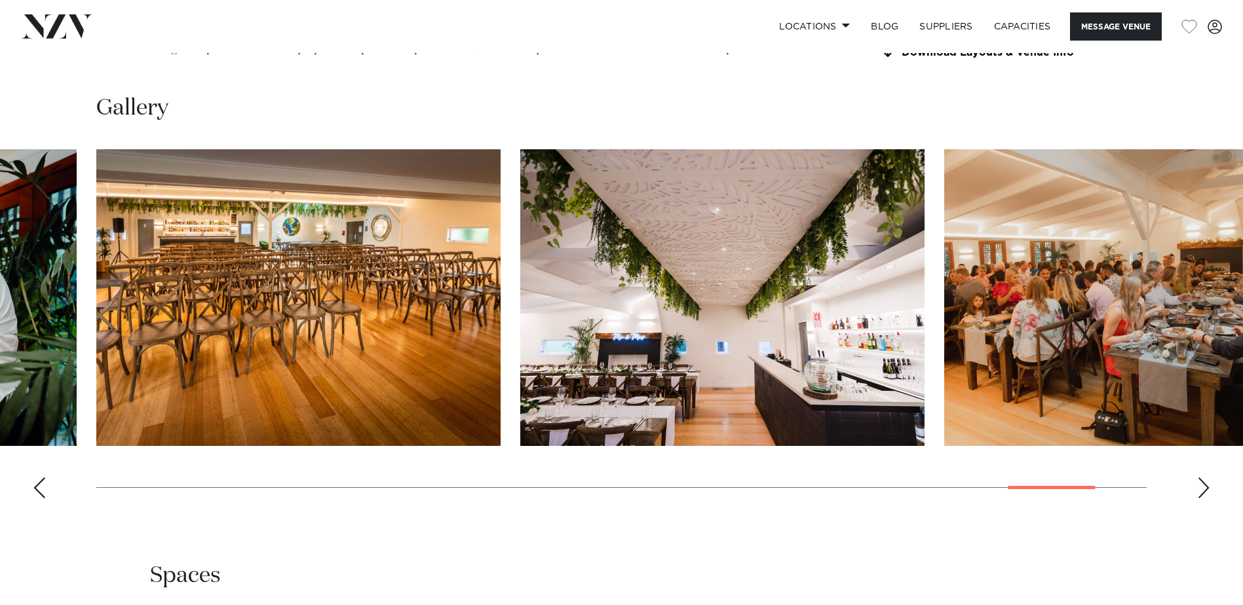
click at [609, 263] on div "Next slide" at bounding box center [1203, 488] width 13 height 21
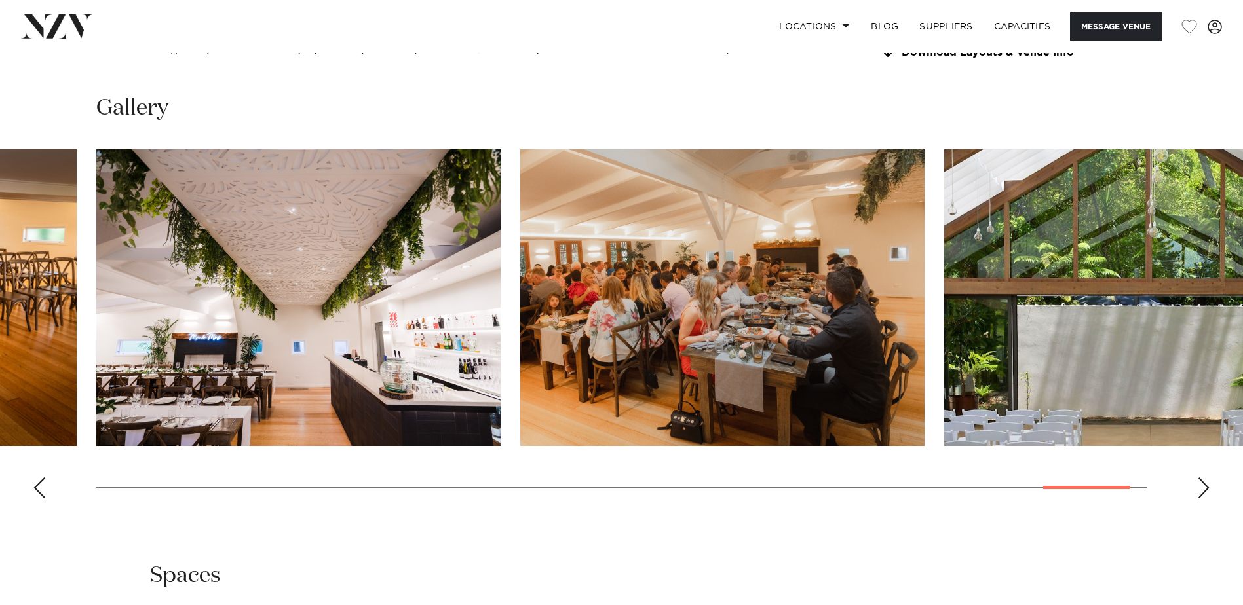
click at [609, 263] on div "Next slide" at bounding box center [1203, 488] width 13 height 21
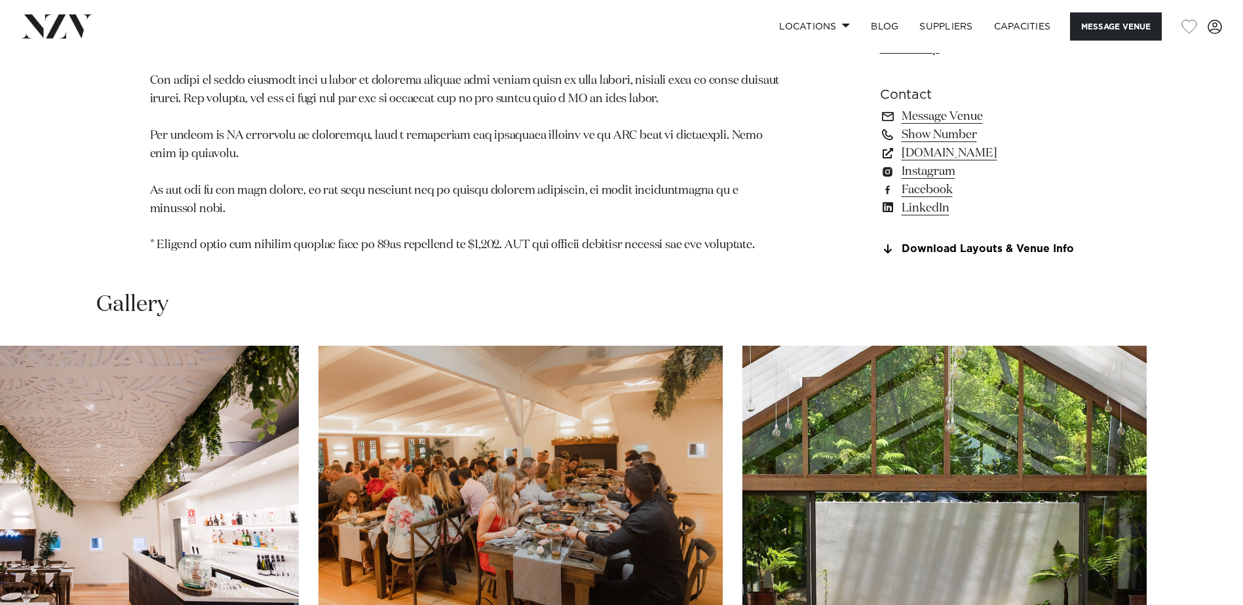
scroll to position [1507, 0]
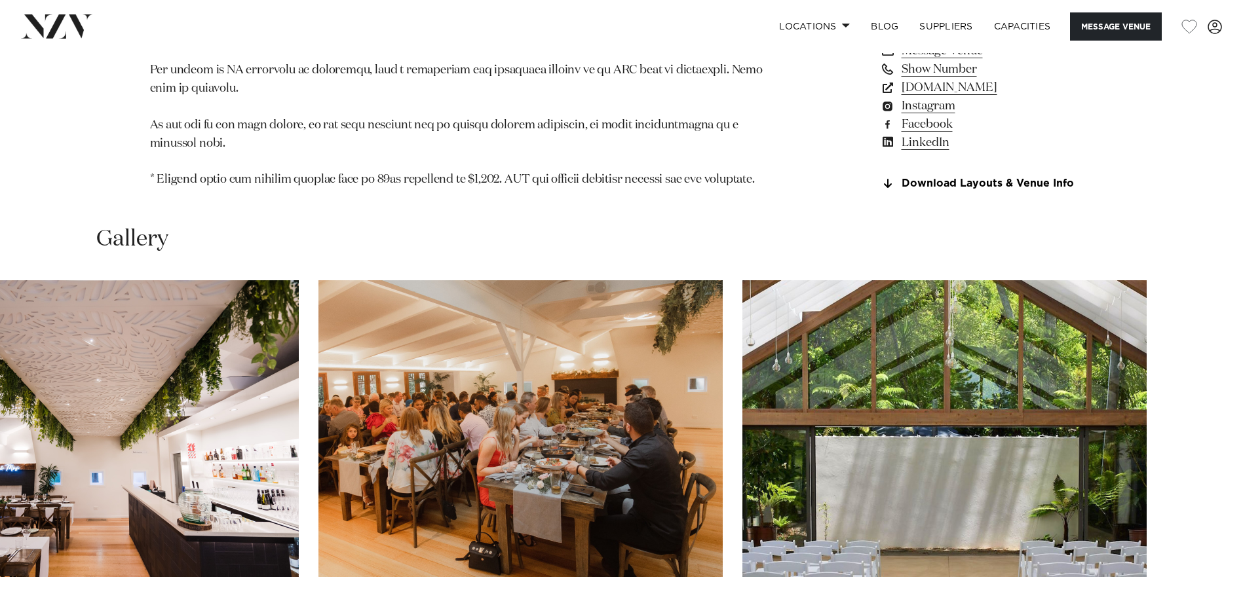
click at [609, 263] on swiper-container at bounding box center [621, 460] width 1243 height 360
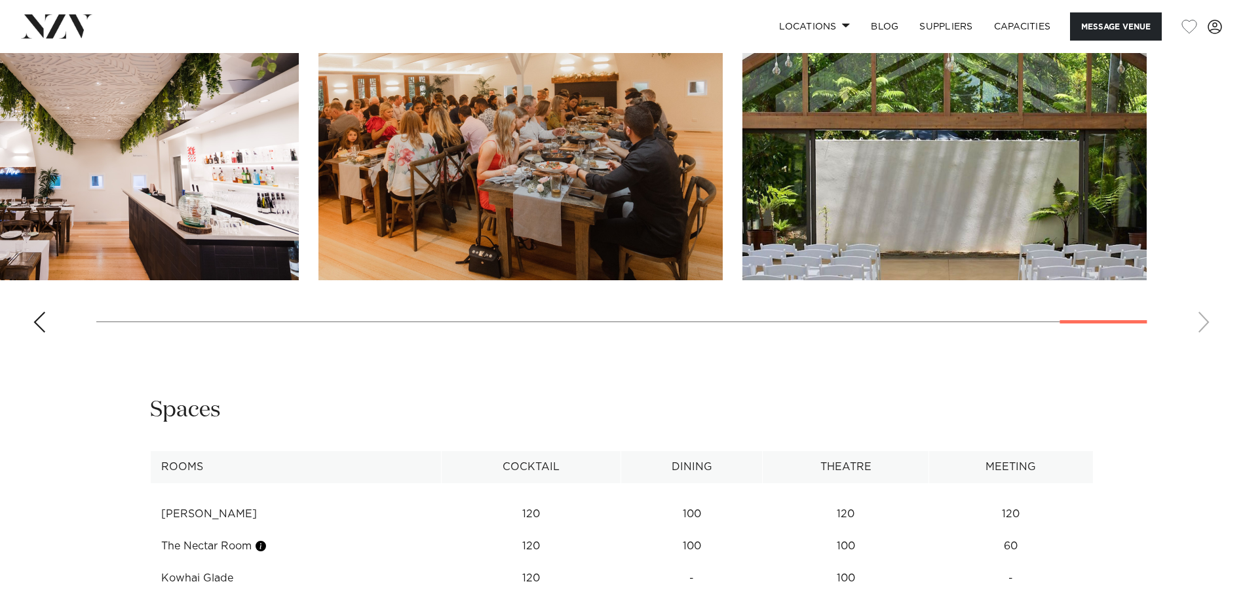
scroll to position [1769, 0]
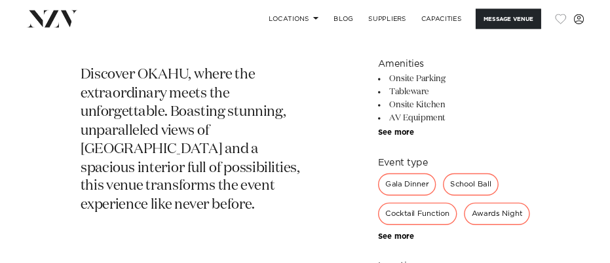
scroll to position [590, 0]
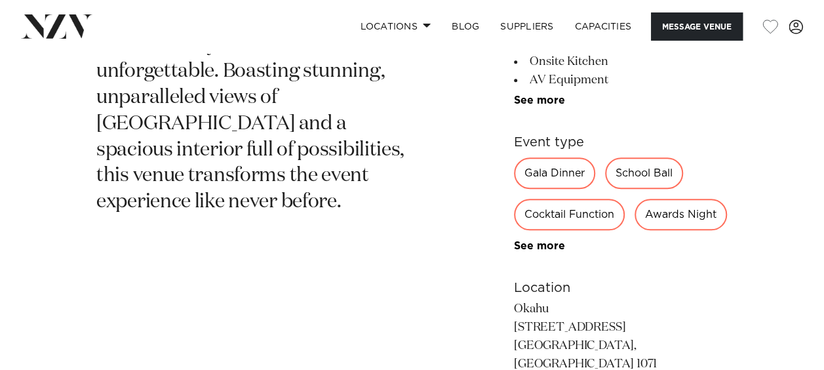
click at [400, 198] on p "Discover OKAHU, where the extraordinary meets the unforgettable. Boasting stunn…" at bounding box center [258, 111] width 324 height 209
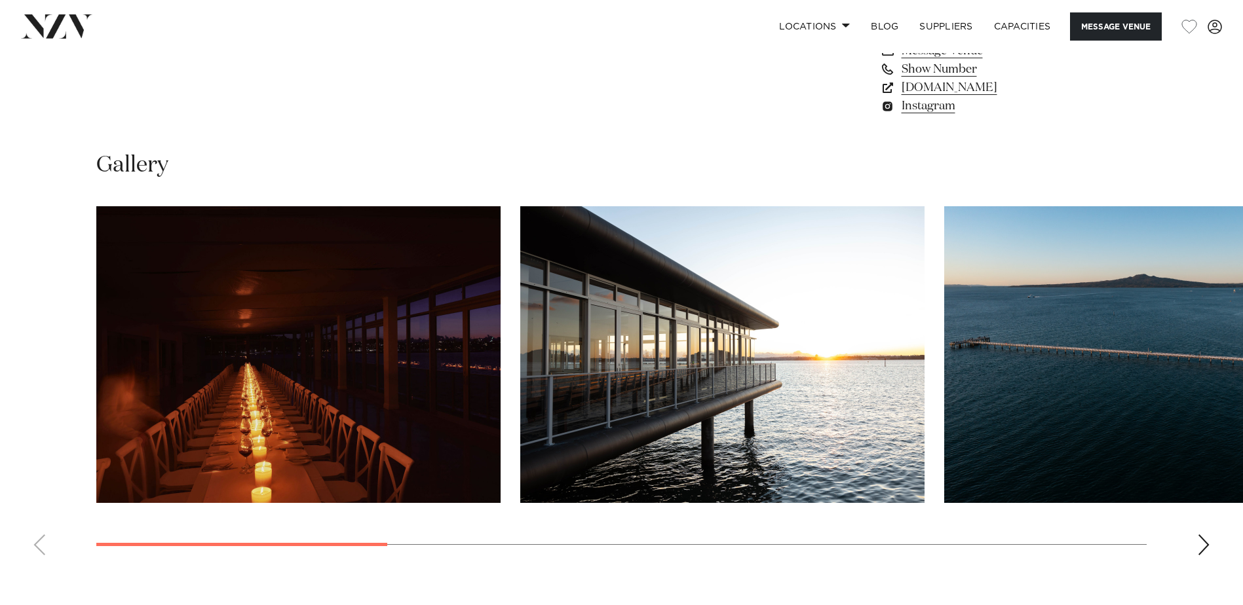
scroll to position [1244, 0]
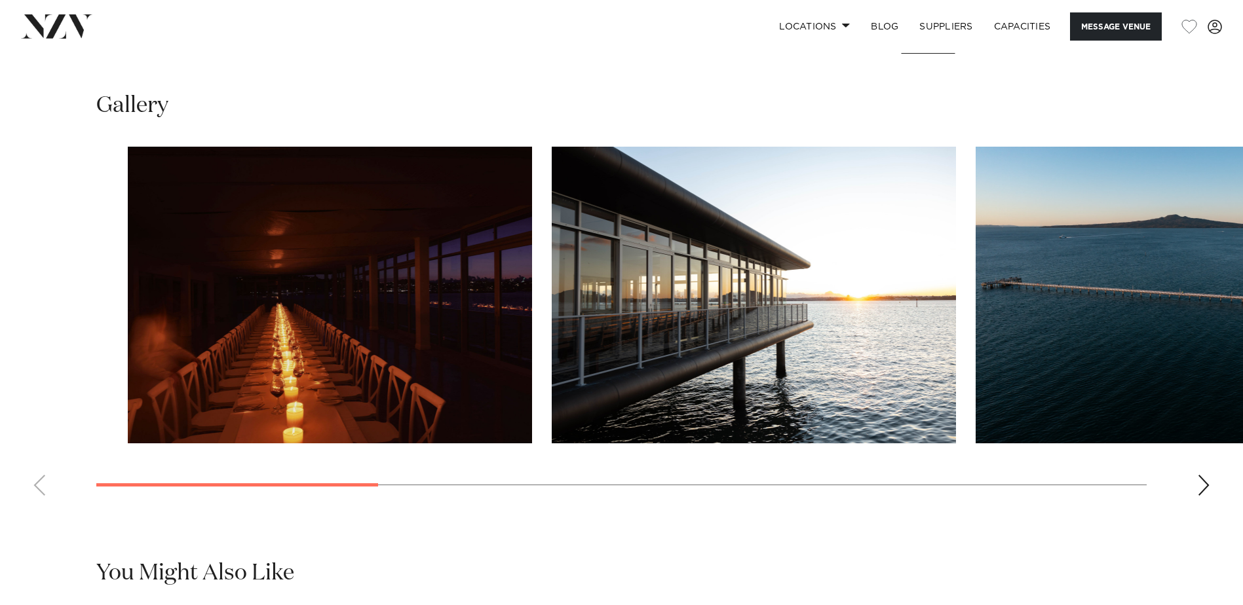
click at [390, 263] on swiper-container at bounding box center [621, 327] width 1243 height 360
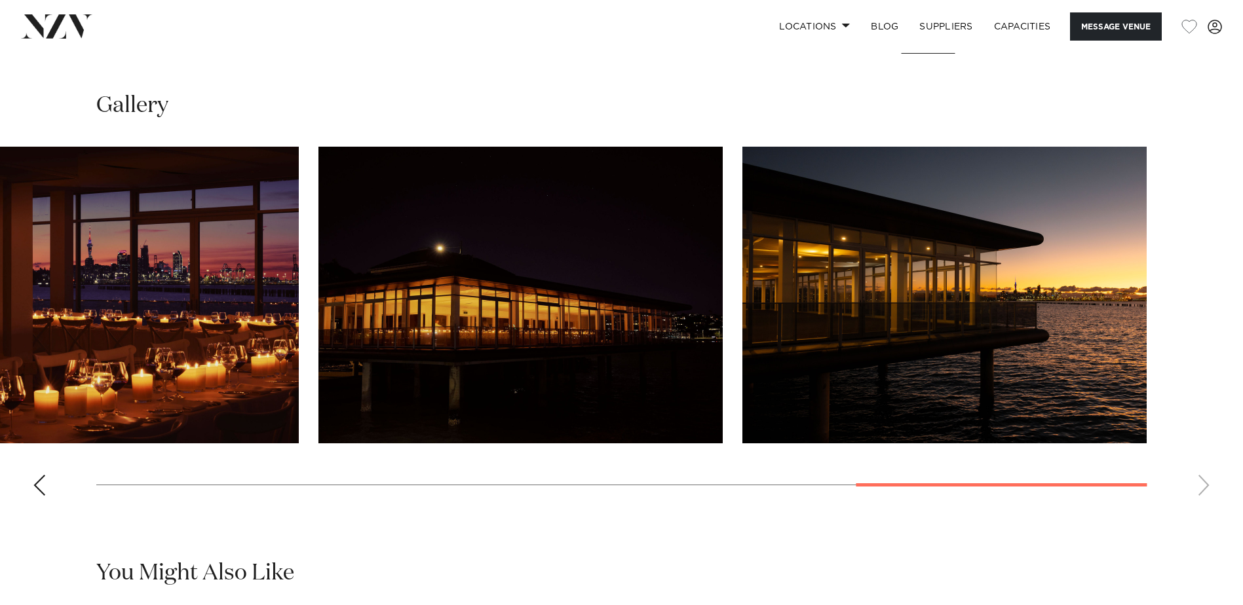
click at [609, 263] on swiper-container at bounding box center [621, 327] width 1243 height 360
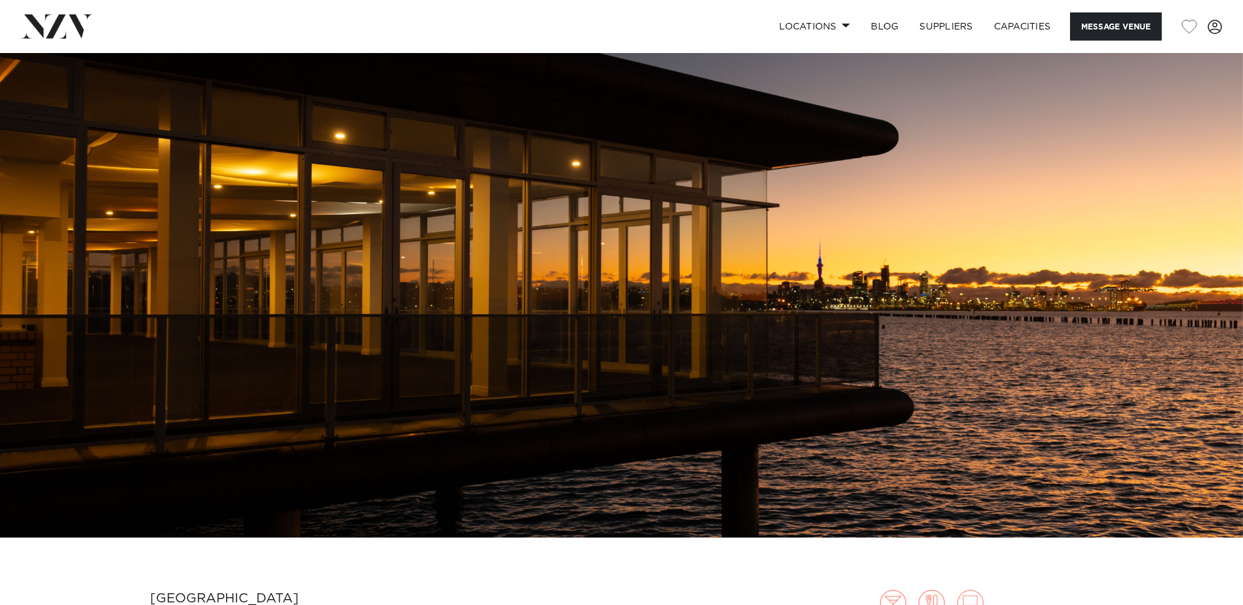
scroll to position [0, 0]
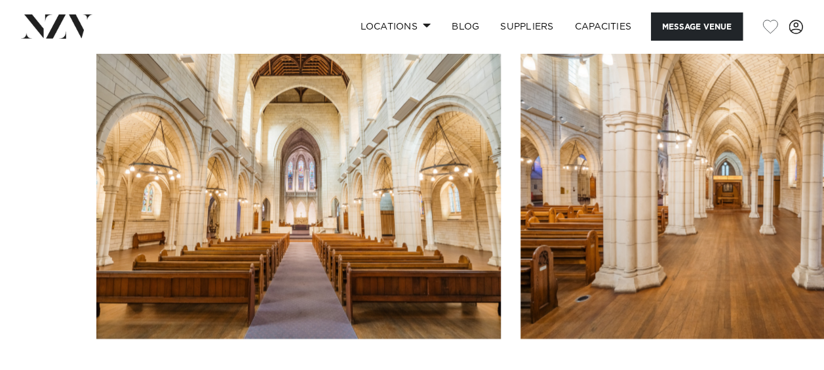
scroll to position [1310, 0]
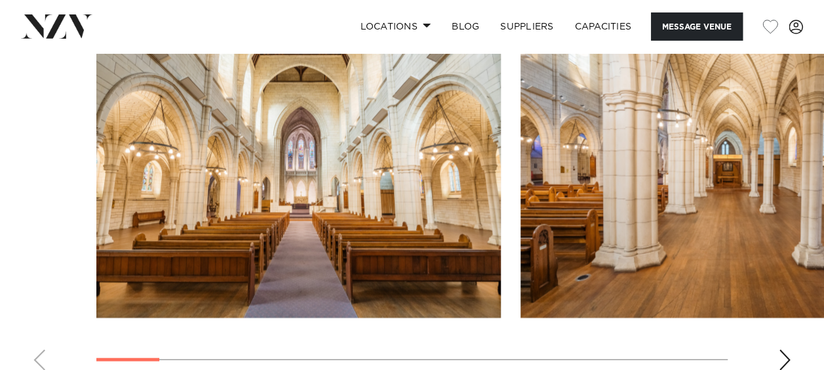
click at [609, 263] on div "Next slide" at bounding box center [784, 359] width 13 height 21
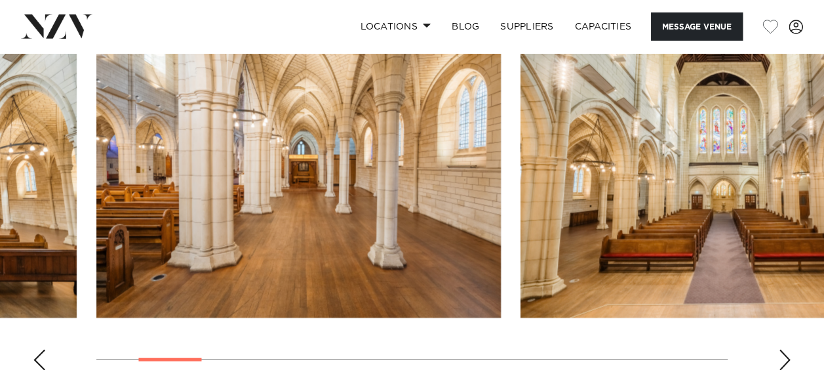
click at [609, 263] on div "Next slide" at bounding box center [784, 359] width 13 height 21
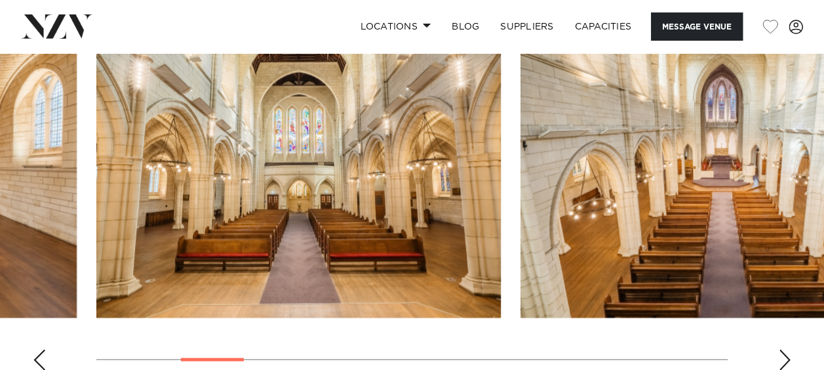
click at [609, 263] on div "Next slide" at bounding box center [784, 359] width 13 height 21
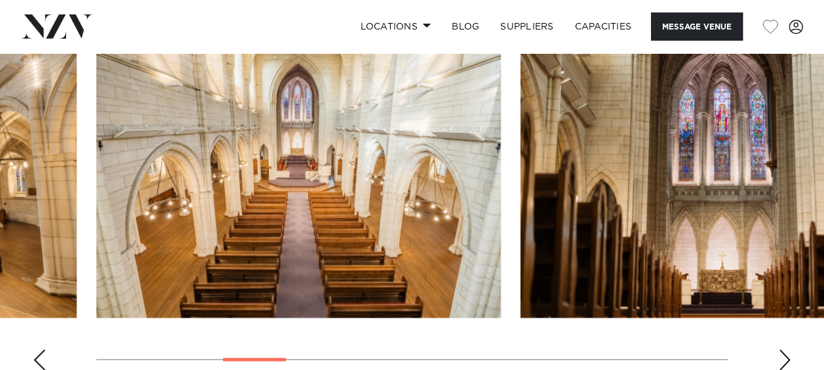
click at [609, 263] on div "Next slide" at bounding box center [784, 359] width 13 height 21
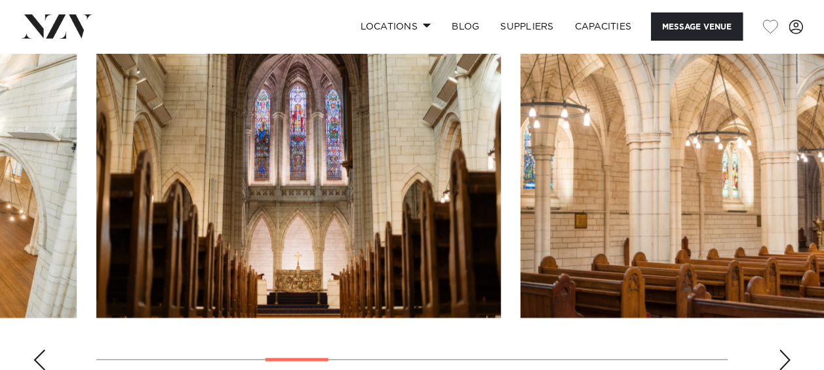
click at [609, 263] on div "Next slide" at bounding box center [784, 359] width 13 height 21
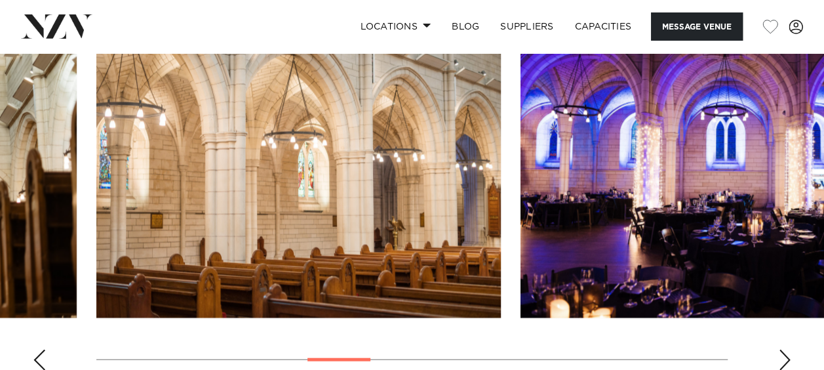
click at [609, 263] on div "Next slide" at bounding box center [784, 359] width 13 height 21
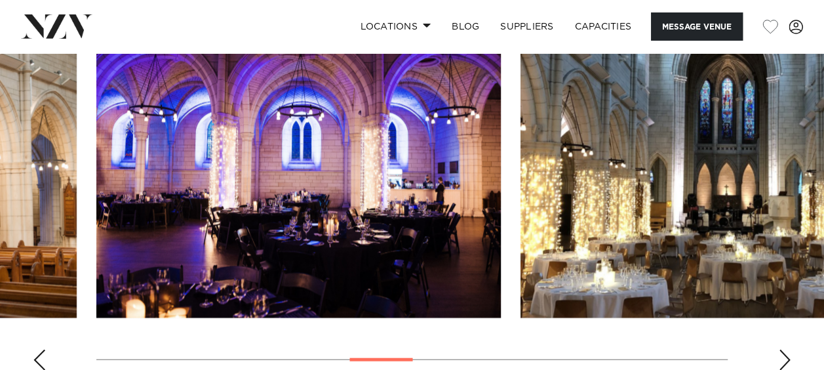
click at [609, 263] on div "Next slide" at bounding box center [784, 359] width 13 height 21
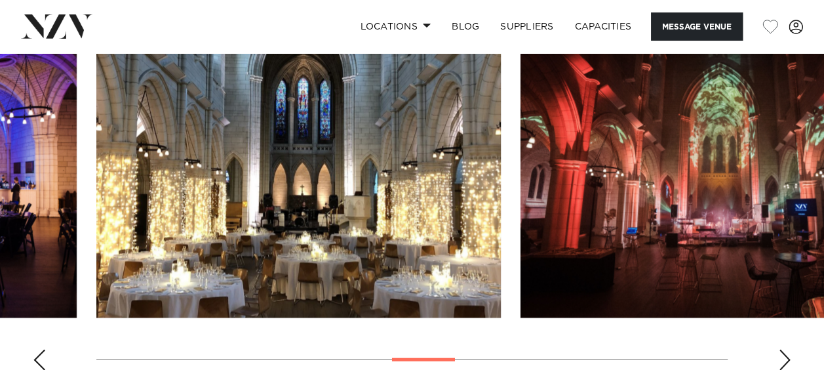
click at [609, 263] on div "Next slide" at bounding box center [784, 359] width 13 height 21
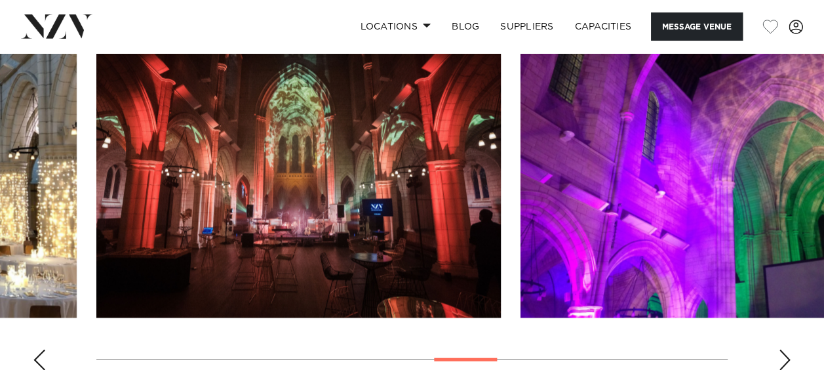
click at [609, 263] on div "Next slide" at bounding box center [784, 359] width 13 height 21
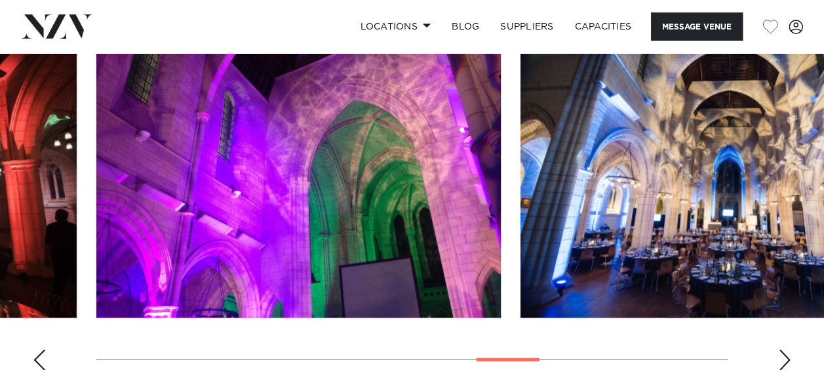
click at [609, 263] on div "Next slide" at bounding box center [784, 359] width 13 height 21
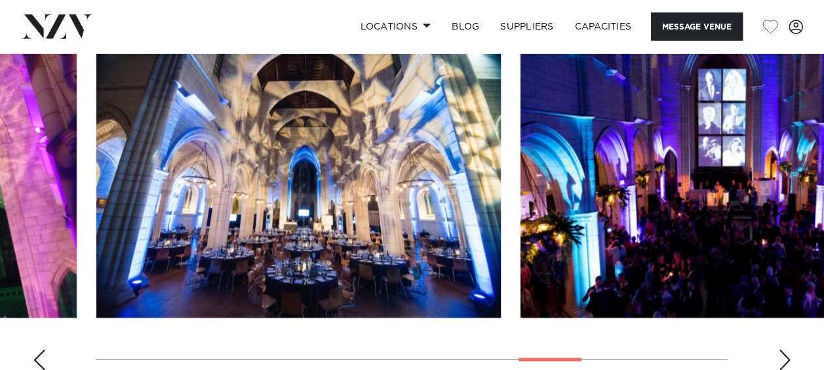
click at [609, 263] on div "Next slide" at bounding box center [784, 359] width 13 height 21
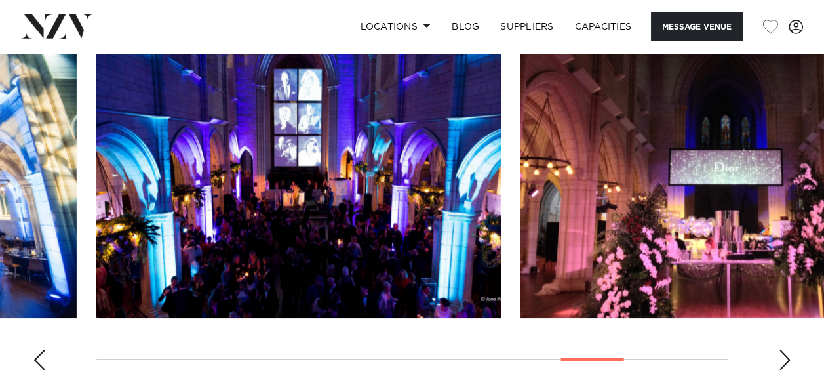
click at [609, 263] on div "Next slide" at bounding box center [784, 359] width 13 height 21
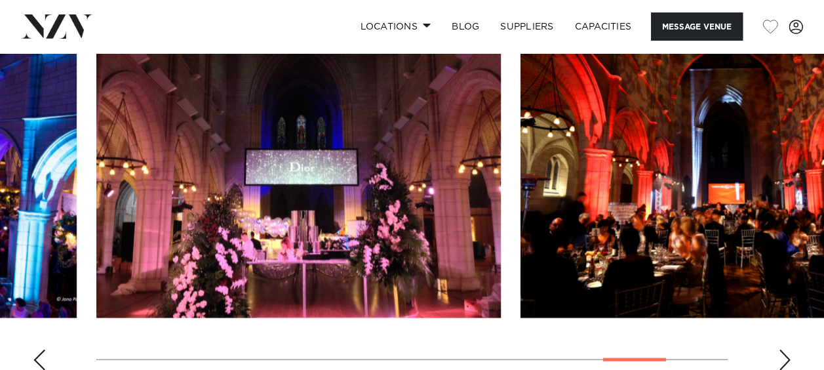
click at [609, 263] on div "Next slide" at bounding box center [784, 359] width 13 height 21
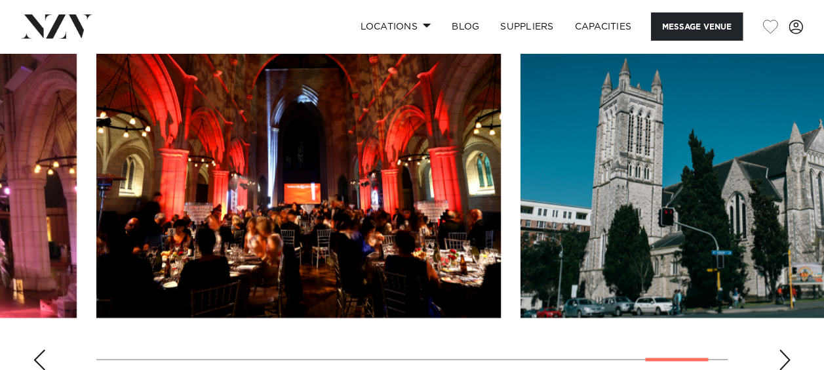
click at [609, 263] on div "Next slide" at bounding box center [784, 359] width 13 height 21
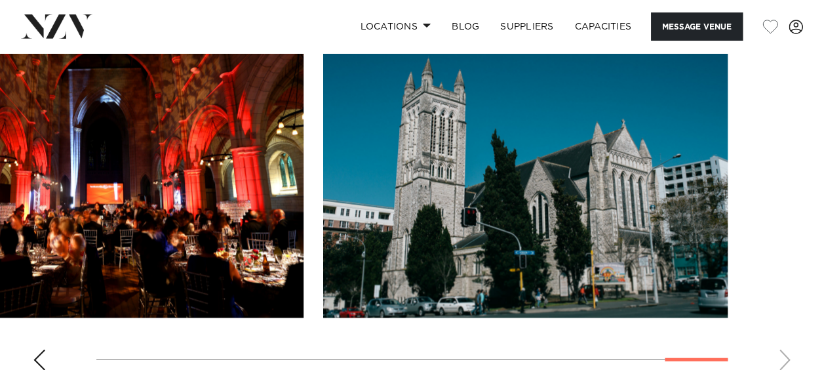
click at [50, 263] on swiper-container at bounding box center [412, 201] width 824 height 360
click at [39, 263] on div "Previous slide" at bounding box center [39, 359] width 13 height 21
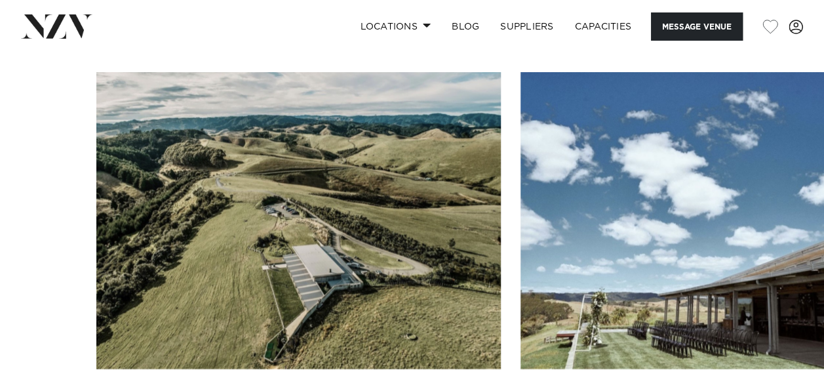
scroll to position [1310, 0]
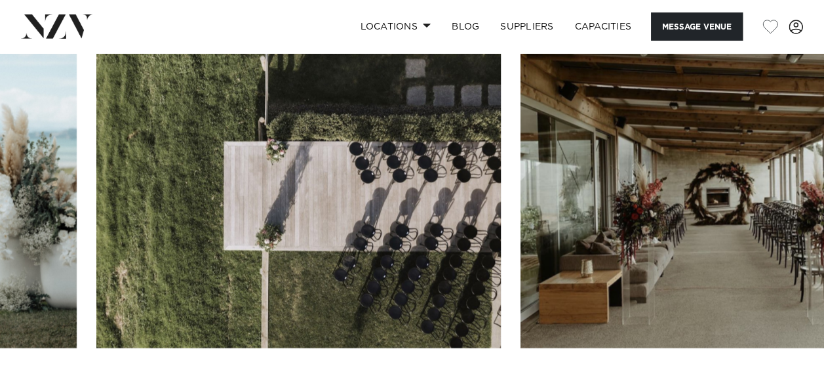
click at [175, 263] on swiper-container at bounding box center [412, 231] width 824 height 360
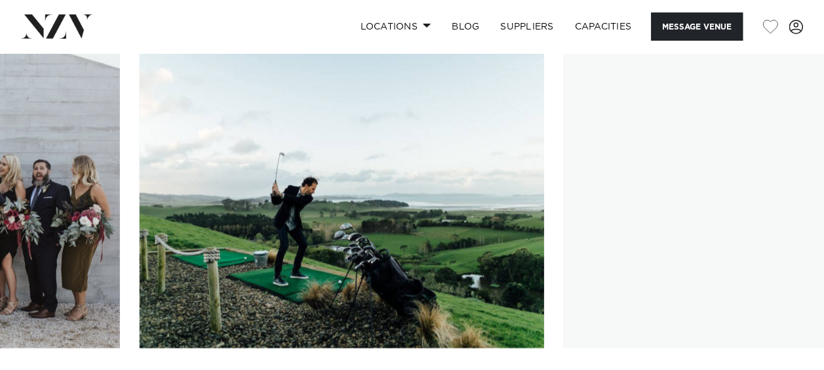
click at [345, 246] on swiper-container at bounding box center [412, 231] width 824 height 360
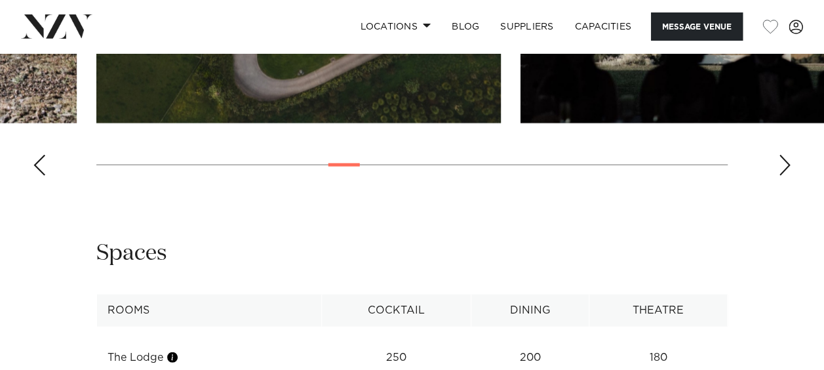
scroll to position [1573, 0]
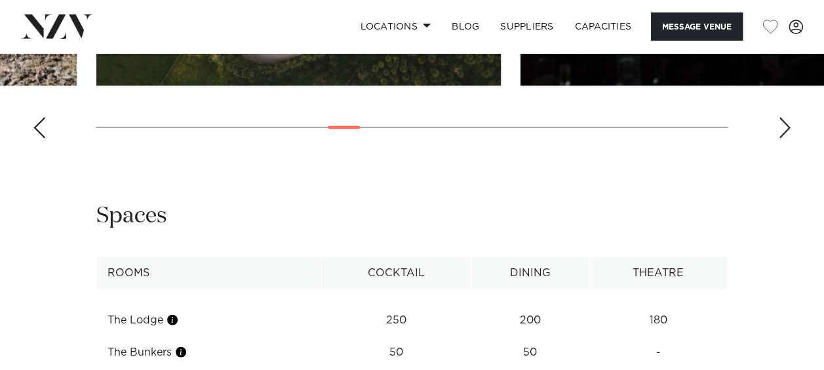
click at [609, 201] on div "Spaces" at bounding box center [411, 215] width 631 height 29
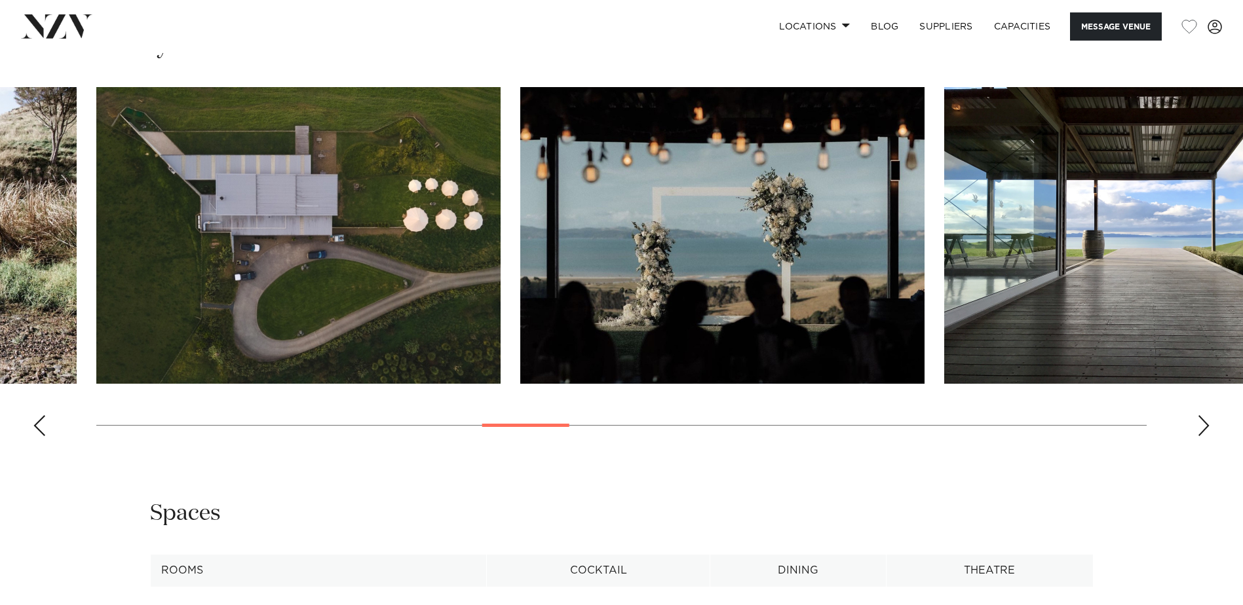
scroll to position [1376, 0]
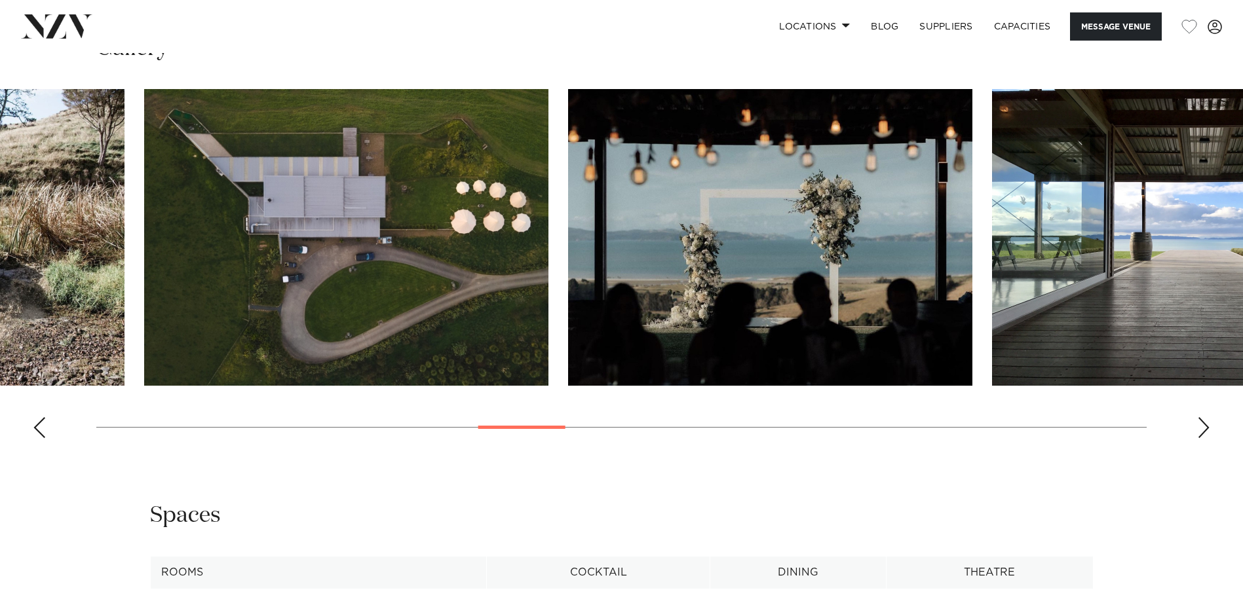
click at [583, 263] on swiper-container at bounding box center [621, 269] width 1243 height 360
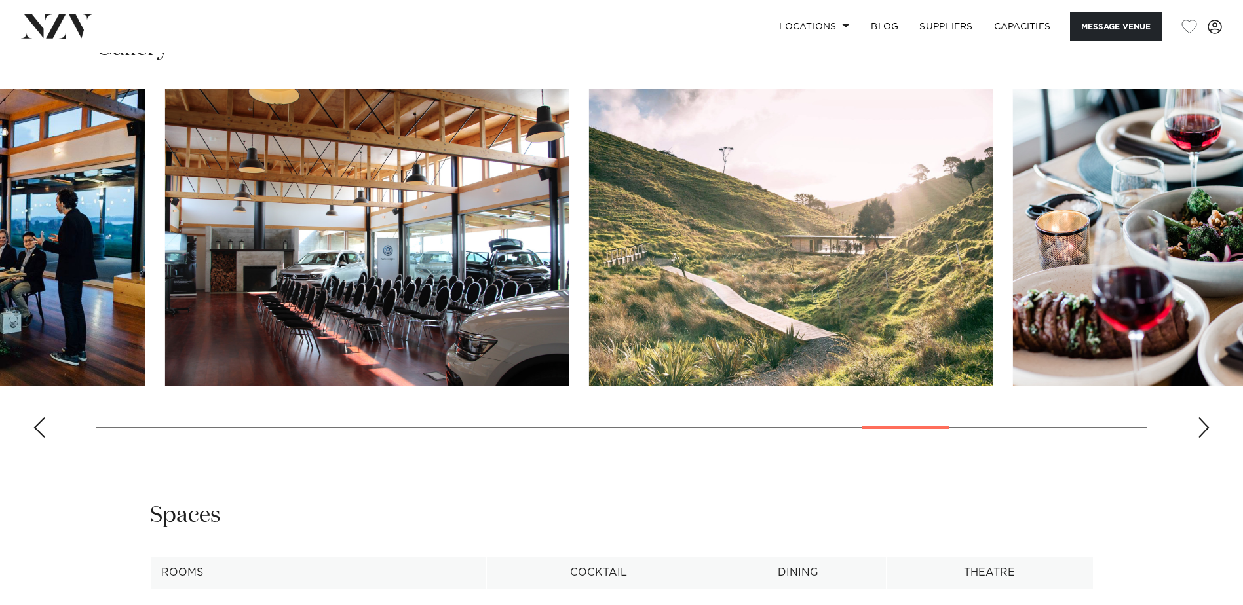
click at [609, 263] on swiper-container at bounding box center [621, 269] width 1243 height 360
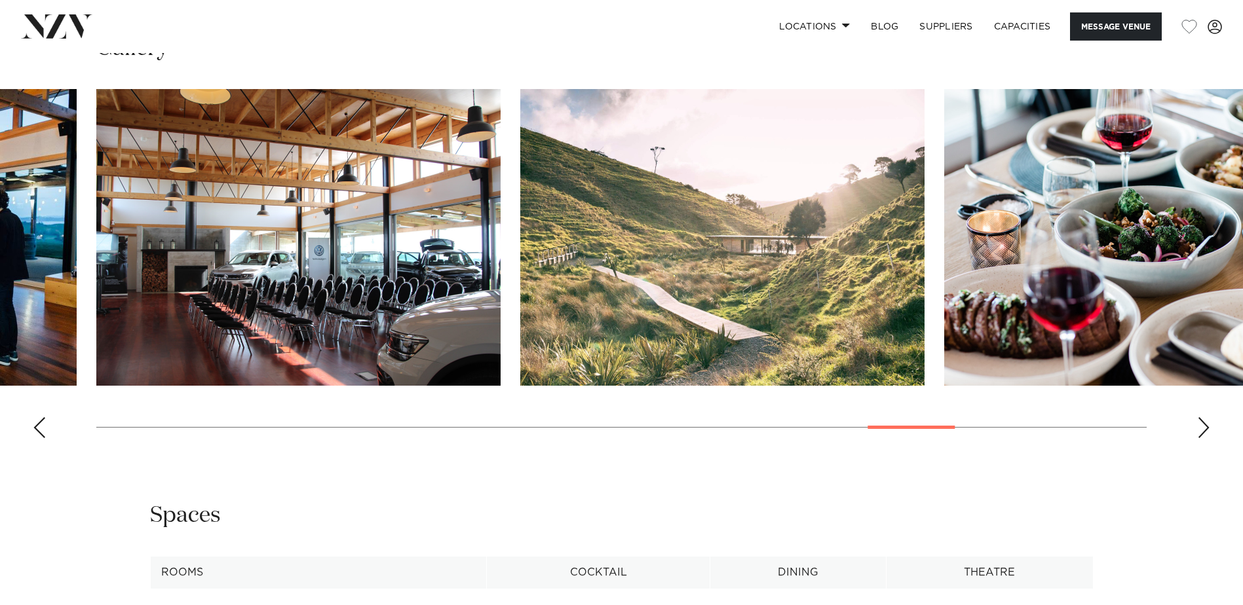
click at [609, 263] on swiper-container at bounding box center [621, 269] width 1243 height 360
click at [609, 263] on div "Next slide" at bounding box center [1203, 427] width 13 height 21
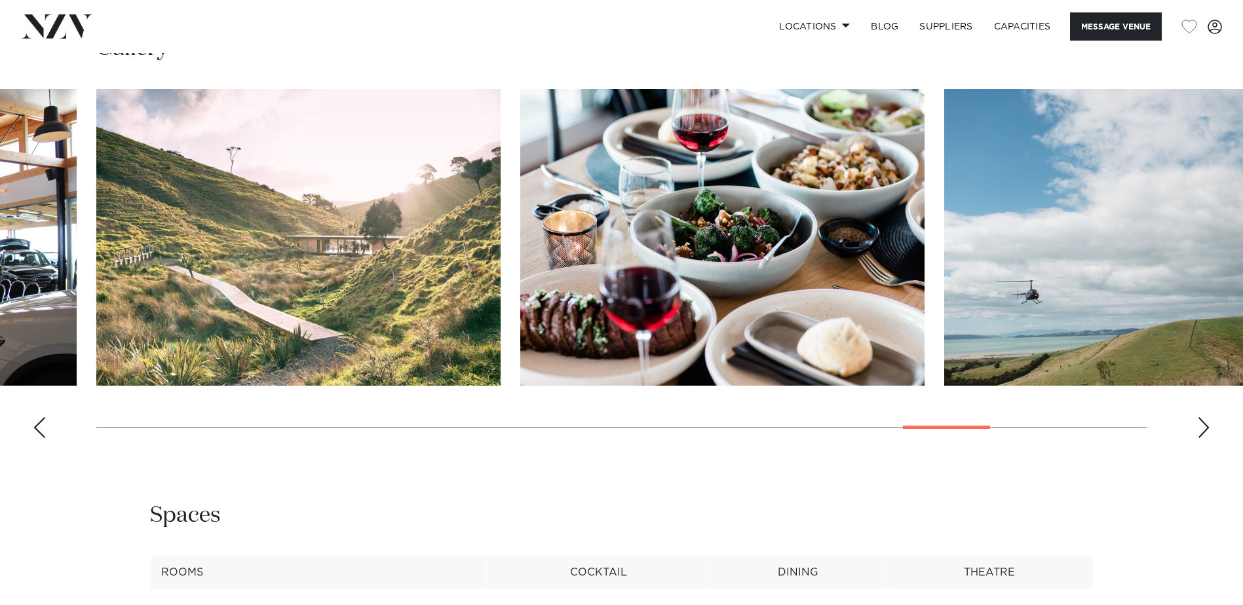
click at [609, 263] on div "Next slide" at bounding box center [1203, 427] width 13 height 21
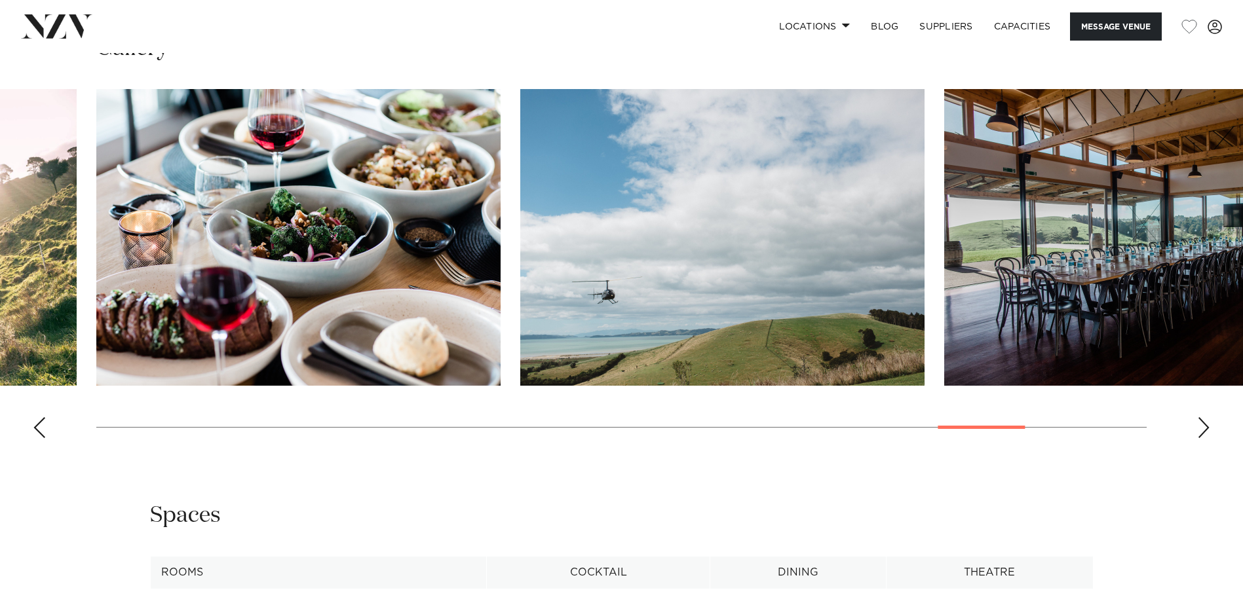
click at [609, 263] on div "Next slide" at bounding box center [1203, 427] width 13 height 21
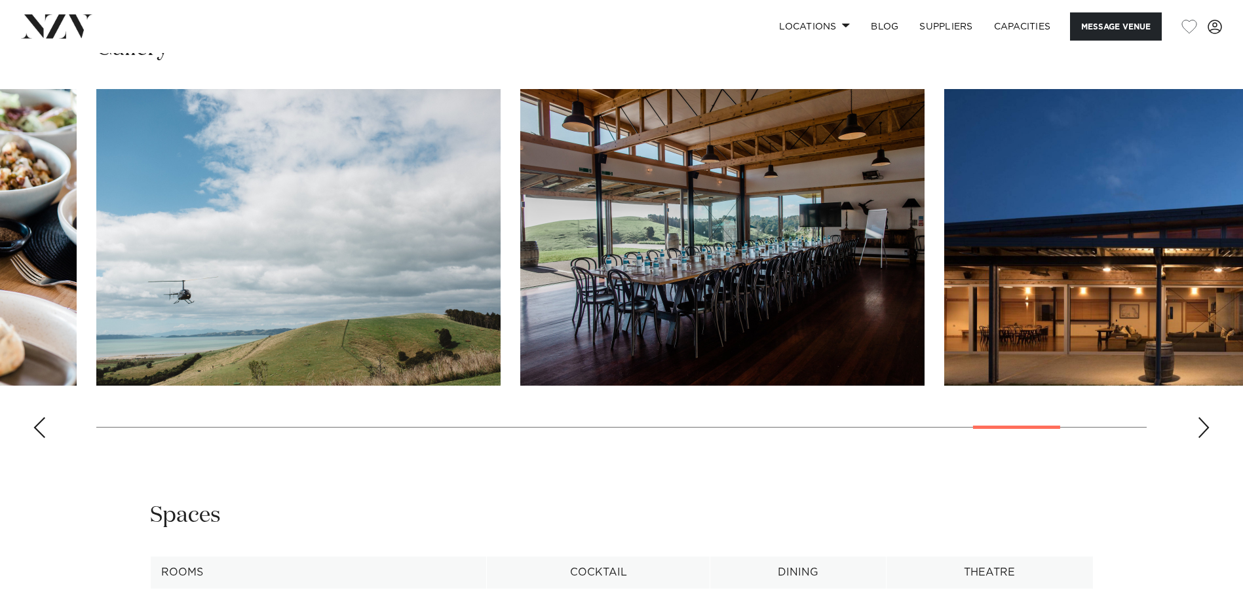
click at [609, 263] on div "Next slide" at bounding box center [1203, 427] width 13 height 21
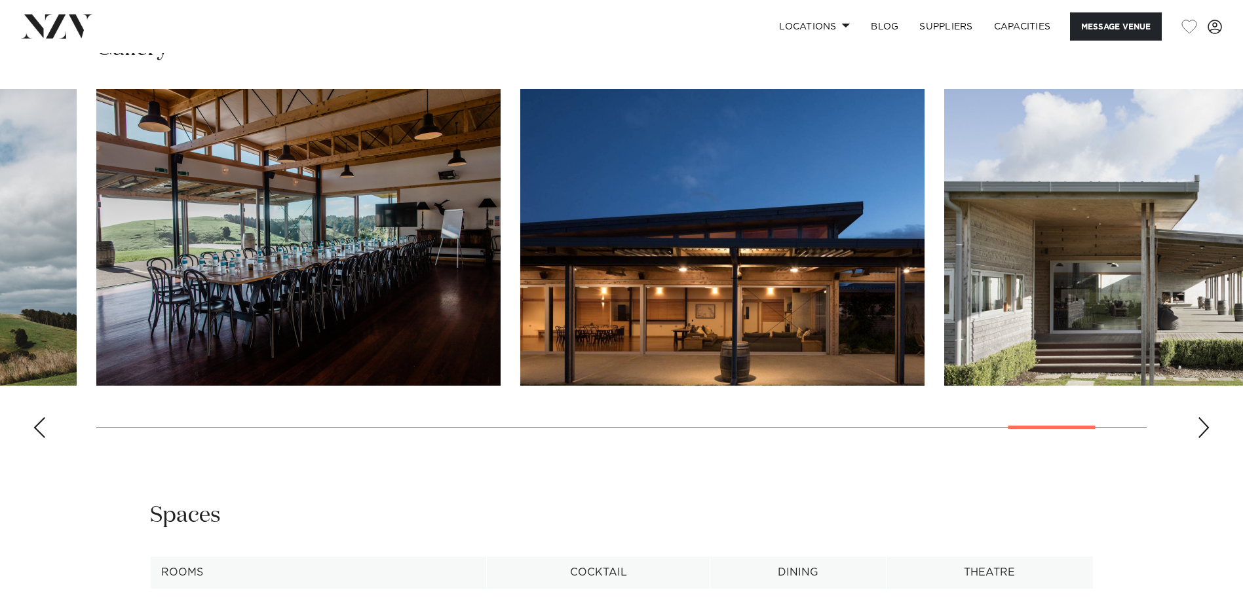
click at [609, 263] on div "Next slide" at bounding box center [1203, 427] width 13 height 21
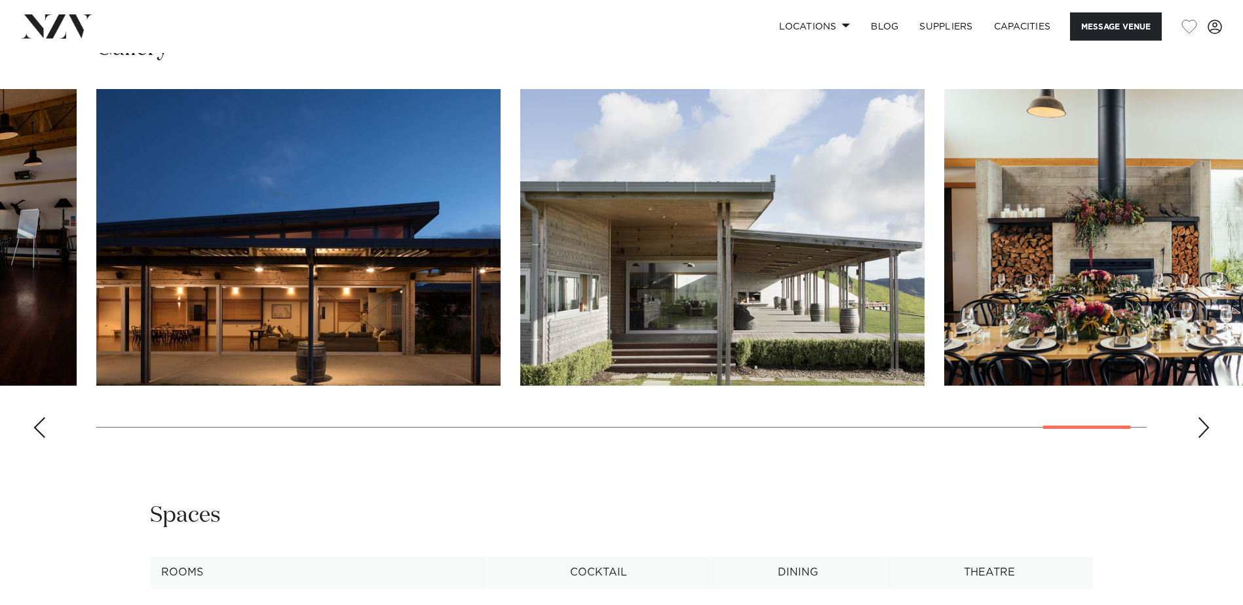
click at [609, 263] on div "Next slide" at bounding box center [1203, 427] width 13 height 21
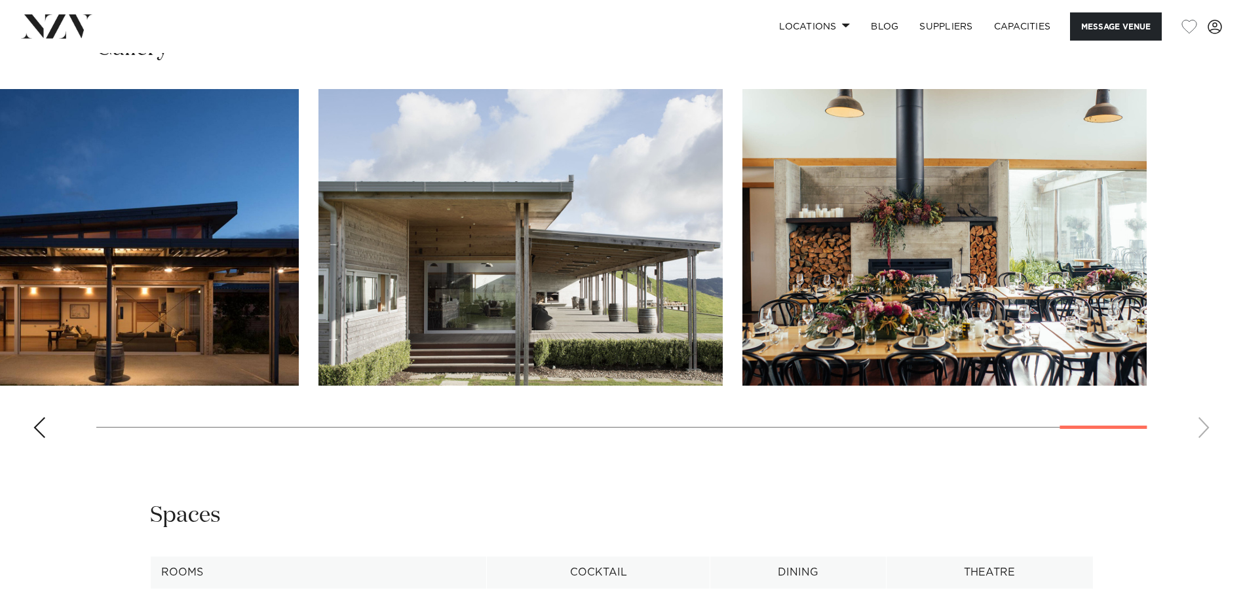
click at [609, 263] on swiper-container at bounding box center [621, 269] width 1243 height 360
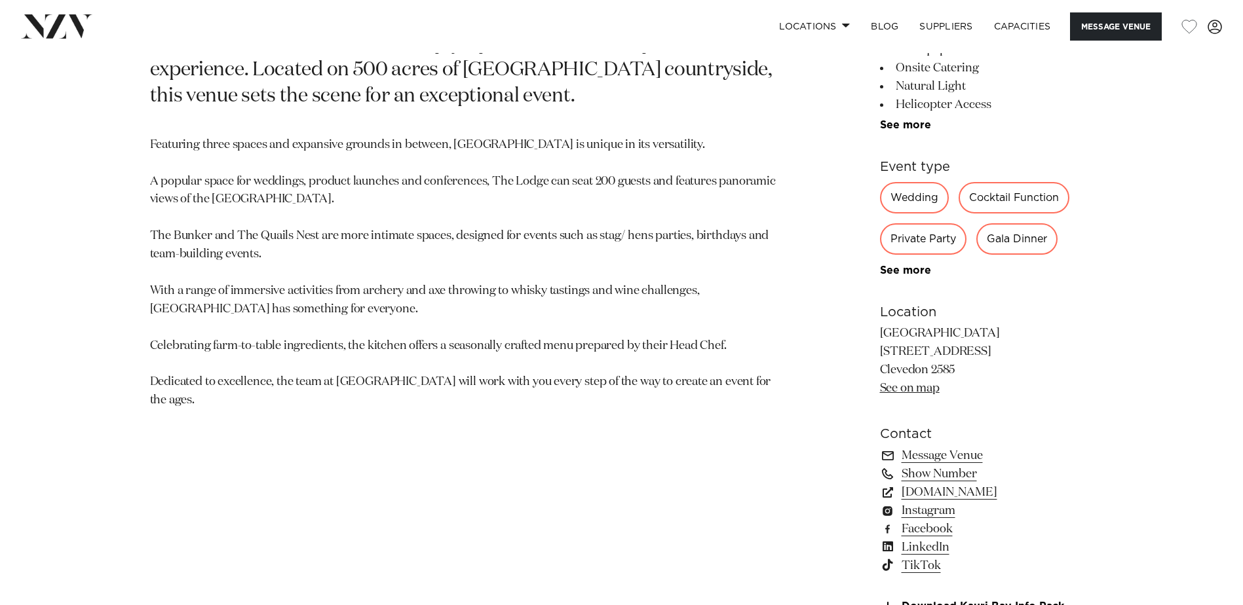
scroll to position [590, 0]
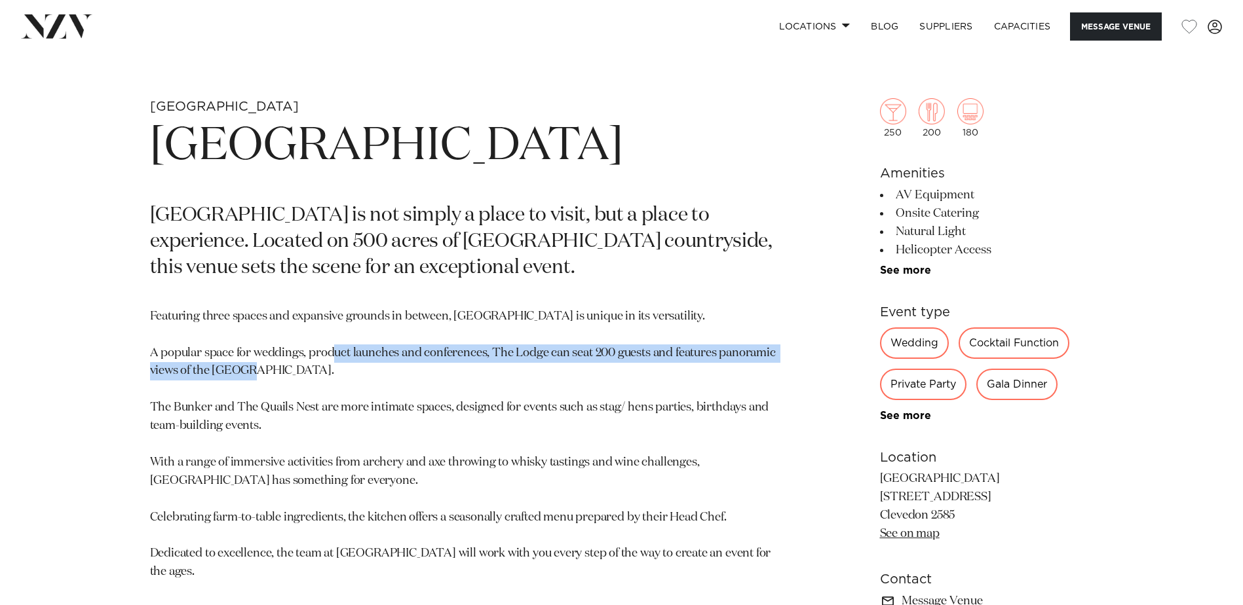
drag, startPoint x: 375, startPoint y: 348, endPoint x: 385, endPoint y: 367, distance: 21.4
click at [385, 263] on p "Featuring three spaces and expansive grounds in between, Kauri Bay is unique in…" at bounding box center [468, 445] width 637 height 274
drag, startPoint x: 385, startPoint y: 367, endPoint x: 362, endPoint y: 377, distance: 24.3
click at [362, 263] on p "Featuring three spaces and expansive grounds in between, Kauri Bay is unique in…" at bounding box center [468, 445] width 637 height 274
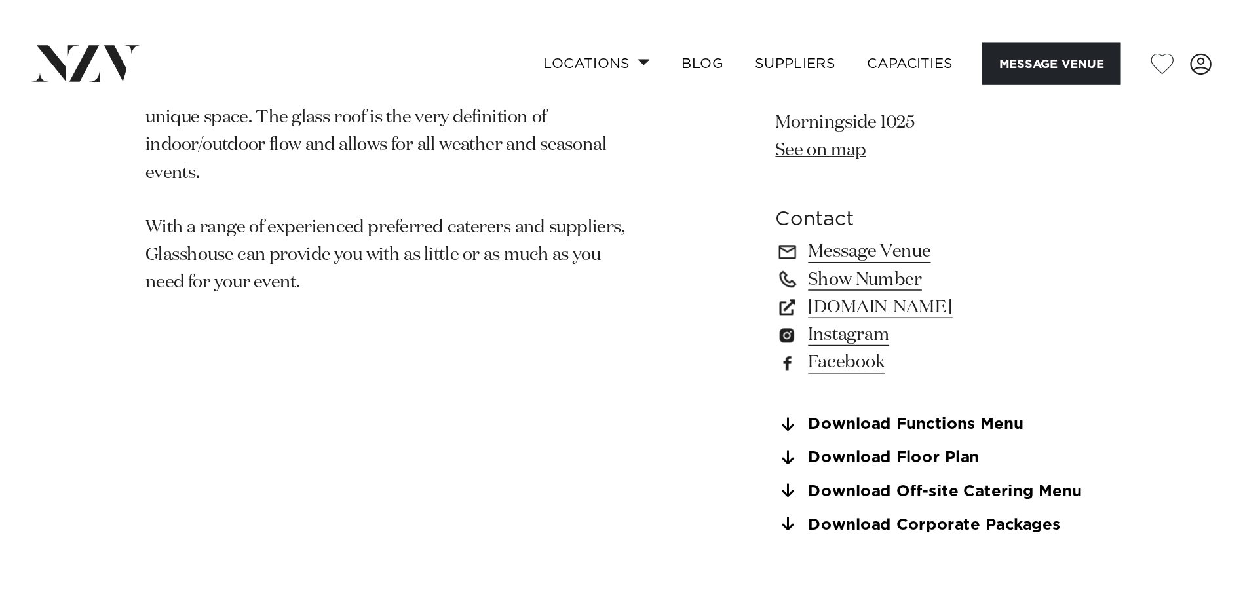
scroll to position [852, 0]
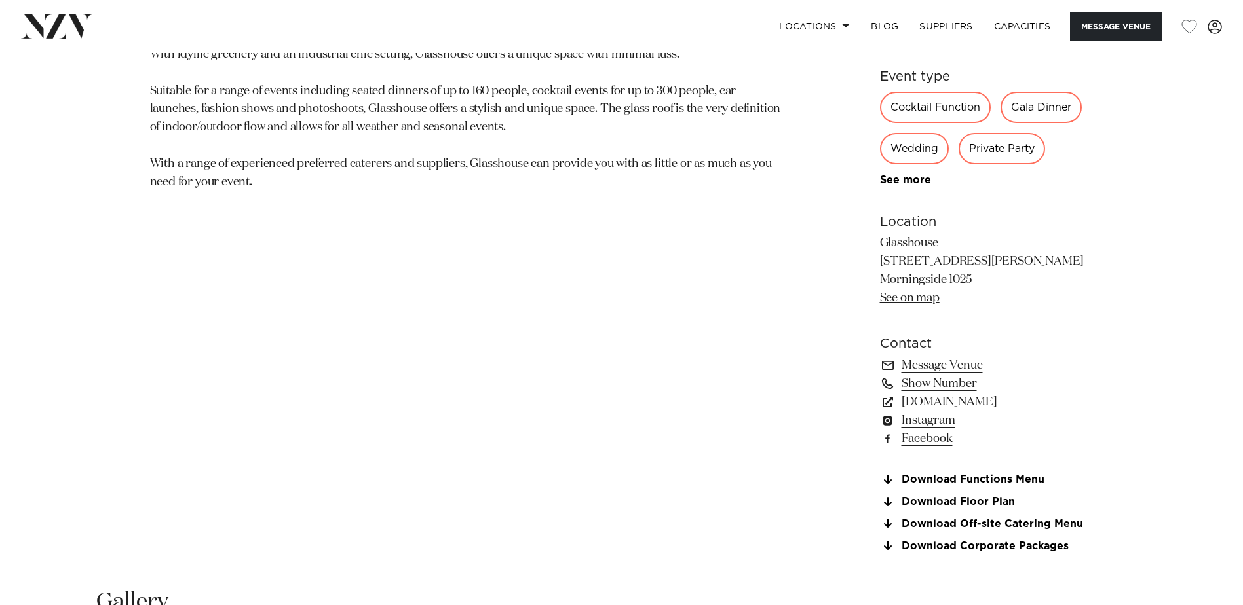
click at [482, 317] on section "Auckland Glasshouse Morningside An urban oasis in the heart of [GEOGRAPHIC_DATA…" at bounding box center [468, 202] width 637 height 732
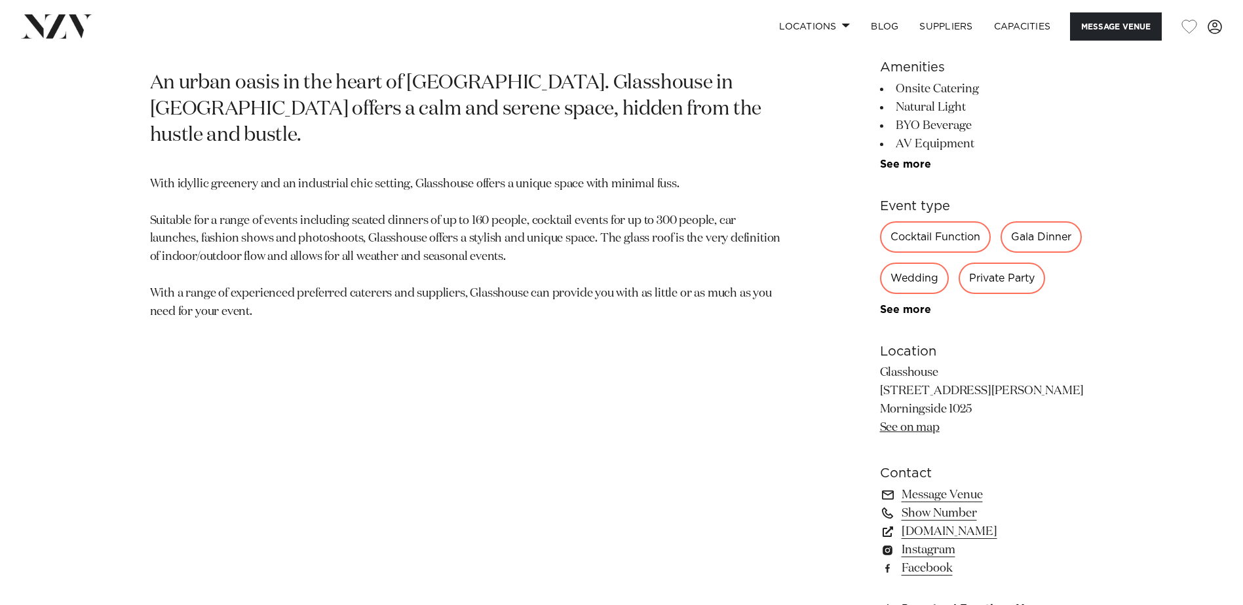
scroll to position [721, 0]
